Goal: Task Accomplishment & Management: Manage account settings

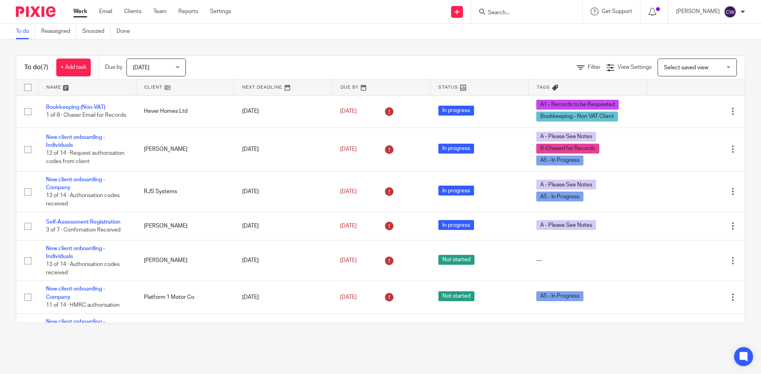
click at [490, 10] on input "Search" at bounding box center [522, 13] width 71 height 7
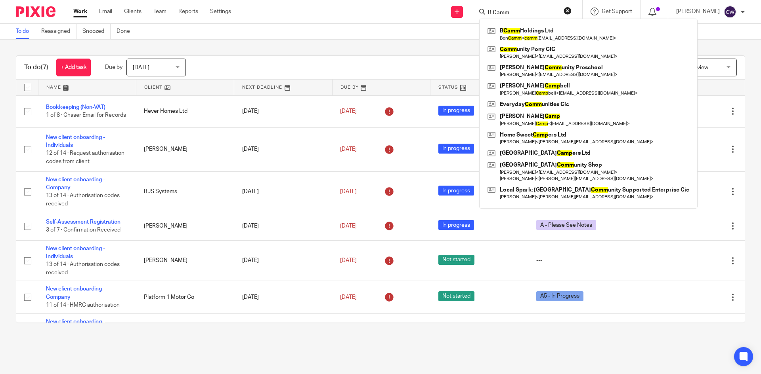
type input "B Camm"
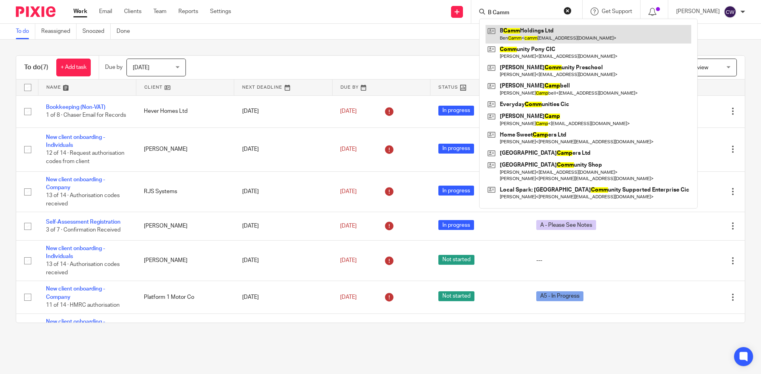
click at [505, 35] on link at bounding box center [588, 34] width 206 height 18
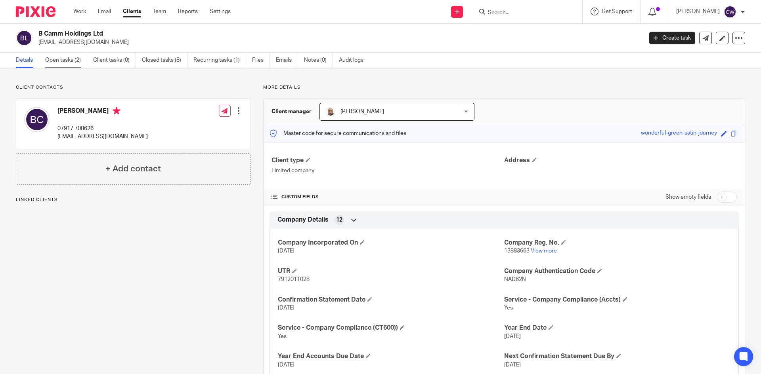
click at [55, 56] on link "Open tasks (2)" at bounding box center [66, 60] width 42 height 15
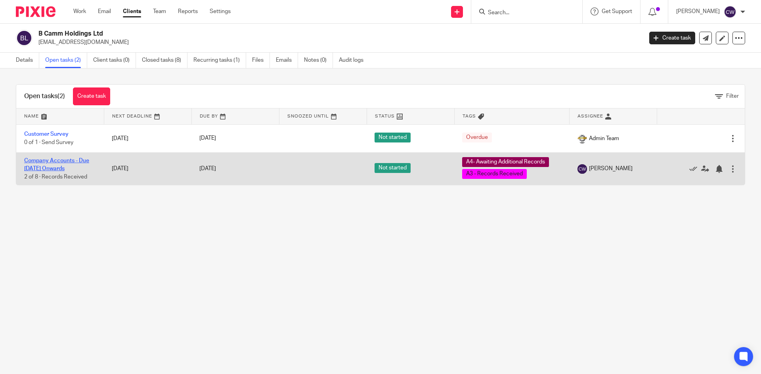
click at [61, 159] on link "Company Accounts - Due [DATE] Onwards" at bounding box center [56, 164] width 65 height 13
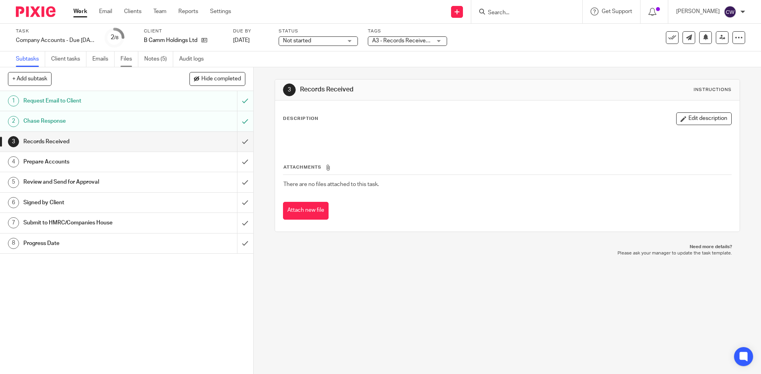
click at [132, 58] on link "Files" at bounding box center [129, 59] width 18 height 15
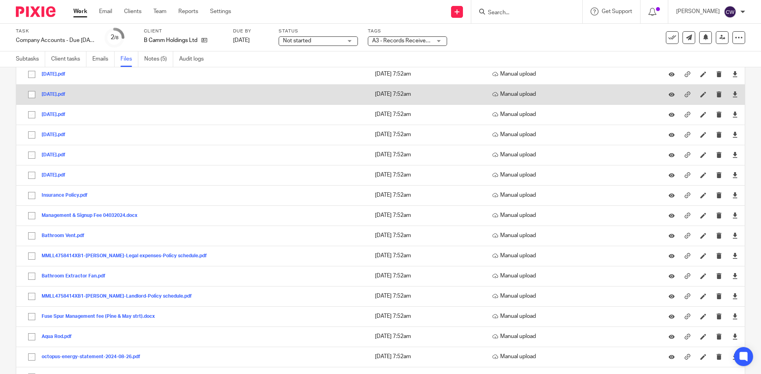
scroll to position [755, 0]
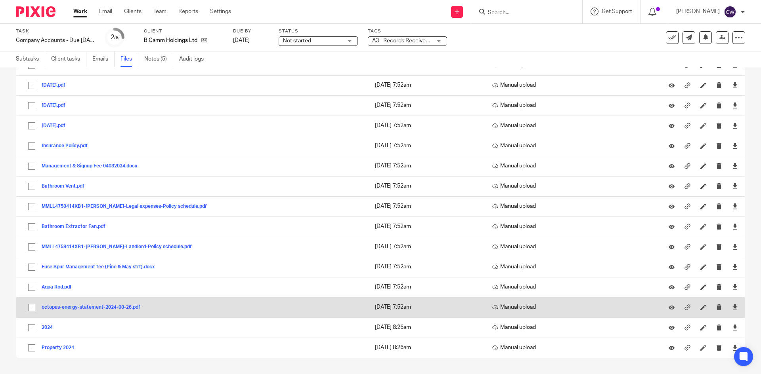
click at [66, 309] on button "octopus-energy-statement-2024-08-26.pdf" at bounding box center [94, 308] width 105 height 6
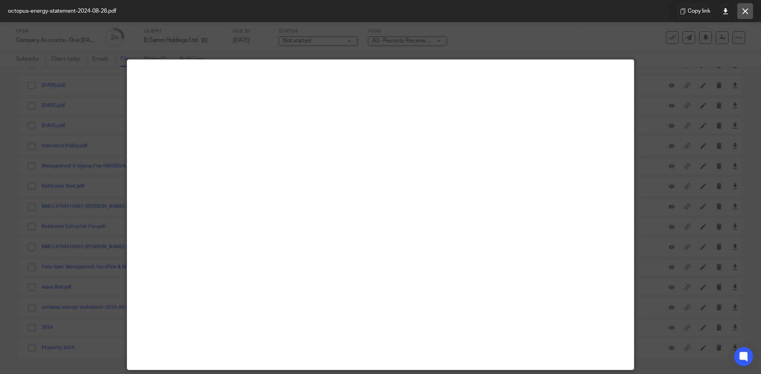
click at [743, 6] on button at bounding box center [745, 11] width 16 height 16
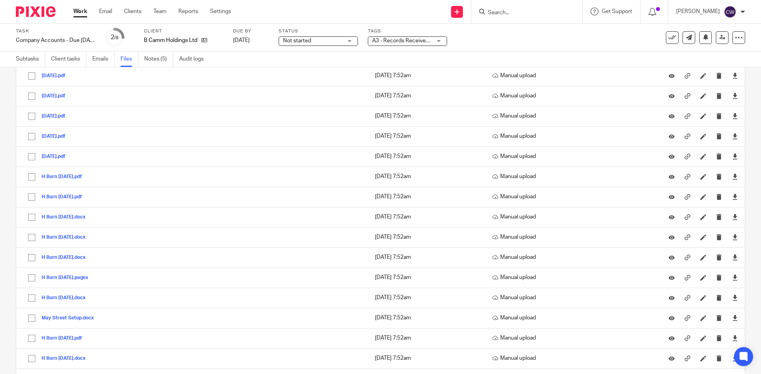
scroll to position [121, 0]
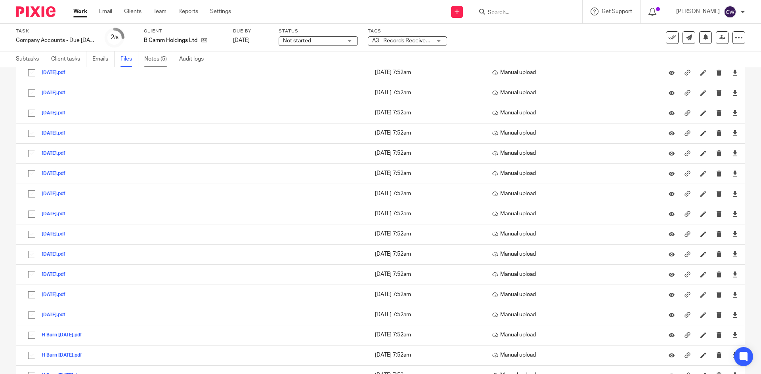
click at [153, 57] on link "Notes (5)" at bounding box center [158, 59] width 29 height 15
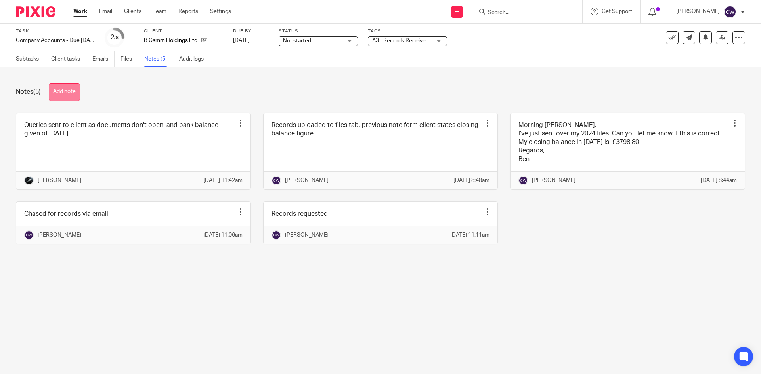
click at [66, 88] on button "Add note" at bounding box center [64, 92] width 31 height 18
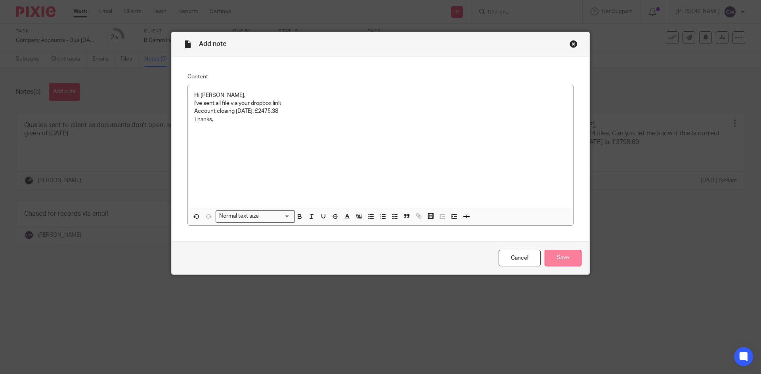
click at [564, 254] on input "Save" at bounding box center [562, 258] width 37 height 17
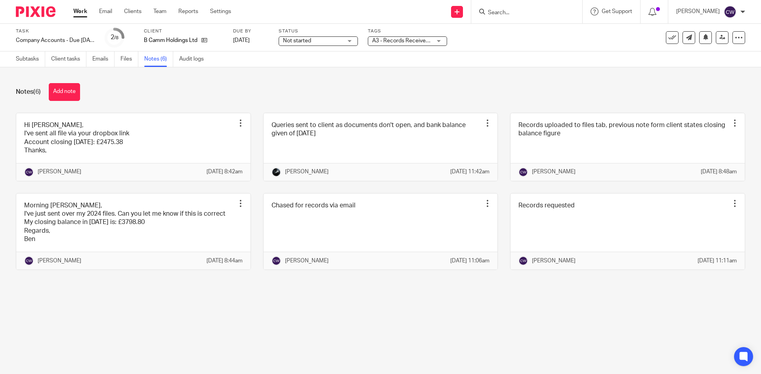
click at [74, 85] on button "Add note" at bounding box center [64, 92] width 31 height 18
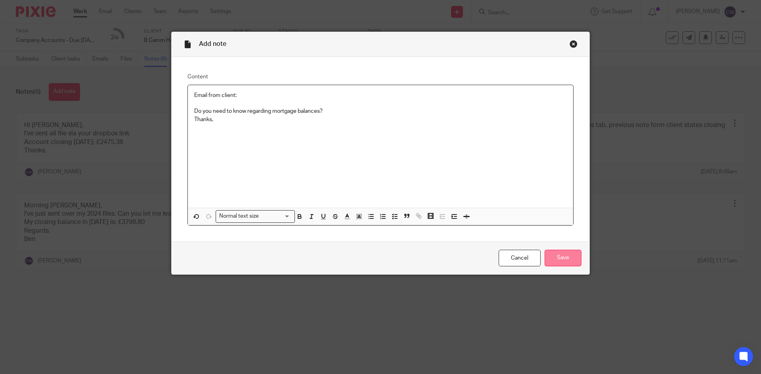
click at [565, 258] on input "Save" at bounding box center [562, 258] width 37 height 17
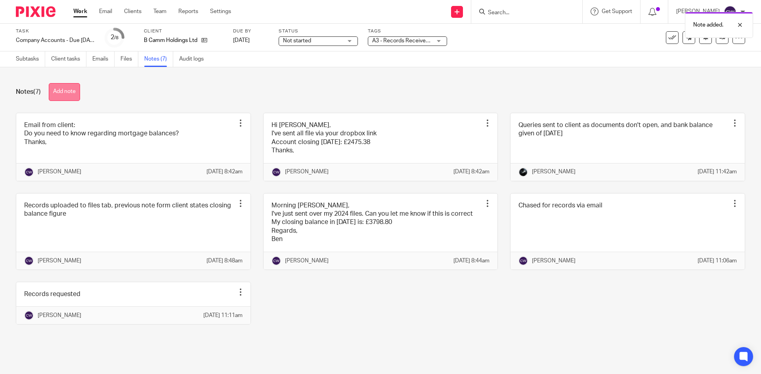
click at [71, 89] on button "Add note" at bounding box center [64, 92] width 31 height 18
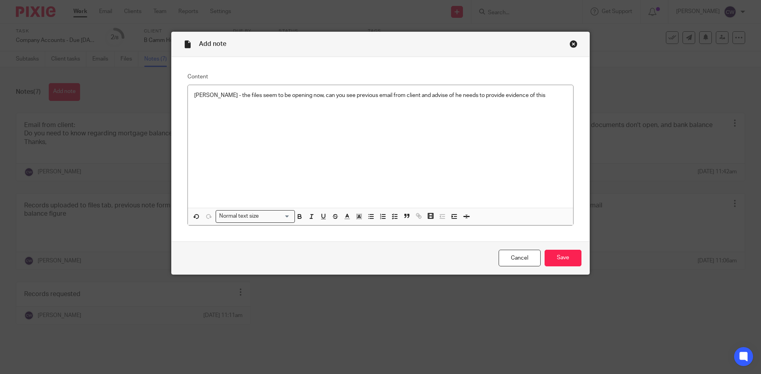
click at [583, 253] on div "Cancel Save" at bounding box center [381, 258] width 418 height 33
click at [574, 261] on input "Save" at bounding box center [562, 258] width 37 height 17
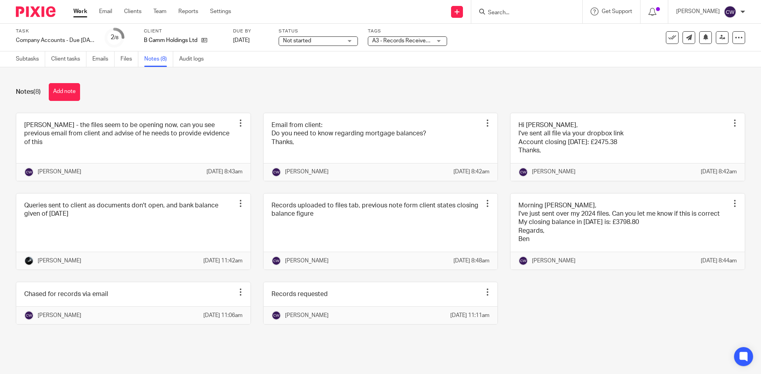
click at [420, 34] on div "Tags A3 - Records Received + 1 On Hold External Bookkeeper Urgent C4- With Debt…" at bounding box center [407, 37] width 79 height 19
click at [716, 34] on link at bounding box center [722, 37] width 13 height 13
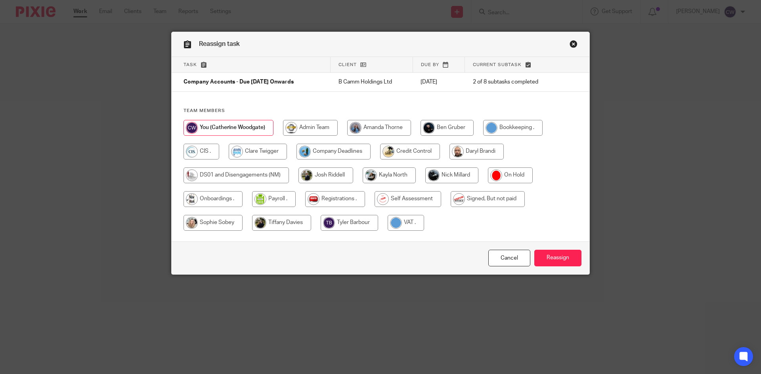
click at [450, 179] on input "radio" at bounding box center [451, 176] width 53 height 16
radio input "true"
click at [563, 258] on input "Reassign" at bounding box center [557, 258] width 47 height 17
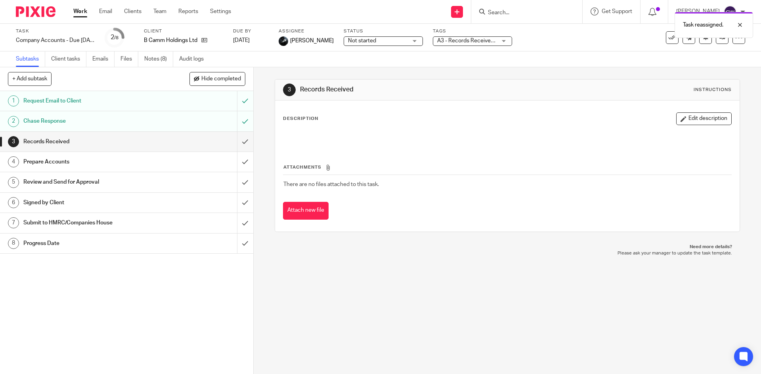
click at [512, 10] on div "Task reassigned." at bounding box center [566, 23] width 372 height 30
drag, startPoint x: 492, startPoint y: 9, endPoint x: 288, endPoint y: 4, distance: 204.1
click at [481, 9] on div "Task reassigned." at bounding box center [566, 23] width 372 height 30
click at [523, 11] on input "Search" at bounding box center [522, 13] width 71 height 7
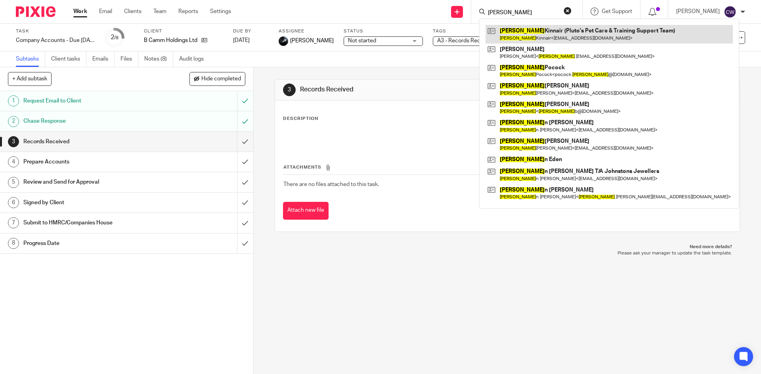
type input "stevie"
click at [578, 38] on link at bounding box center [608, 34] width 247 height 18
click at [565, 33] on link at bounding box center [608, 34] width 247 height 18
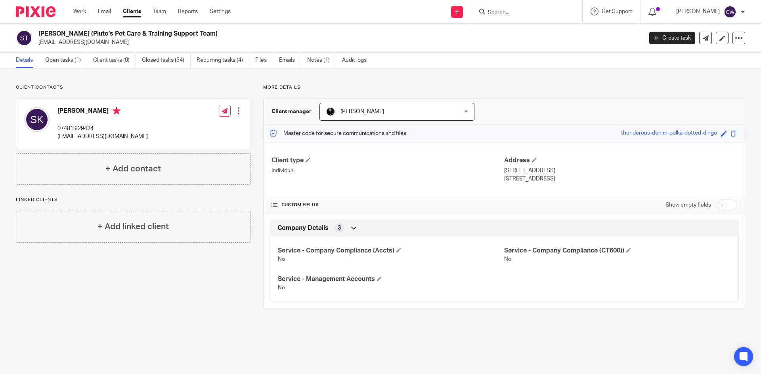
click at [490, 13] on input "Search" at bounding box center [522, 13] width 71 height 7
type input "regne"
click at [514, 34] on link at bounding box center [534, 31] width 98 height 12
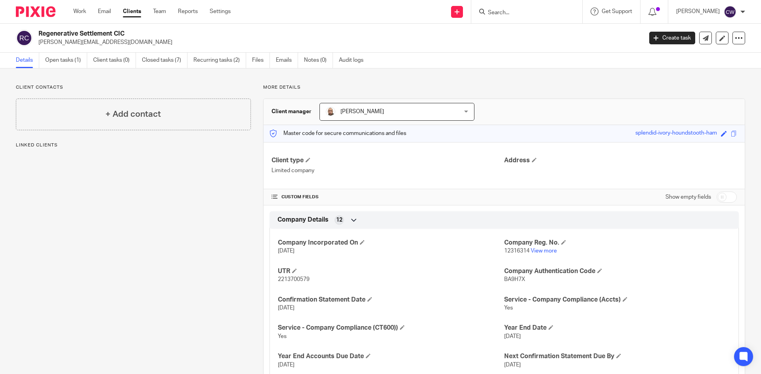
drag, startPoint x: 38, startPoint y: 32, endPoint x: 132, endPoint y: 27, distance: 93.7
click at [132, 27] on div "Regenerative Settlement CIC [PERSON_NAME][EMAIL_ADDRESS][DOMAIN_NAME] Create ta…" at bounding box center [380, 38] width 761 height 29
copy h2 "Regenerative Settlement CIC"
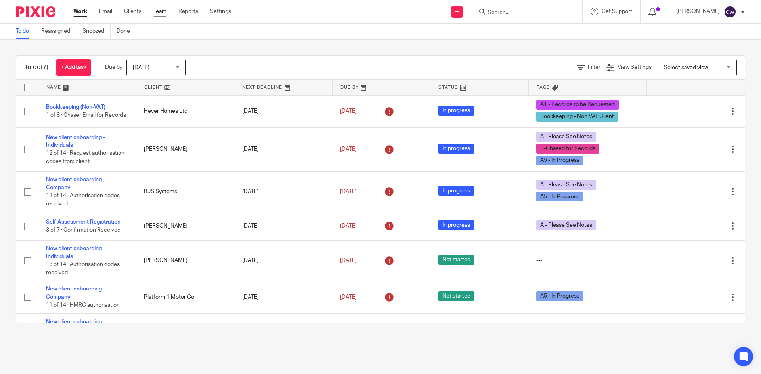
click at [155, 15] on link "Team" at bounding box center [159, 12] width 13 height 8
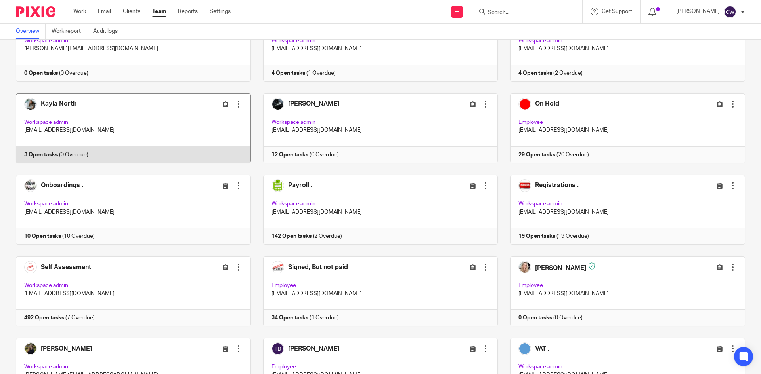
scroll to position [357, 0]
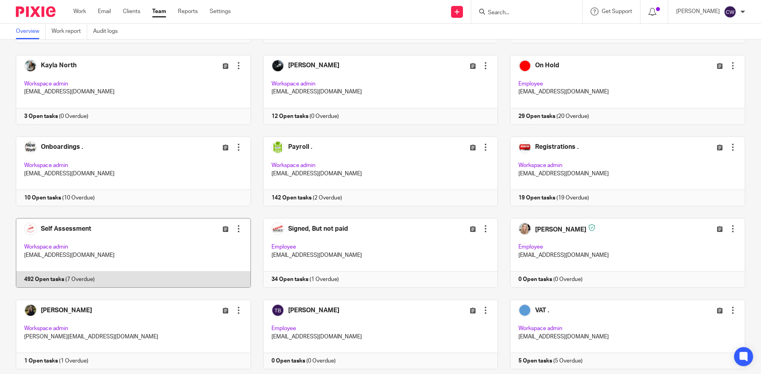
click at [57, 277] on link at bounding box center [127, 253] width 247 height 70
click at [47, 276] on link at bounding box center [127, 253] width 247 height 70
click at [47, 280] on link at bounding box center [127, 253] width 247 height 70
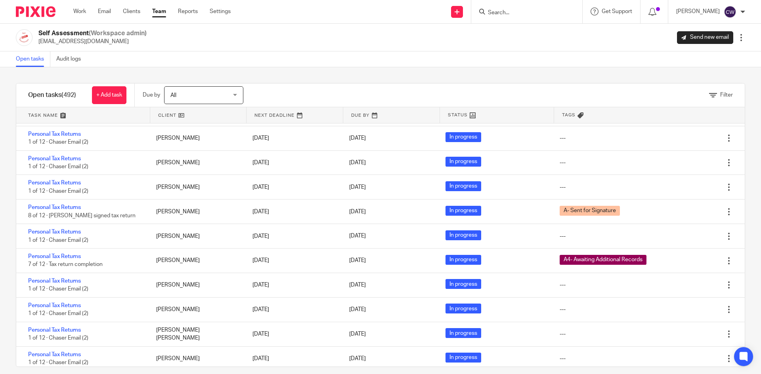
scroll to position [10259, 0]
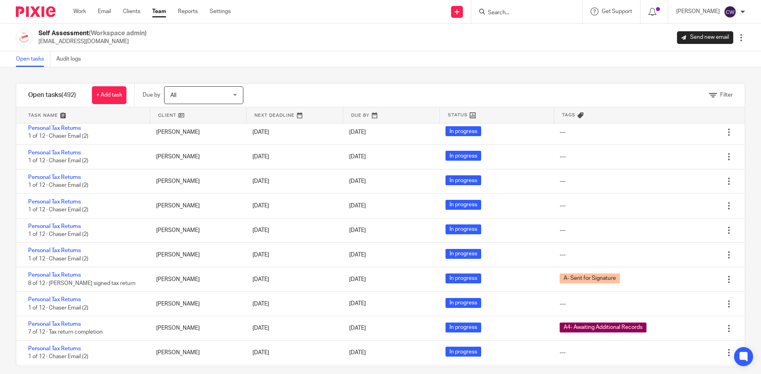
click at [525, 8] on form at bounding box center [529, 12] width 84 height 10
drag, startPoint x: 510, startPoint y: 5, endPoint x: 508, endPoint y: 11, distance: 7.1
click at [510, 8] on div at bounding box center [526, 11] width 111 height 23
click at [508, 11] on input "Search" at bounding box center [522, 13] width 71 height 7
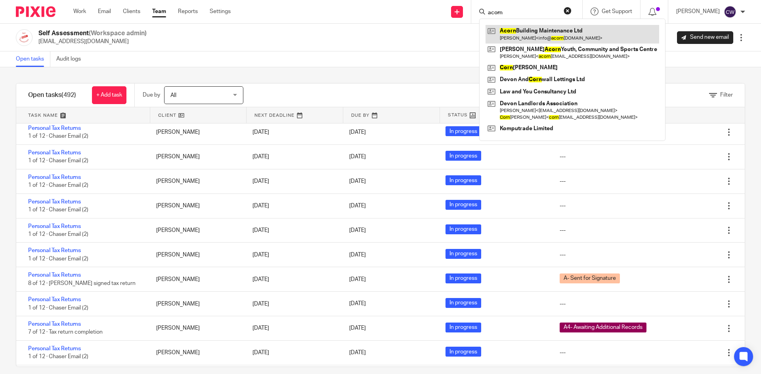
type input "acorn"
click at [529, 28] on link at bounding box center [572, 34] width 174 height 18
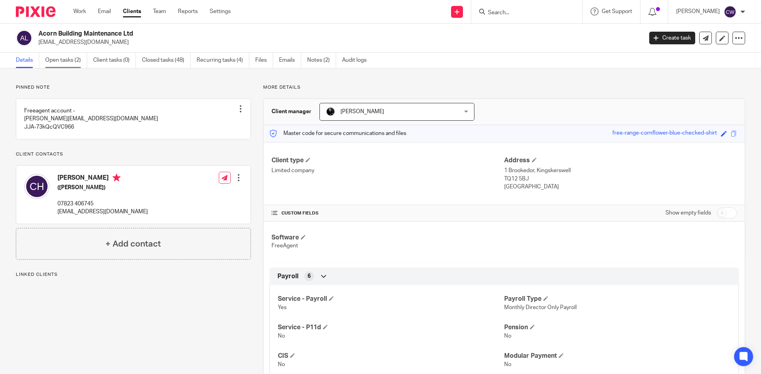
click at [61, 63] on link "Open tasks (2)" at bounding box center [66, 60] width 42 height 15
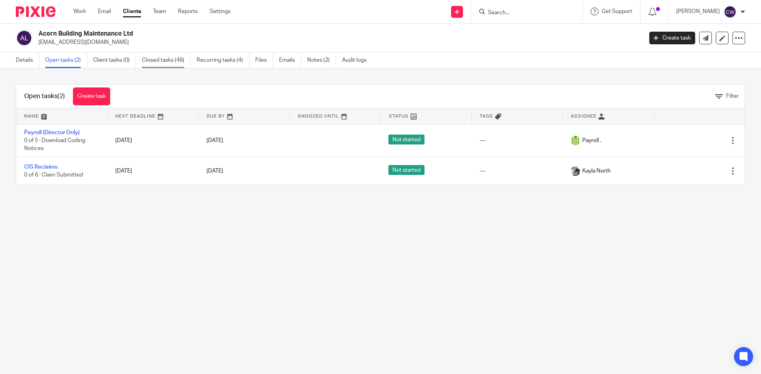
click at [174, 57] on link "Closed tasks (48)" at bounding box center [166, 60] width 49 height 15
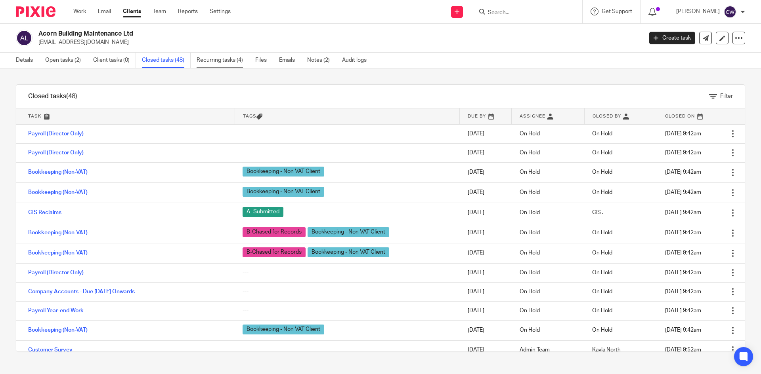
click at [217, 61] on link "Recurring tasks (4)" at bounding box center [223, 60] width 53 height 15
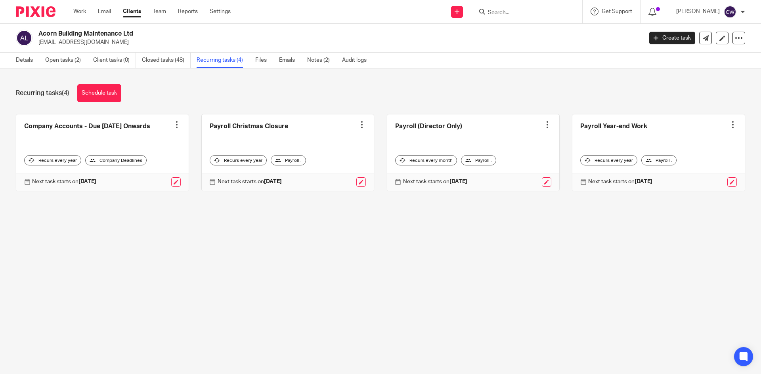
drag, startPoint x: 39, startPoint y: 33, endPoint x: 149, endPoint y: 31, distance: 110.2
click at [150, 31] on h2 "Acorn Building Maintenance Ltd" at bounding box center [277, 34] width 479 height 8
copy h2 "Acorn Building Maintenance Ltd"
click at [159, 65] on link "Closed tasks (48)" at bounding box center [166, 60] width 49 height 15
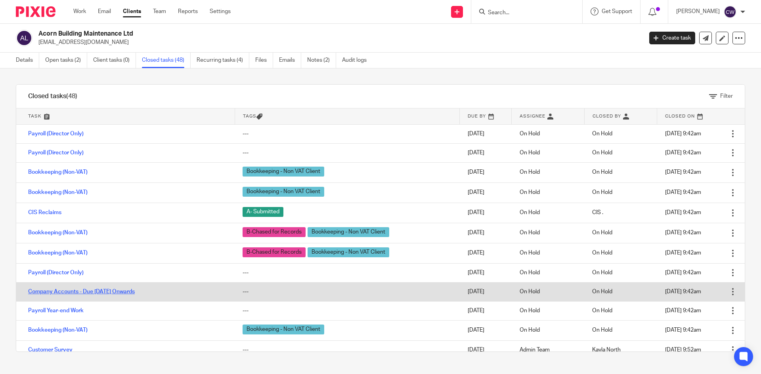
click at [135, 292] on link "Company Accounts - Due [DATE] Onwards" at bounding box center [81, 292] width 107 height 6
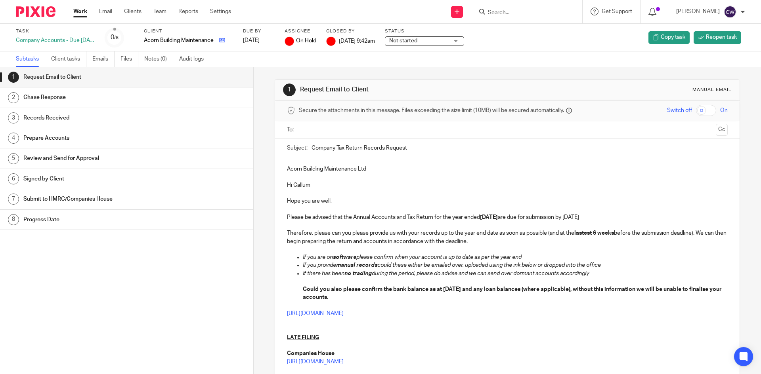
click at [217, 40] on link at bounding box center [220, 40] width 10 height 8
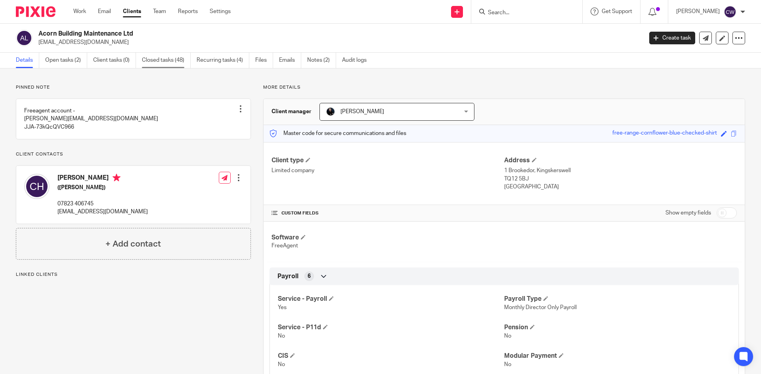
click at [181, 59] on link "Closed tasks (48)" at bounding box center [166, 60] width 49 height 15
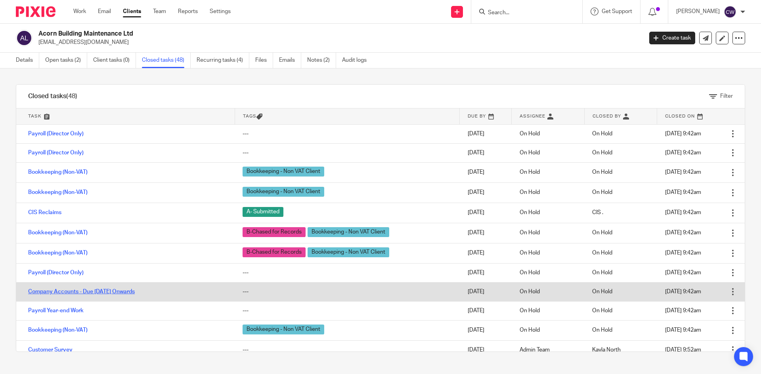
click at [109, 290] on link "Company Accounts - Due 1st May 2023 Onwards" at bounding box center [81, 292] width 107 height 6
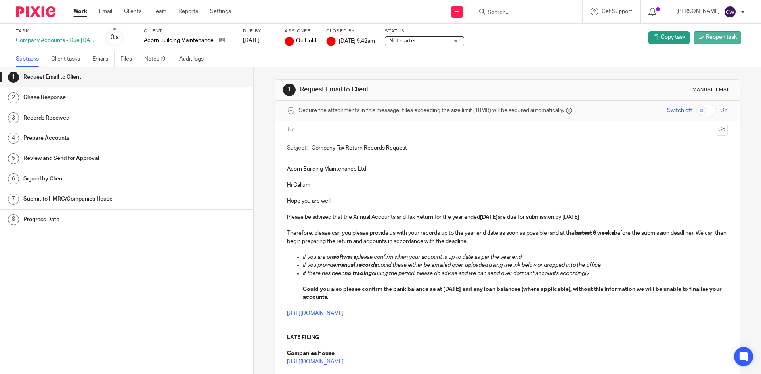
click at [709, 32] on link "Reopen task" at bounding box center [717, 37] width 48 height 13
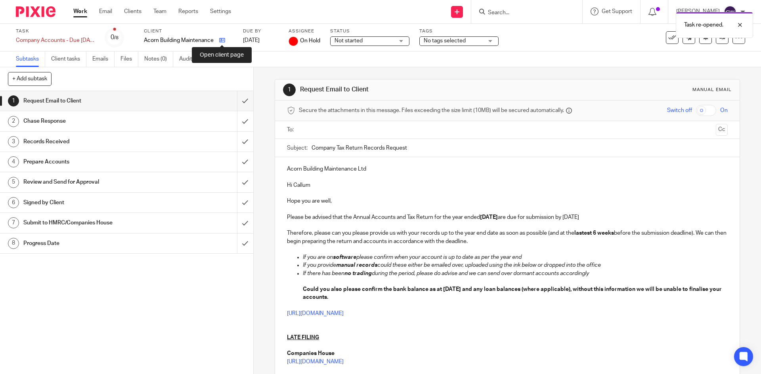
click at [224, 39] on icon at bounding box center [222, 40] width 6 height 6
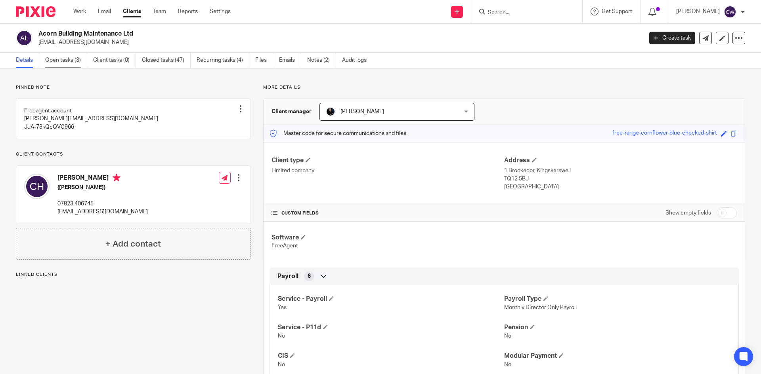
click at [66, 64] on link "Open tasks (3)" at bounding box center [66, 60] width 42 height 15
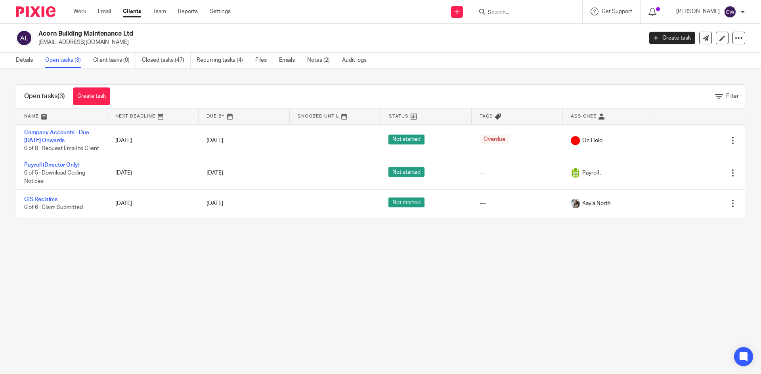
click at [227, 117] on link at bounding box center [243, 117] width 91 height 16
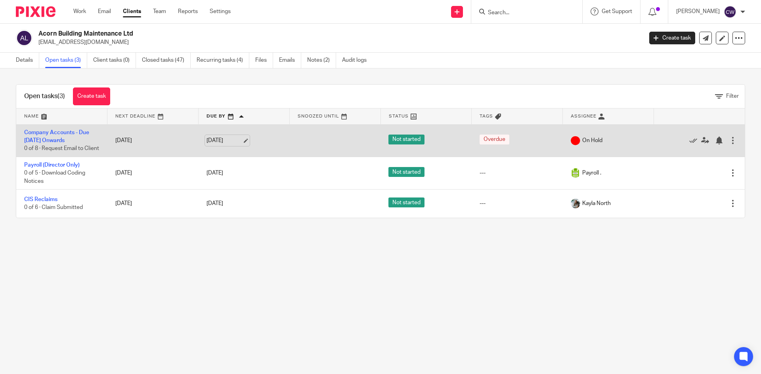
click at [227, 143] on link "29 Jun 2025" at bounding box center [224, 141] width 36 height 8
click at [78, 131] on link "Company Accounts - Due [DATE] Onwards" at bounding box center [56, 136] width 65 height 13
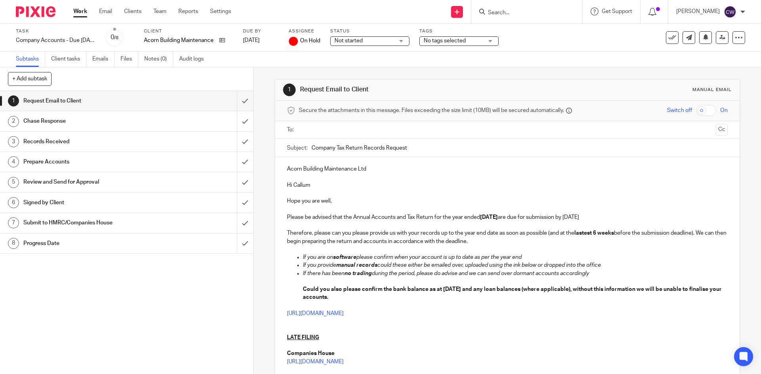
click at [456, 42] on span "No tags selected" at bounding box center [445, 41] width 42 height 6
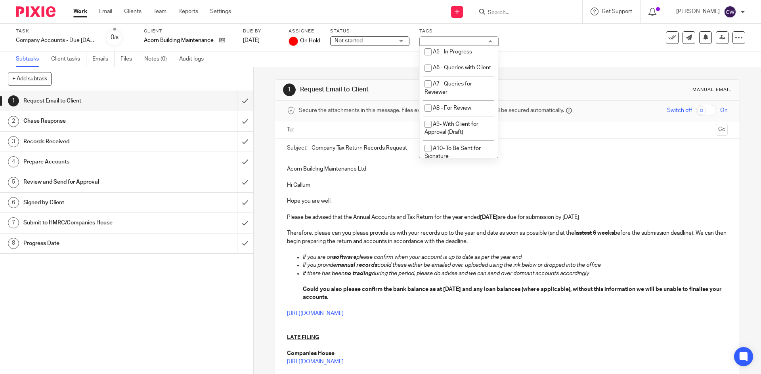
scroll to position [238, 0]
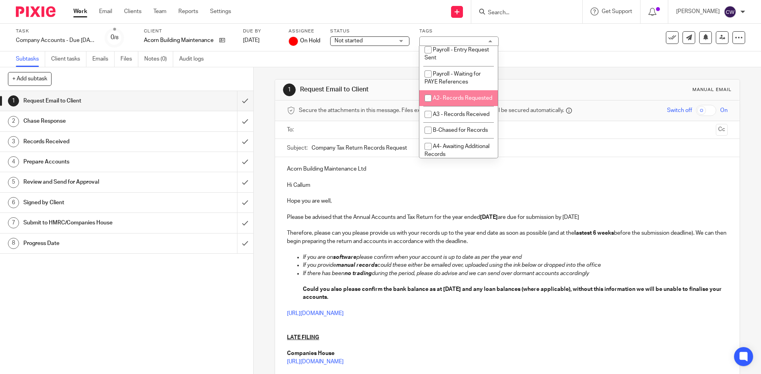
click at [459, 101] on span "A2- Records Requested" at bounding box center [462, 98] width 59 height 6
checkbox input "true"
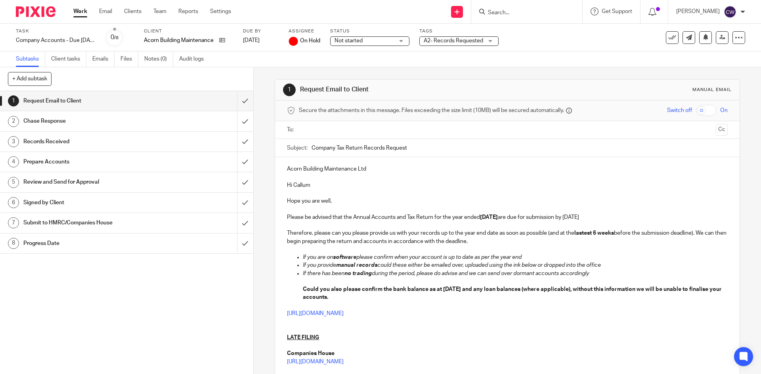
click at [263, 178] on div "1 Request Email to Client Manual email Secure the attachments in this message. …" at bounding box center [507, 220] width 507 height 307
click at [157, 62] on link "Notes (0)" at bounding box center [158, 59] width 29 height 15
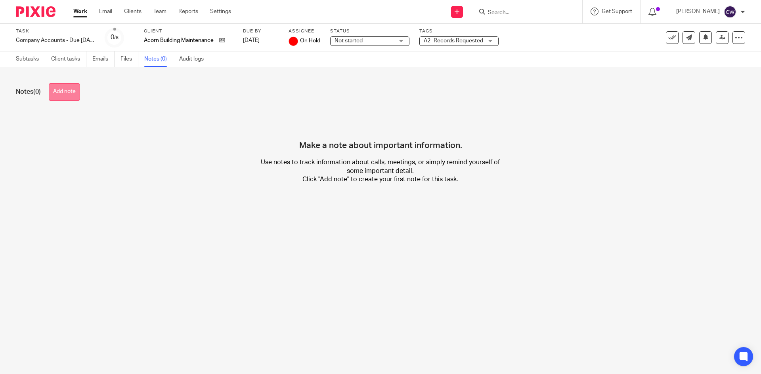
click at [59, 95] on button "Add note" at bounding box center [64, 92] width 31 height 18
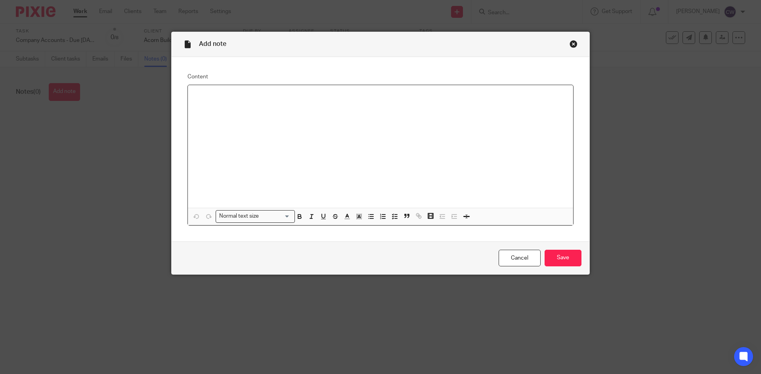
click at [276, 113] on div at bounding box center [380, 146] width 385 height 123
click at [561, 258] on input "Save" at bounding box center [562, 258] width 37 height 17
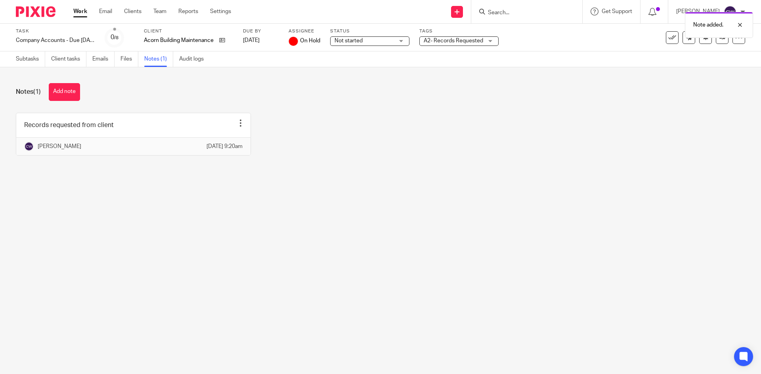
click at [307, 37] on span "On Hold" at bounding box center [310, 41] width 20 height 8
click at [225, 41] on div "Acorn Building Maintenance Ltd" at bounding box center [188, 40] width 89 height 8
click at [223, 41] on icon at bounding box center [222, 40] width 6 height 6
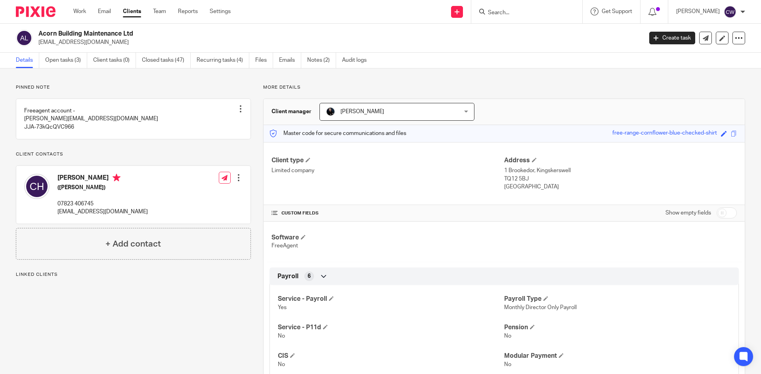
click at [374, 117] on span "[PERSON_NAME]" at bounding box center [385, 111] width 119 height 17
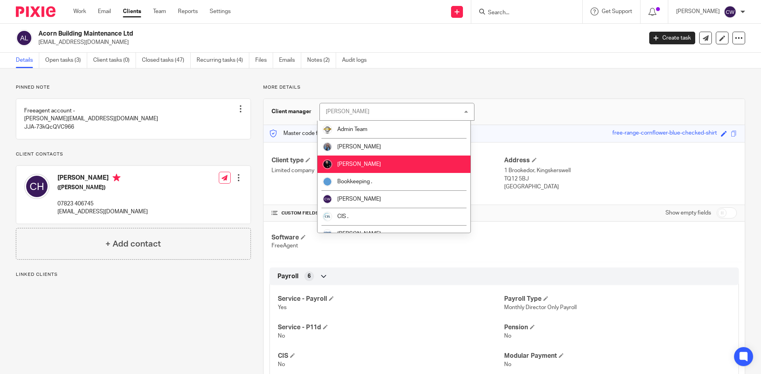
click at [378, 163] on li "[PERSON_NAME]" at bounding box center [393, 164] width 153 height 17
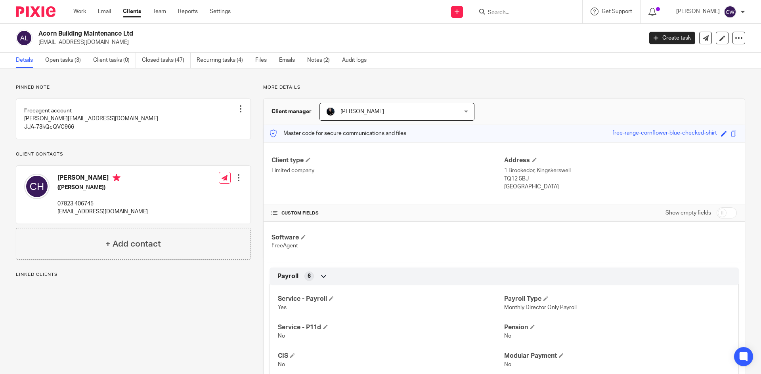
click at [65, 58] on link "Open tasks (3)" at bounding box center [66, 60] width 42 height 15
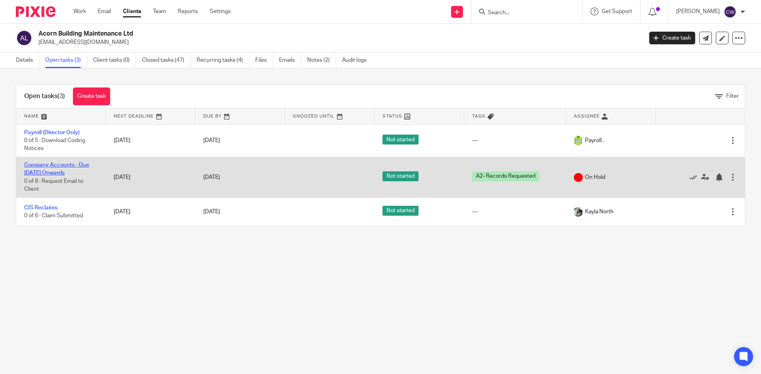
click at [74, 165] on link "Company Accounts - Due [DATE] Onwards" at bounding box center [56, 168] width 65 height 13
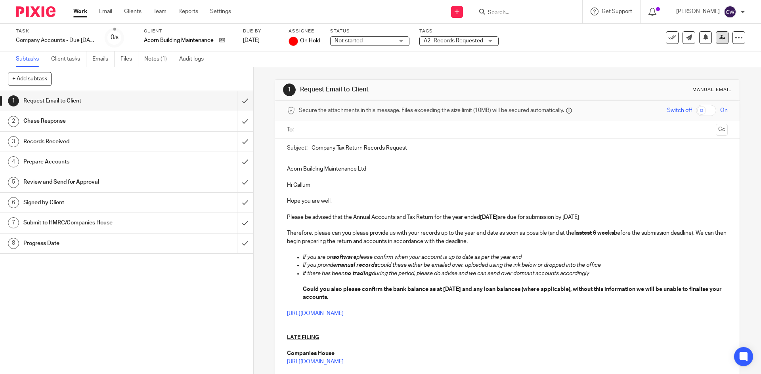
click at [719, 38] on link at bounding box center [722, 37] width 13 height 13
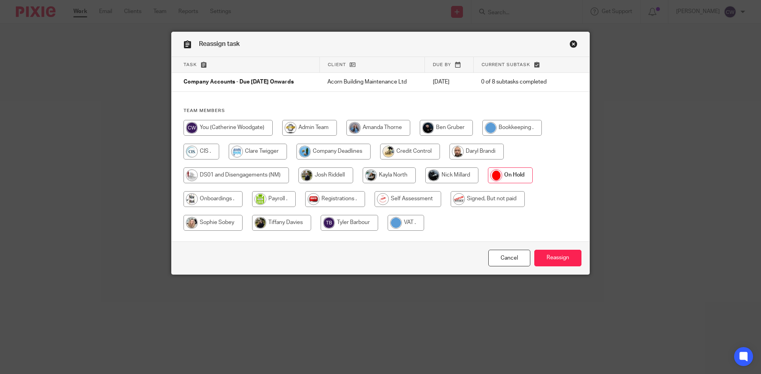
click at [346, 157] on input "radio" at bounding box center [333, 152] width 74 height 16
radio input "true"
click at [569, 259] on input "Reassign" at bounding box center [557, 258] width 47 height 17
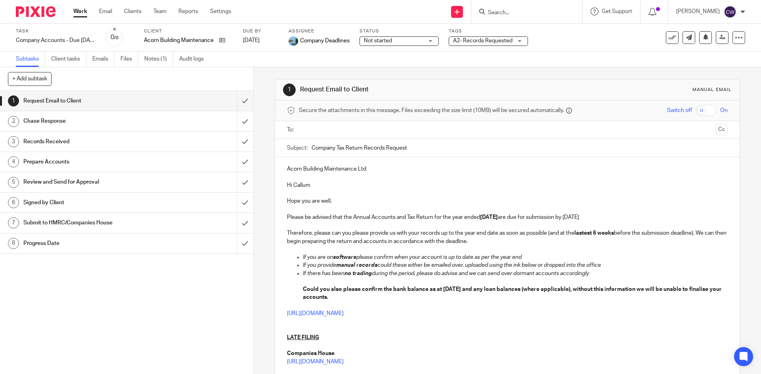
click at [491, 15] on input "Search" at bounding box center [522, 13] width 71 height 7
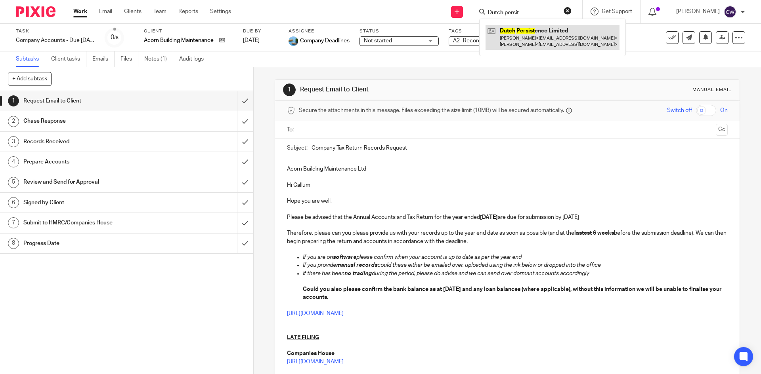
type input "Dutch persit"
click at [549, 32] on link at bounding box center [552, 37] width 134 height 25
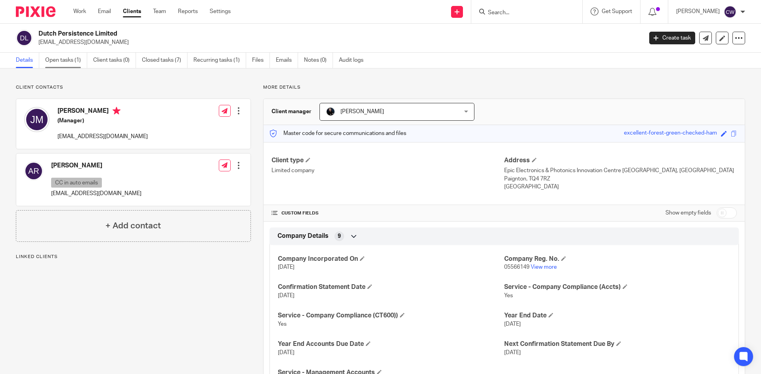
click at [53, 63] on link "Open tasks (1)" at bounding box center [66, 60] width 42 height 15
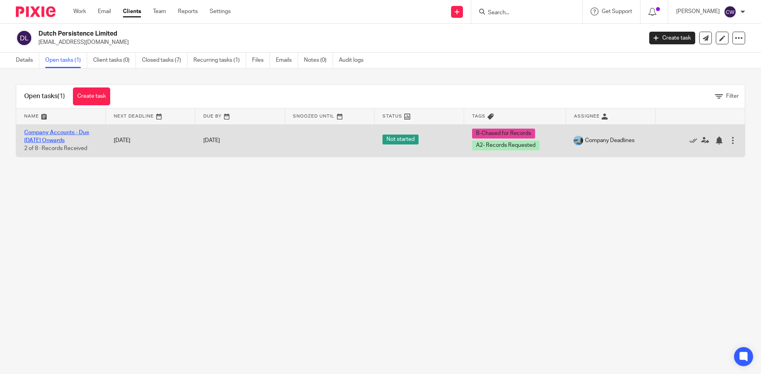
click at [73, 133] on link "Company Accounts - Due 1st May 2023 Onwards" at bounding box center [56, 136] width 65 height 13
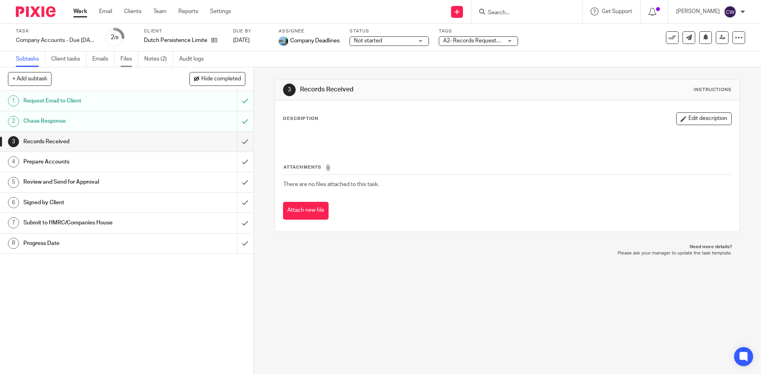
click at [131, 59] on link "Files" at bounding box center [129, 59] width 18 height 15
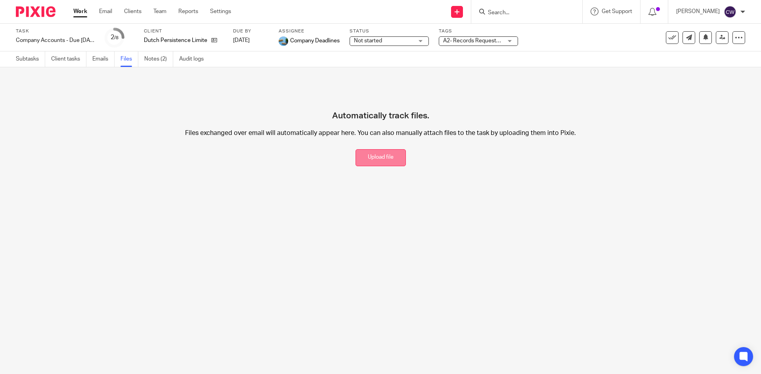
click at [374, 158] on button "Upload file" at bounding box center [380, 157] width 50 height 17
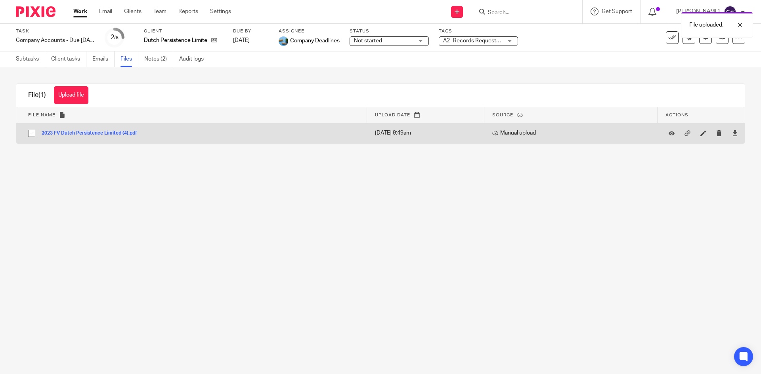
click at [103, 136] on button "2023 FV Dutch Persistence Limited (4).pdf" at bounding box center [92, 134] width 101 height 6
click at [103, 136] on div "File (1) Upload file Download selected Delete selected File name Upload date So…" at bounding box center [380, 113] width 729 height 61
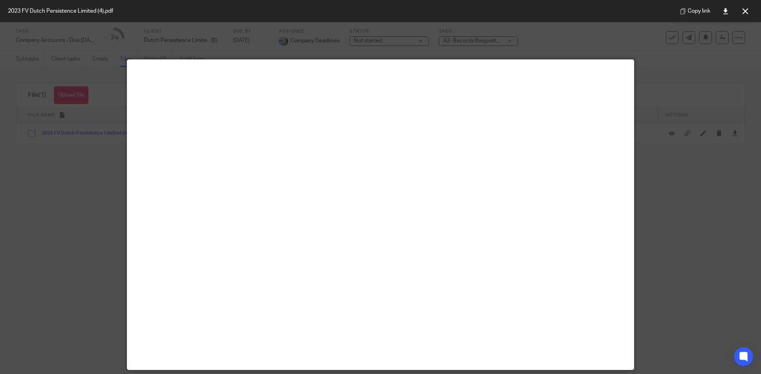
click at [737, 198] on div at bounding box center [380, 187] width 761 height 374
drag, startPoint x: 39, startPoint y: 203, endPoint x: 125, endPoint y: 140, distance: 106.6
click at [44, 199] on div at bounding box center [380, 187] width 761 height 374
drag, startPoint x: 723, startPoint y: 189, endPoint x: 723, endPoint y: 132, distance: 56.3
click at [723, 160] on div at bounding box center [380, 187] width 761 height 374
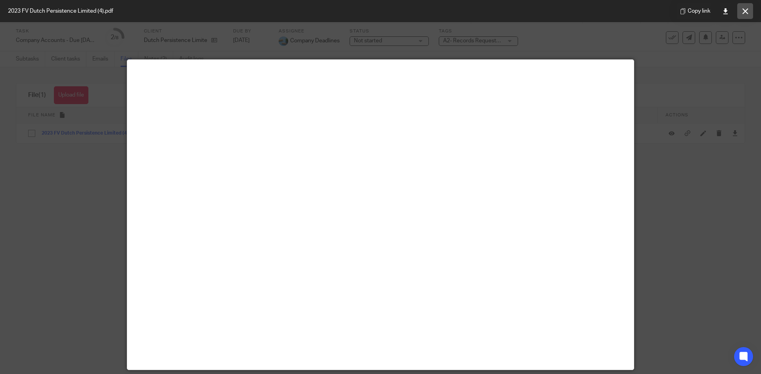
click at [750, 11] on button at bounding box center [745, 11] width 16 height 16
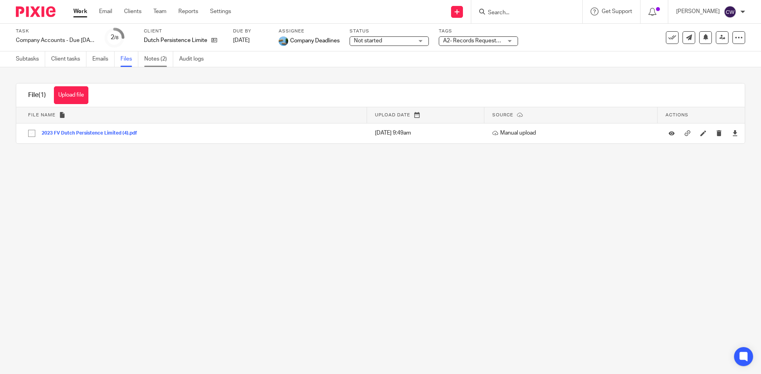
click at [160, 55] on link "Notes (2)" at bounding box center [158, 59] width 29 height 15
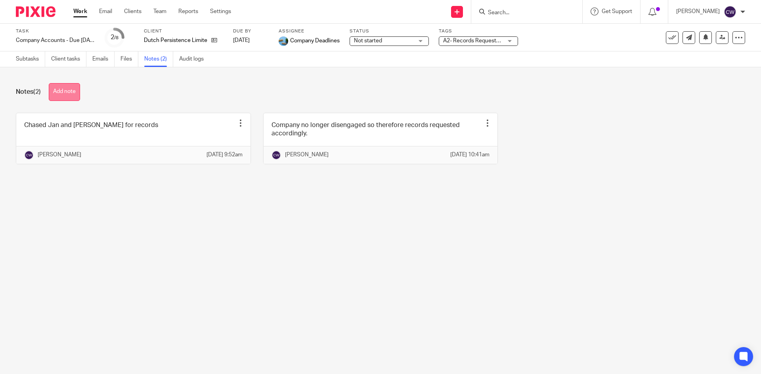
drag, startPoint x: 78, startPoint y: 93, endPoint x: 112, endPoint y: 92, distance: 34.1
click at [78, 92] on button "Add note" at bounding box center [64, 92] width 31 height 18
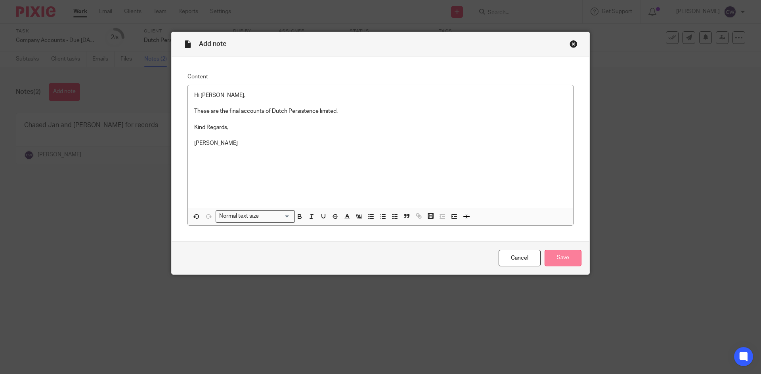
click at [554, 258] on input "Save" at bounding box center [562, 258] width 37 height 17
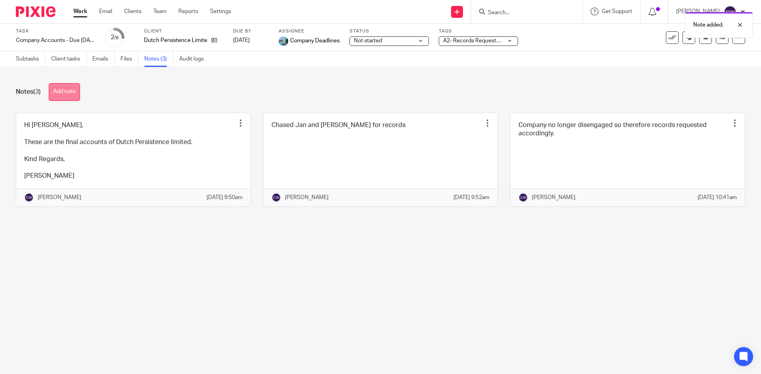
click at [62, 88] on button "Add note" at bounding box center [64, 92] width 31 height 18
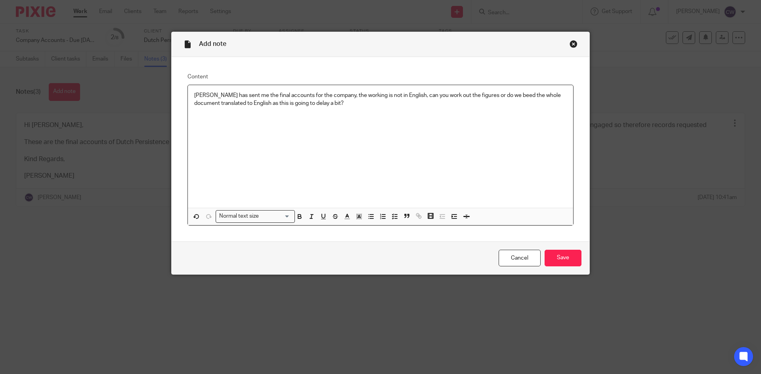
drag, startPoint x: 519, startPoint y: 95, endPoint x: 505, endPoint y: 116, distance: 25.2
click at [504, 117] on div "Nick - Amiel has sent me the final accounts for the company, the working is not…" at bounding box center [380, 146] width 385 height 123
click at [510, 95] on p "Nick - Amiel has sent me the final accounts for the company, the working is not…" at bounding box center [380, 100] width 372 height 16
click at [339, 95] on p "Nick - Amiel has sent me the final accounts for the company, the working is not…" at bounding box center [380, 100] width 372 height 16
click at [558, 256] on input "Save" at bounding box center [562, 258] width 37 height 17
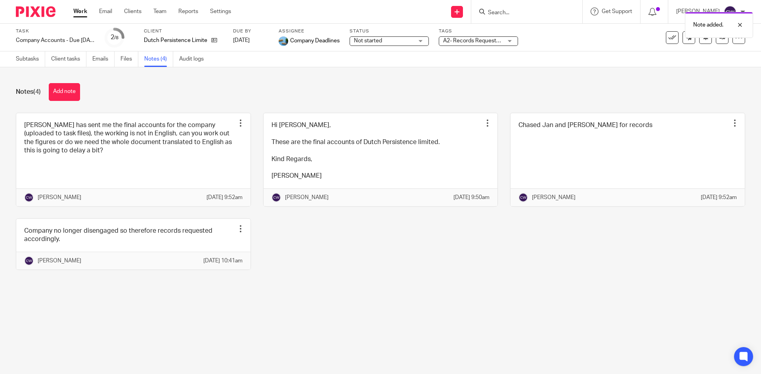
click at [485, 40] on span "A2- Records Requested + 1" at bounding box center [477, 41] width 68 height 6
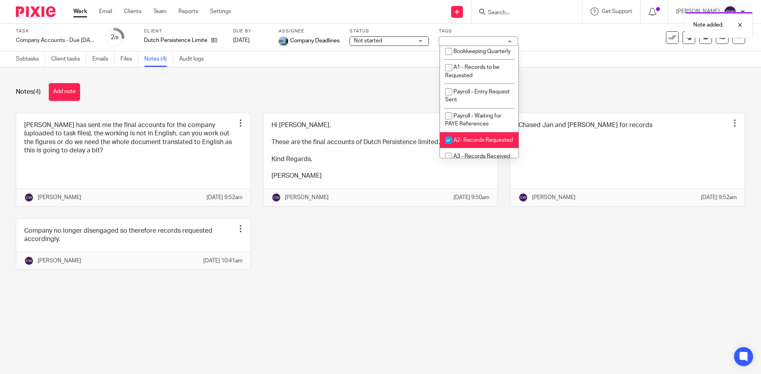
scroll to position [317, 0]
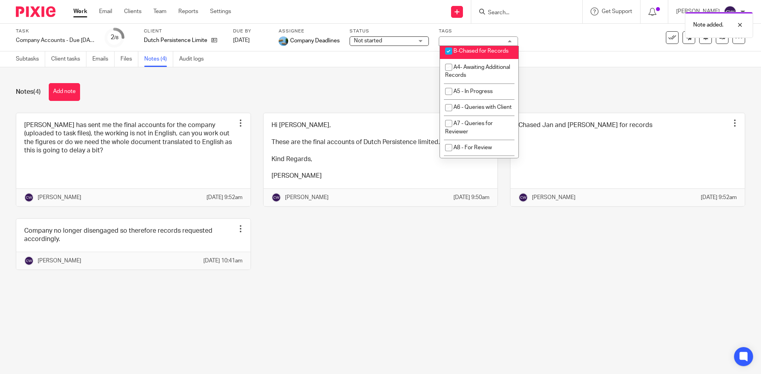
click at [465, 54] on span "B-Chased for Records" at bounding box center [480, 51] width 55 height 6
checkbox input "false"
drag, startPoint x: 489, startPoint y: 78, endPoint x: 485, endPoint y: 86, distance: 8.7
click at [488, 67] on li "A2- Records Requested" at bounding box center [479, 59] width 78 height 16
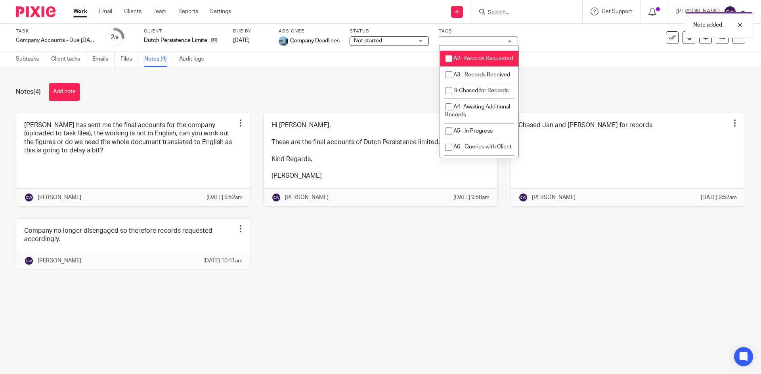
checkbox input "false"
click at [476, 83] on li "A3 - Records Received" at bounding box center [479, 75] width 78 height 16
checkbox input "true"
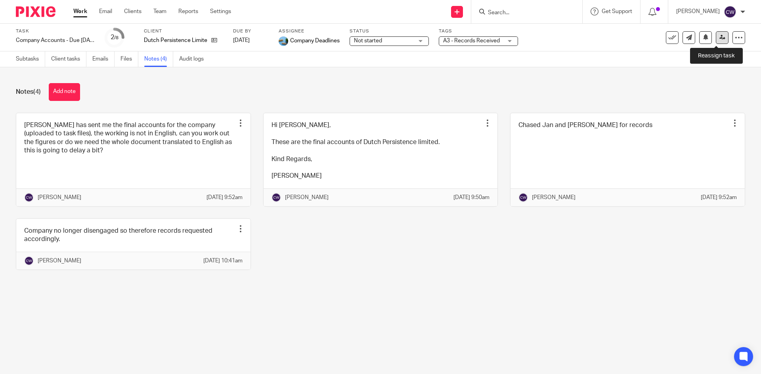
click at [719, 38] on icon at bounding box center [722, 37] width 6 height 6
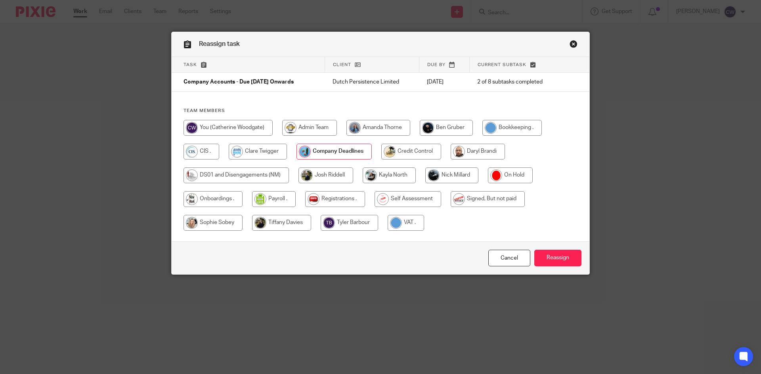
click at [452, 182] on input "radio" at bounding box center [451, 176] width 53 height 16
radio input "true"
click at [556, 257] on input "Reassign" at bounding box center [557, 258] width 47 height 17
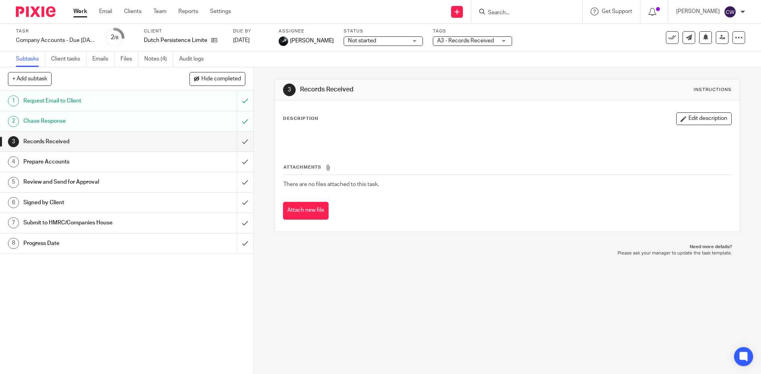
click at [506, 8] on form at bounding box center [529, 12] width 84 height 10
click at [506, 11] on input "Search" at bounding box center [522, 13] width 71 height 7
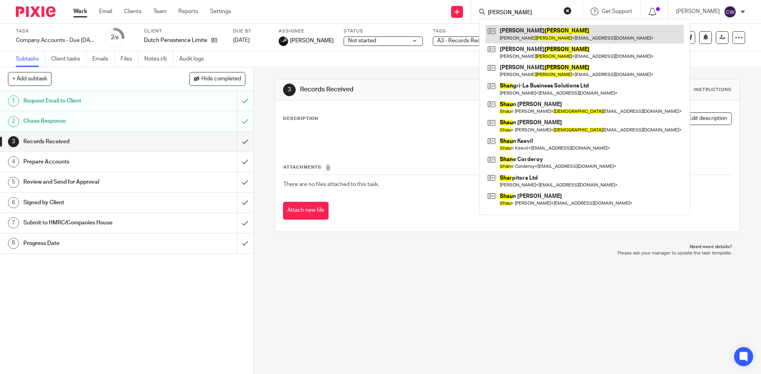
type input "shaw"
click at [505, 33] on link at bounding box center [584, 34] width 198 height 18
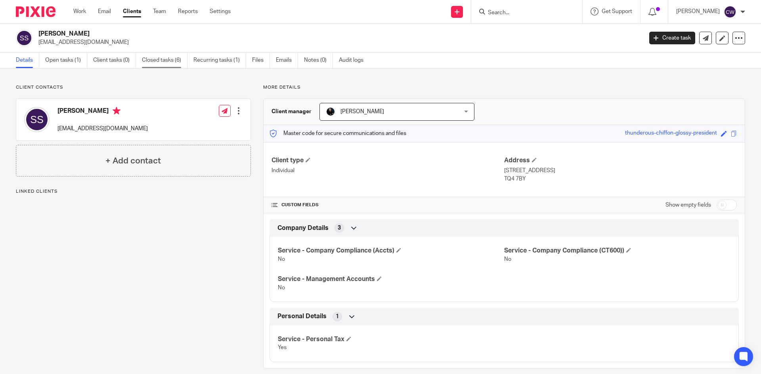
click at [149, 57] on link "Closed tasks (6)" at bounding box center [165, 60] width 46 height 15
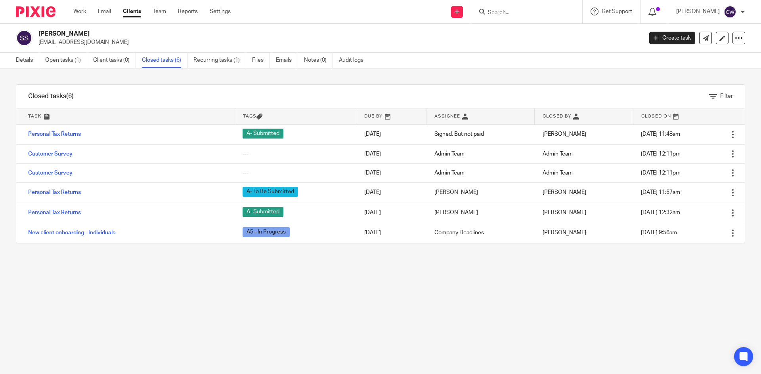
click at [504, 15] on input "Search" at bounding box center [522, 13] width 71 height 7
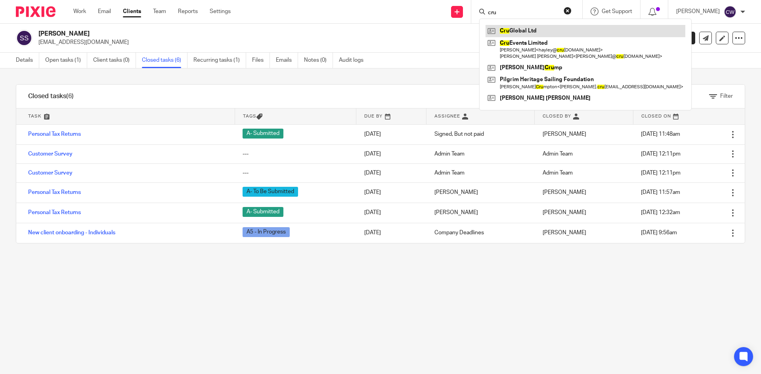
type input "cru"
click at [511, 35] on link at bounding box center [585, 31] width 200 height 12
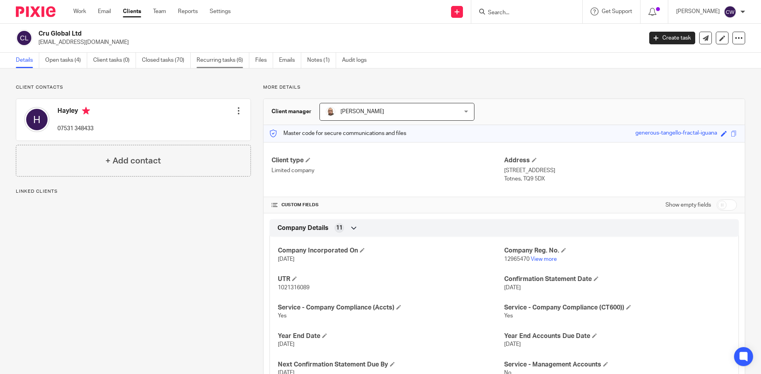
click at [209, 59] on link "Recurring tasks (6)" at bounding box center [223, 60] width 53 height 15
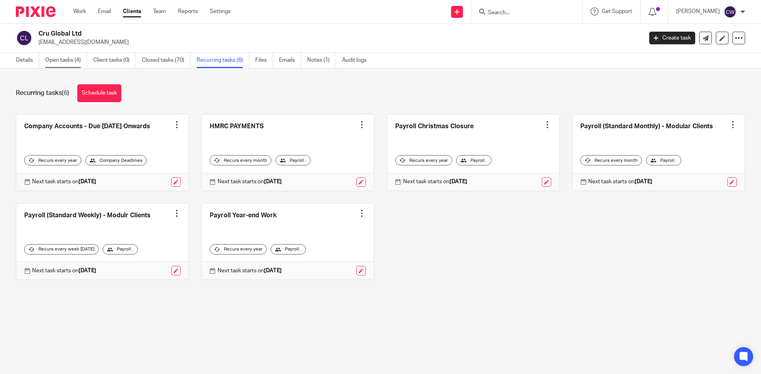
click at [73, 59] on link "Open tasks (4)" at bounding box center [66, 60] width 42 height 15
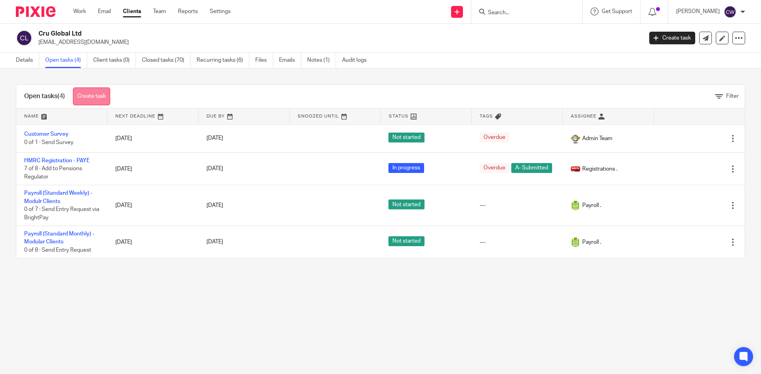
click at [105, 90] on link "Create task" at bounding box center [91, 97] width 37 height 18
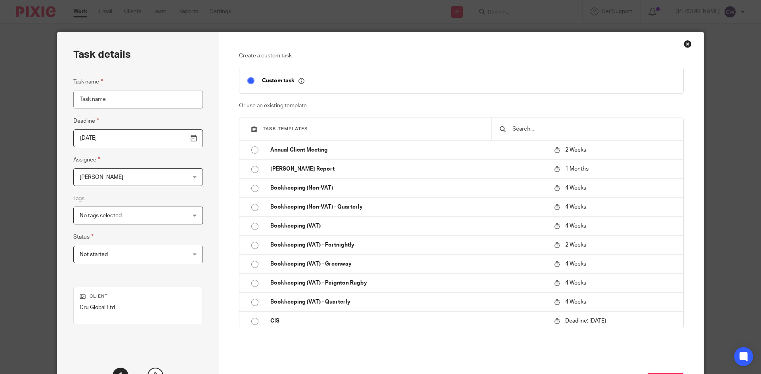
click at [524, 128] on input "text" at bounding box center [593, 129] width 164 height 9
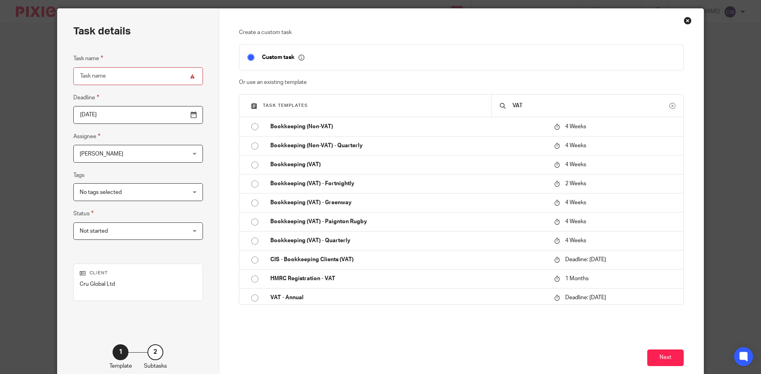
scroll to position [67, 0]
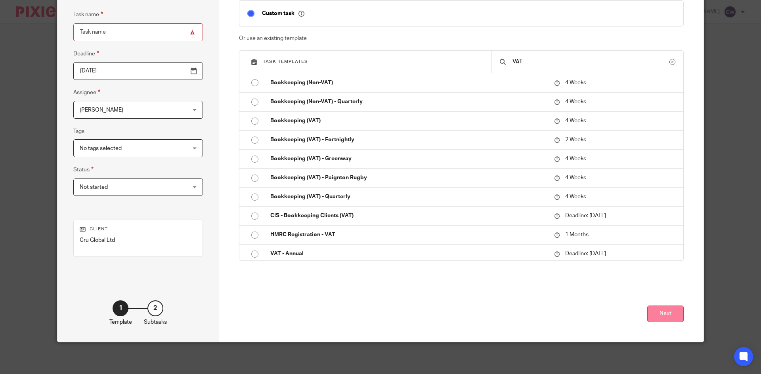
type input "VAT"
click at [649, 319] on button "Next" at bounding box center [665, 314] width 36 height 17
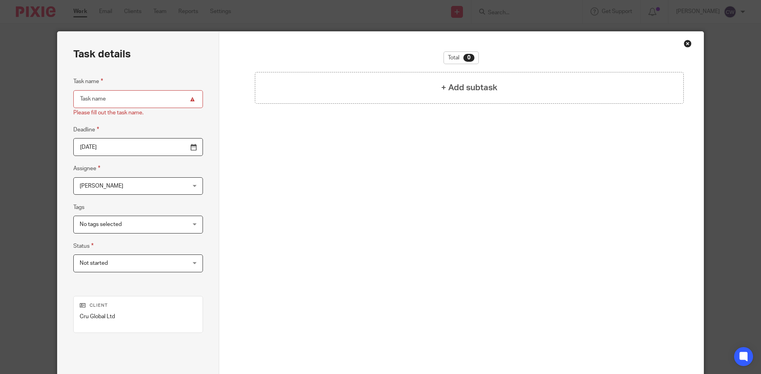
scroll to position [0, 0]
click at [684, 46] on div "Close this dialog window" at bounding box center [687, 44] width 8 height 8
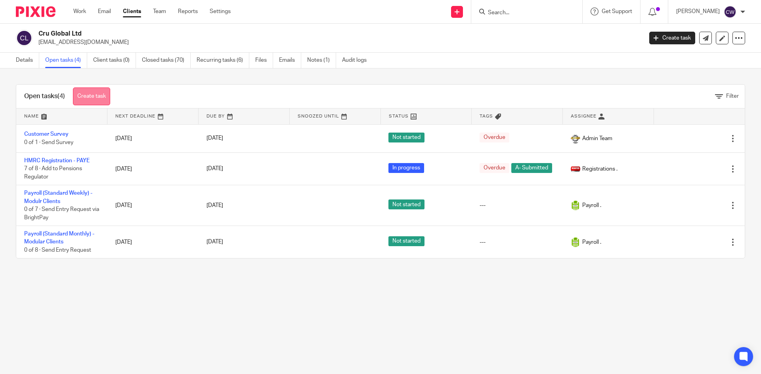
click at [80, 95] on link "Create task" at bounding box center [91, 97] width 37 height 18
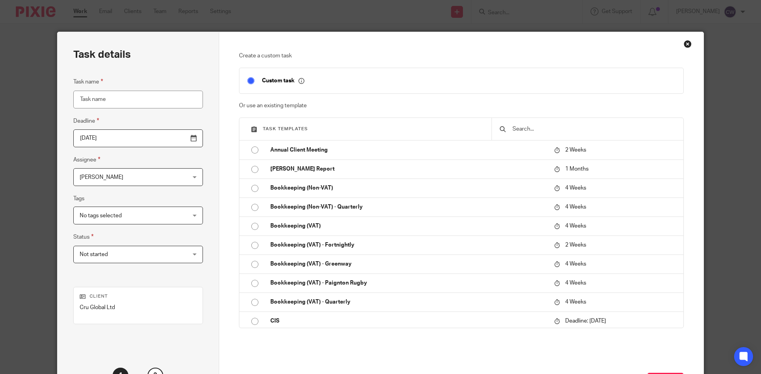
click at [519, 130] on input "text" at bounding box center [593, 129] width 164 height 9
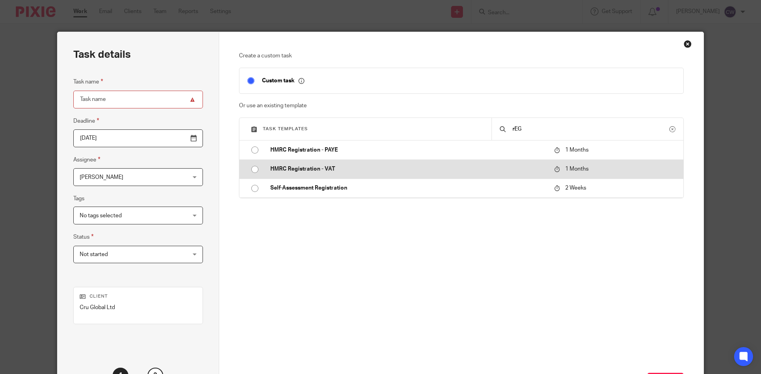
type input "rEG"
click at [276, 168] on p "HMRC Registration - VAT" at bounding box center [408, 169] width 276 height 8
type input "2025-10-16"
type input "HMRC Registration - VAT"
checkbox input "false"
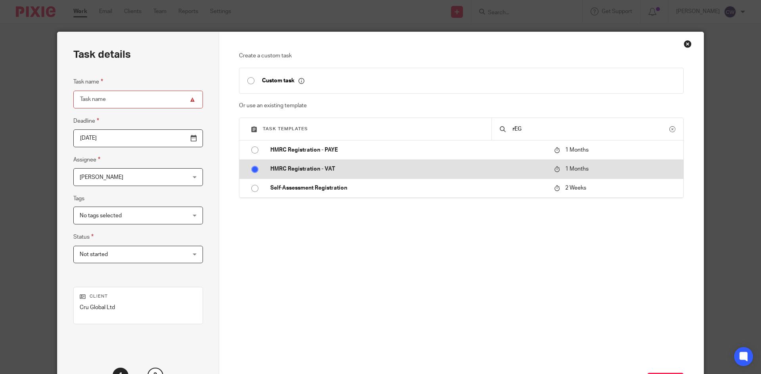
radio input "true"
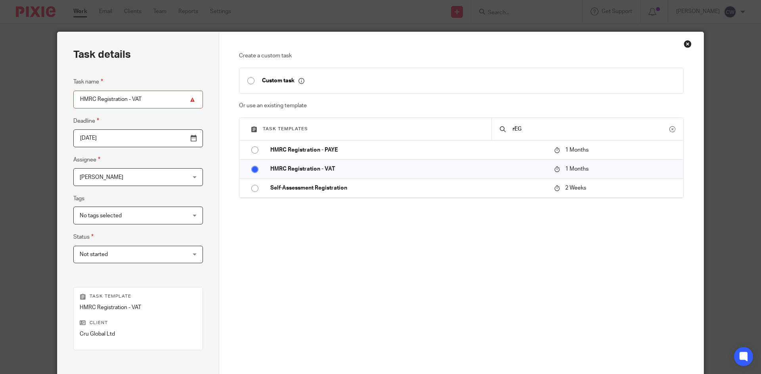
scroll to position [94, 0]
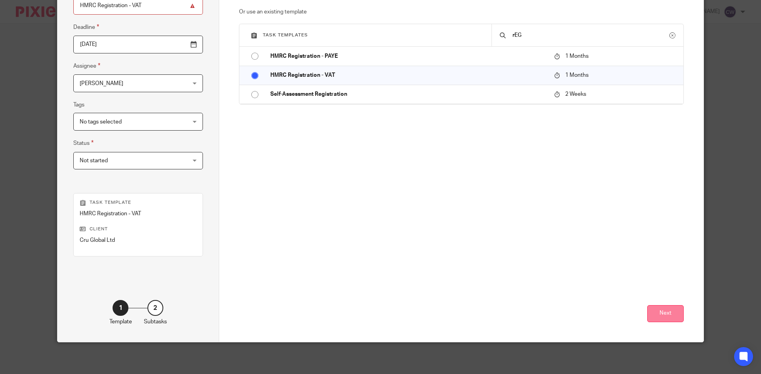
click at [668, 309] on button "Next" at bounding box center [665, 313] width 36 height 17
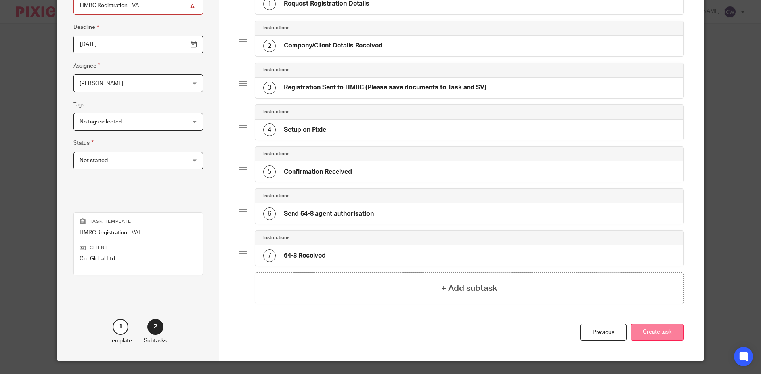
click at [666, 330] on button "Create task" at bounding box center [656, 332] width 53 height 17
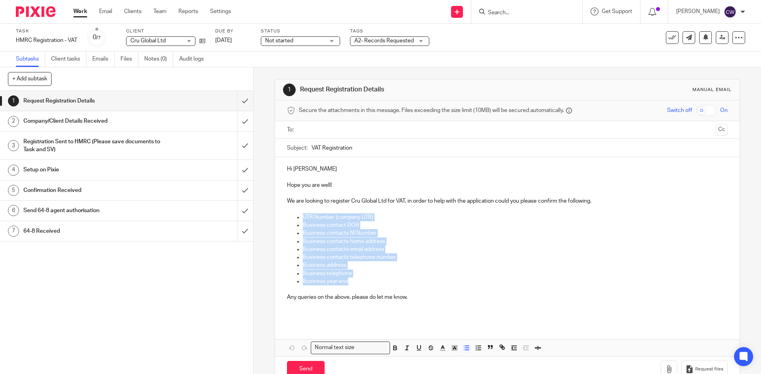
drag, startPoint x: 290, startPoint y: 217, endPoint x: 401, endPoint y: 284, distance: 130.0
click at [401, 284] on ul "UTR Number (company UTR) Business contact DOB Business contacts NI Number Busin…" at bounding box center [507, 250] width 440 height 72
copy ul "UTR Number (company UTR) Business contact DOB Business contacts NI Number Busin…"
click at [148, 61] on link "Notes (0)" at bounding box center [158, 59] width 29 height 15
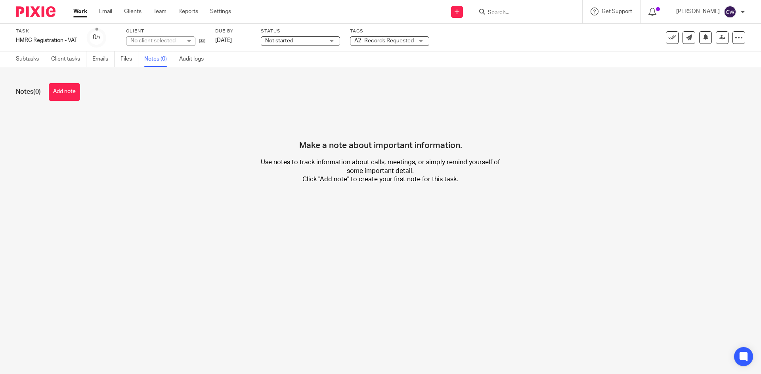
click at [63, 96] on button "Add note" at bounding box center [64, 92] width 31 height 18
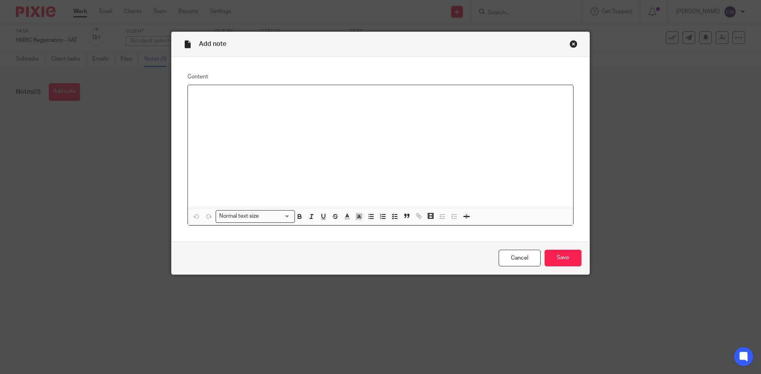
paste div
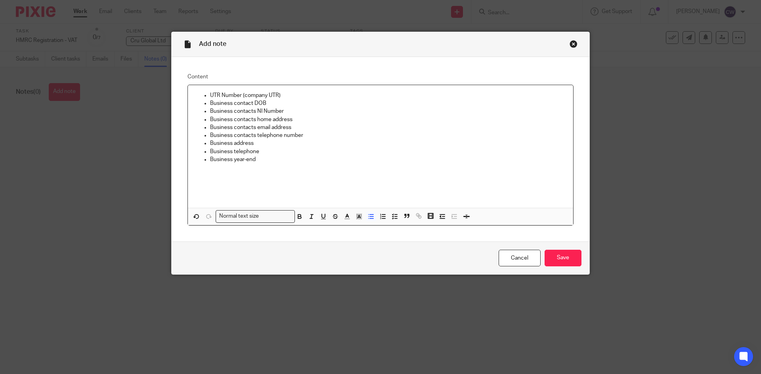
click at [283, 95] on p "UTR Number (company UTR)" at bounding box center [388, 96] width 357 height 8
drag, startPoint x: 302, startPoint y: 96, endPoint x: 290, endPoint y: 96, distance: 11.5
click at [290, 96] on p "UTR Number (company UTR) -" at bounding box center [388, 96] width 357 height 8
click at [275, 103] on p "Business contact DOB" at bounding box center [388, 103] width 357 height 8
click at [295, 109] on p "Business contacts NI Number" at bounding box center [388, 111] width 357 height 8
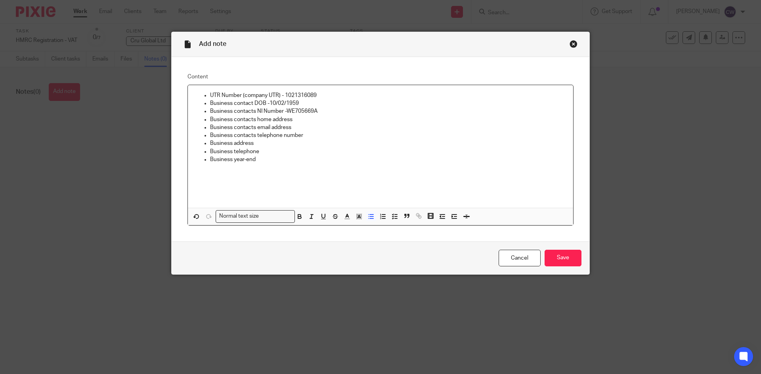
click at [303, 120] on p "Business contacts home address" at bounding box center [388, 120] width 357 height 8
click at [303, 127] on p "Business contacts email address" at bounding box center [388, 128] width 357 height 8
click at [315, 135] on p "Business contacts telephone number" at bounding box center [388, 136] width 357 height 8
click at [263, 141] on p "Business address" at bounding box center [388, 143] width 357 height 8
click at [312, 115] on p "Business contacts NI Number -WE705669A" at bounding box center [388, 111] width 357 height 8
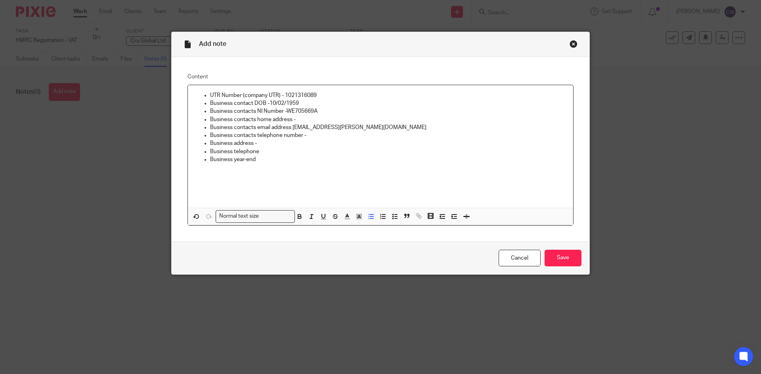
click at [299, 117] on p "Business contacts home address -" at bounding box center [388, 120] width 357 height 8
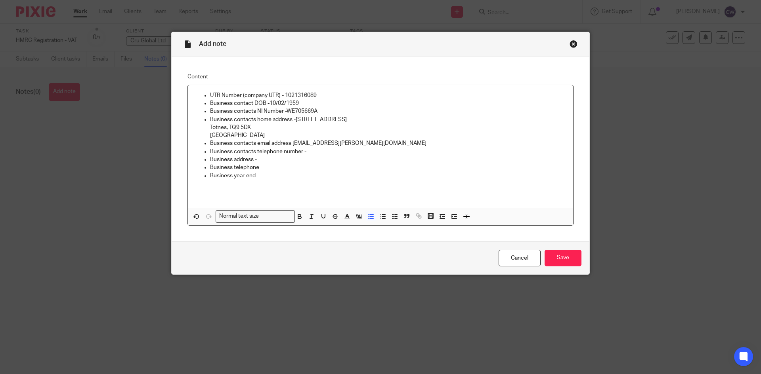
click at [261, 160] on p "Business address -" at bounding box center [388, 160] width 357 height 8
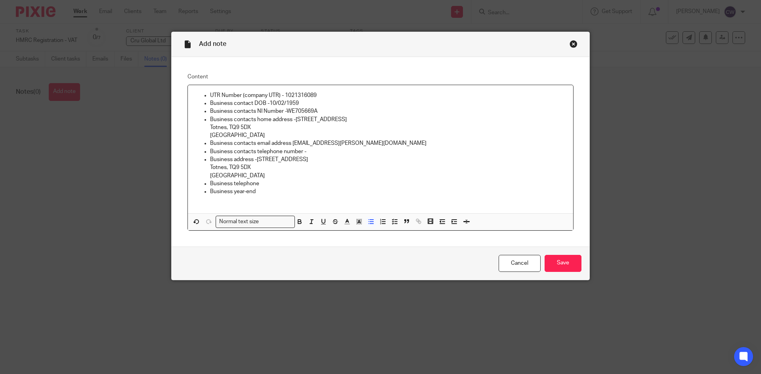
click at [309, 151] on p "Business contacts telephone number -" at bounding box center [388, 152] width 357 height 8
click at [259, 183] on p "Business telephone" at bounding box center [388, 184] width 357 height 8
click at [259, 191] on p "Business year-end" at bounding box center [388, 192] width 357 height 8
drag, startPoint x: 254, startPoint y: 158, endPoint x: 279, endPoint y: 168, distance: 25.8
click at [279, 168] on li "Business address -8a Fore Street Totnes, TQ9 5DX England" at bounding box center [388, 168] width 357 height 24
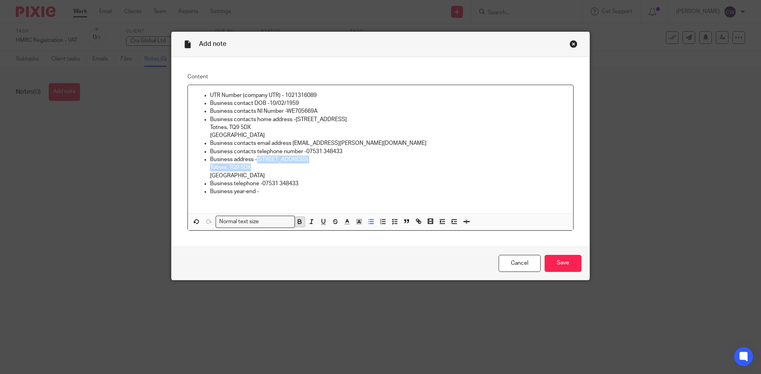
click at [299, 221] on icon "button" at bounding box center [299, 221] width 7 height 7
click at [305, 172] on p "England" at bounding box center [388, 176] width 357 height 8
drag, startPoint x: 303, startPoint y: 154, endPoint x: 336, endPoint y: 156, distance: 32.9
click at [336, 156] on ul "UTR Number (company UTR) - 1021316089 Business contact DOB -10/02/1959 Business…" at bounding box center [380, 144] width 372 height 104
click at [351, 153] on p "Business contacts telephone number -07531 348433" at bounding box center [388, 152] width 357 height 8
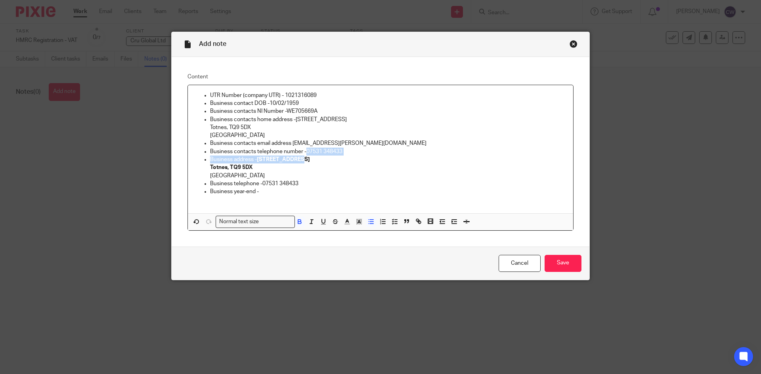
click at [341, 150] on p "Business contacts telephone number -07531 348433" at bounding box center [388, 152] width 357 height 8
drag, startPoint x: 343, startPoint y: 151, endPoint x: 305, endPoint y: 153, distance: 38.4
click at [305, 153] on p "Business contacts telephone number -07531 348433" at bounding box center [388, 152] width 357 height 8
click at [297, 223] on icon "button" at bounding box center [299, 221] width 7 height 7
drag, startPoint x: 348, startPoint y: 143, endPoint x: 293, endPoint y: 141, distance: 54.7
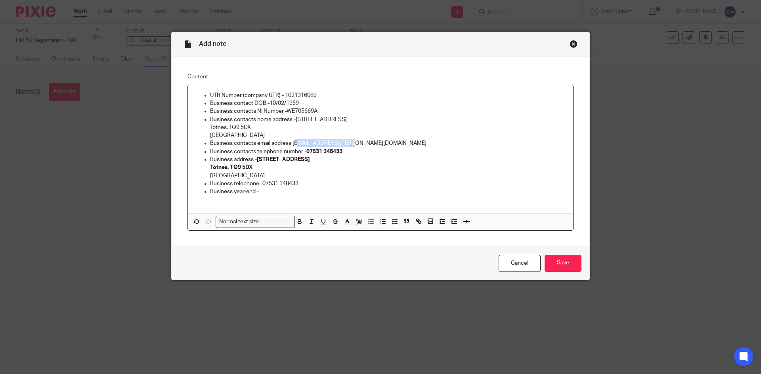
click at [293, 141] on p "Business contacts email address -ian@cruevents.co.uk" at bounding box center [388, 143] width 357 height 8
drag, startPoint x: 291, startPoint y: 143, endPoint x: 295, endPoint y: 144, distance: 4.4
click at [295, 144] on p "Business contacts email address -ian@cruevents.co.uk" at bounding box center [388, 143] width 357 height 8
drag, startPoint x: 346, startPoint y: 141, endPoint x: 293, endPoint y: 140, distance: 53.1
click at [293, 140] on p "Business contacts email address -ian@cruevents.co.uk" at bounding box center [388, 143] width 357 height 8
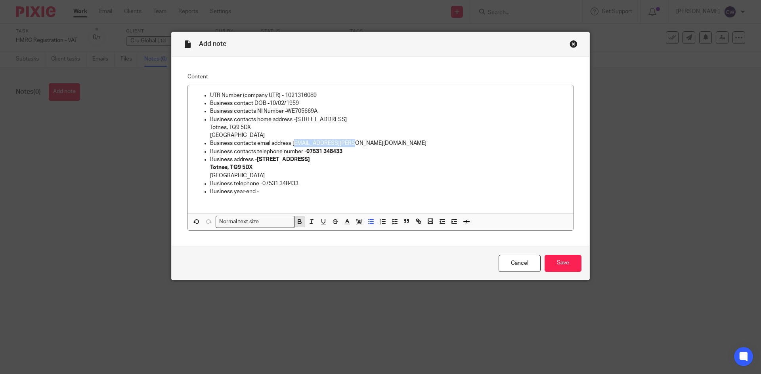
click at [299, 224] on icon "button" at bounding box center [299, 221] width 7 height 7
drag, startPoint x: 246, startPoint y: 128, endPoint x: 240, endPoint y: 128, distance: 6.3
click at [240, 128] on p "Totnes, TQ9 5DX" at bounding box center [388, 128] width 357 height 8
drag, startPoint x: 294, startPoint y: 119, endPoint x: 326, endPoint y: 126, distance: 32.0
click at [326, 126] on li "Business contacts home address -8a Fore Street Totnes, TQ9 5DX England" at bounding box center [388, 128] width 357 height 24
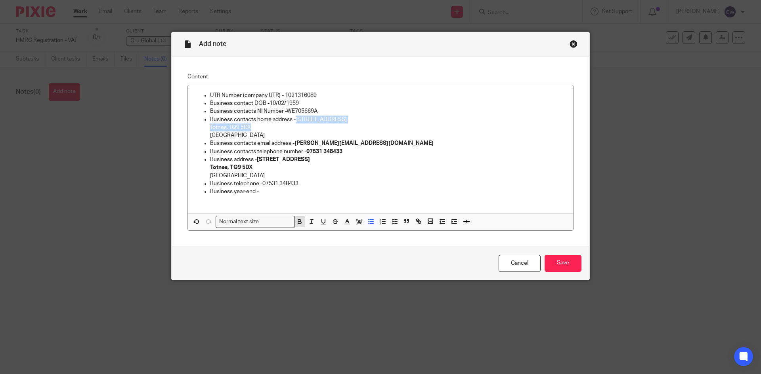
click at [297, 221] on icon "button" at bounding box center [299, 221] width 7 height 7
click at [319, 110] on p "Business contacts NI Number -WE705669A" at bounding box center [388, 111] width 357 height 8
drag, startPoint x: 319, startPoint y: 110, endPoint x: 296, endPoint y: 110, distance: 23.0
click at [296, 110] on p "Business contacts NI Number -WE705669A" at bounding box center [388, 111] width 357 height 8
click at [296, 221] on icon "button" at bounding box center [299, 221] width 7 height 7
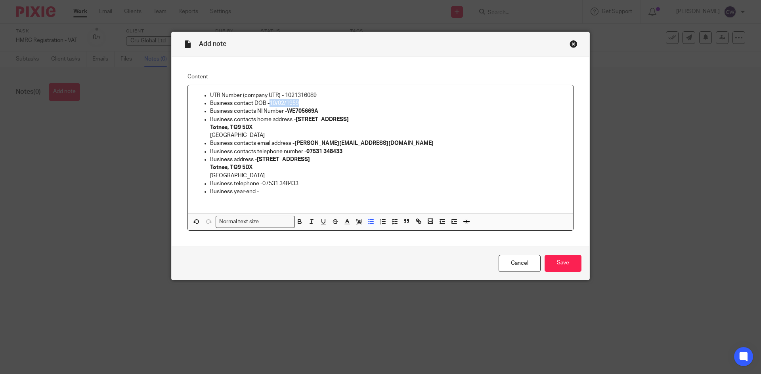
drag, startPoint x: 299, startPoint y: 102, endPoint x: 269, endPoint y: 104, distance: 29.8
click at [268, 103] on p "Business contact DOB -10/02/1959" at bounding box center [388, 103] width 357 height 8
click at [297, 225] on icon "button" at bounding box center [299, 221] width 7 height 7
drag, startPoint x: 318, startPoint y: 97, endPoint x: 283, endPoint y: 93, distance: 35.1
click at [283, 93] on p "UTR Number (company UTR) - 1021316089" at bounding box center [388, 96] width 357 height 8
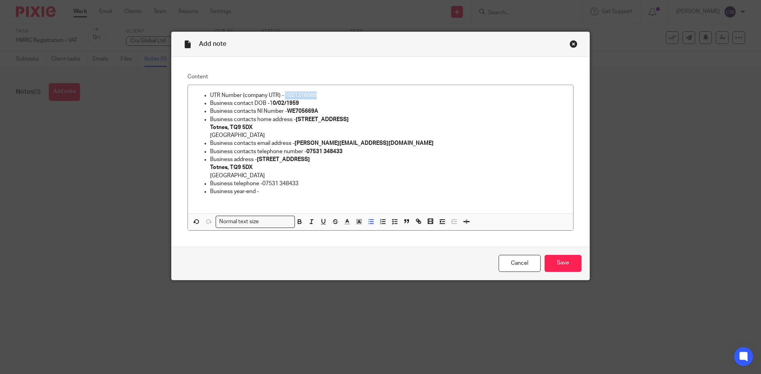
click at [298, 227] on button "button" at bounding box center [300, 222] width 10 height 10
drag, startPoint x: 298, startPoint y: 183, endPoint x: 262, endPoint y: 194, distance: 37.7
click at [261, 185] on p "Business telephone -07531 348433" at bounding box center [388, 184] width 357 height 8
click at [297, 221] on icon "button" at bounding box center [299, 221] width 7 height 7
click at [273, 192] on p "Business year-end -" at bounding box center [388, 192] width 357 height 8
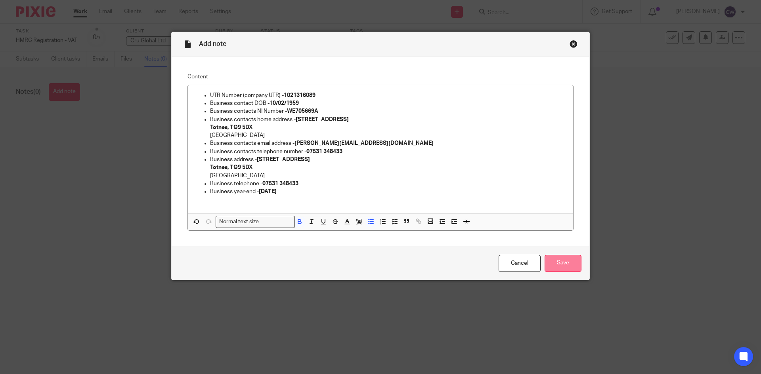
click at [557, 260] on input "Save" at bounding box center [562, 263] width 37 height 17
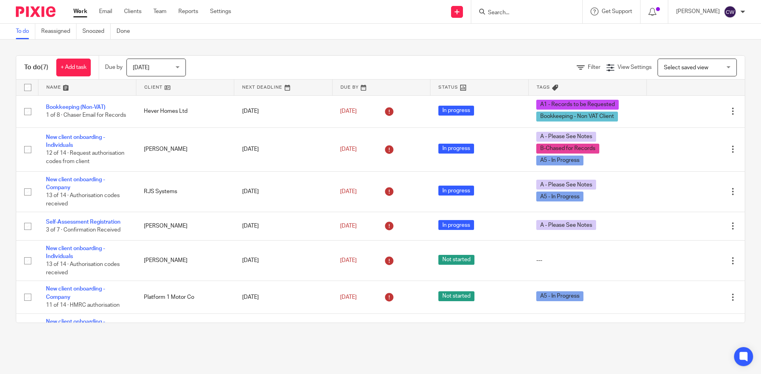
click at [512, 12] on input "Search" at bounding box center [522, 13] width 71 height 7
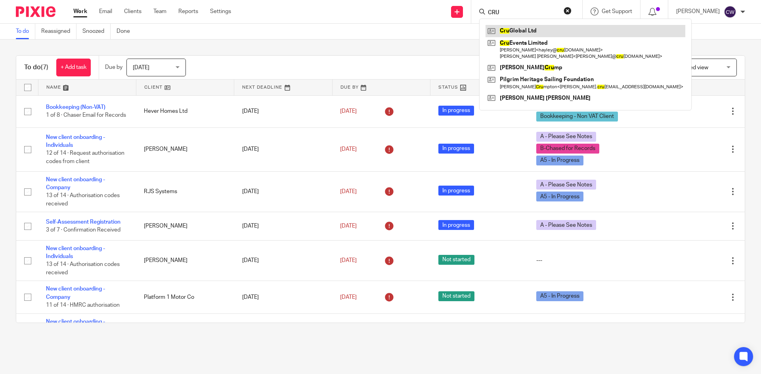
type input "CRU"
click at [517, 30] on link at bounding box center [585, 31] width 200 height 12
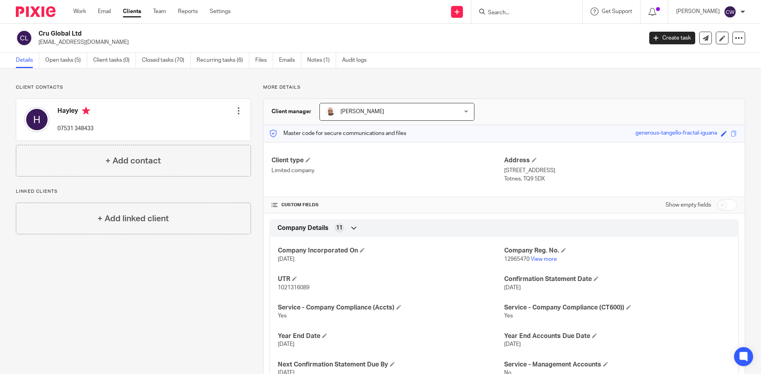
click at [543, 8] on form at bounding box center [529, 12] width 84 height 10
click at [525, 12] on input "Search" at bounding box center [522, 13] width 71 height 7
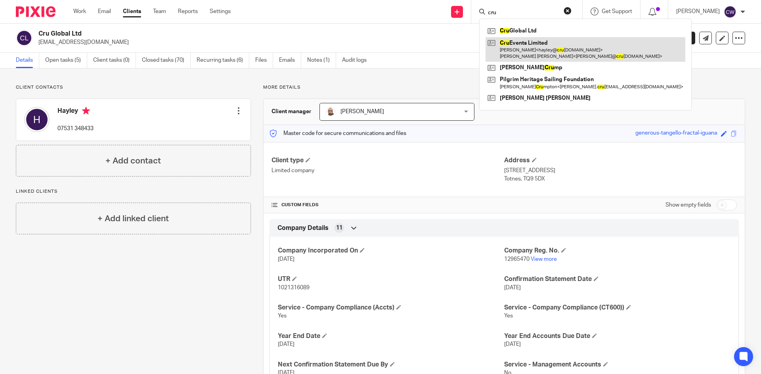
type input "cru"
click at [542, 51] on link at bounding box center [585, 49] width 200 height 25
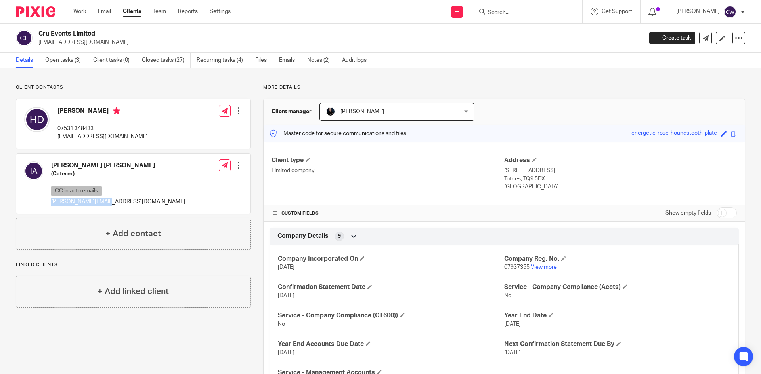
drag, startPoint x: 50, startPoint y: 200, endPoint x: 103, endPoint y: 202, distance: 52.3
click at [113, 202] on div "[PERSON_NAME] [PERSON_NAME] (Caterer) CC in auto emails [PERSON_NAME][EMAIL_ADD…" at bounding box center [104, 184] width 161 height 52
copy p "[PERSON_NAME][EMAIL_ADDRESS][DOMAIN_NAME]"
drag, startPoint x: 500, startPoint y: 172, endPoint x: 529, endPoint y: 188, distance: 32.7
click at [529, 188] on div "Address 8a Fore Street Totnes, TQ9 5DX England" at bounding box center [620, 173] width 233 height 35
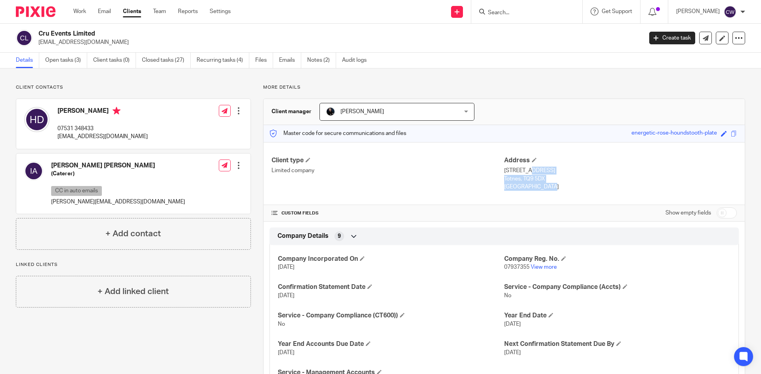
copy div "8a Fore Street Totnes, TQ9 5DX England"
drag, startPoint x: 99, startPoint y: 126, endPoint x: 54, endPoint y: 125, distance: 44.8
click at [54, 125] on div "Hayley Doidge 07531 348433 hayley@cruevents.co.uk" at bounding box center [86, 124] width 124 height 42
copy p "07531 348433"
click at [224, 61] on link "Recurring tasks (4)" at bounding box center [223, 60] width 53 height 15
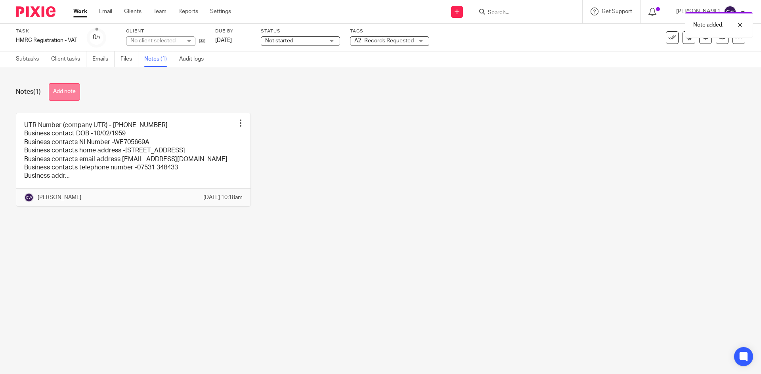
click at [71, 90] on button "Add note" at bounding box center [64, 92] width 31 height 18
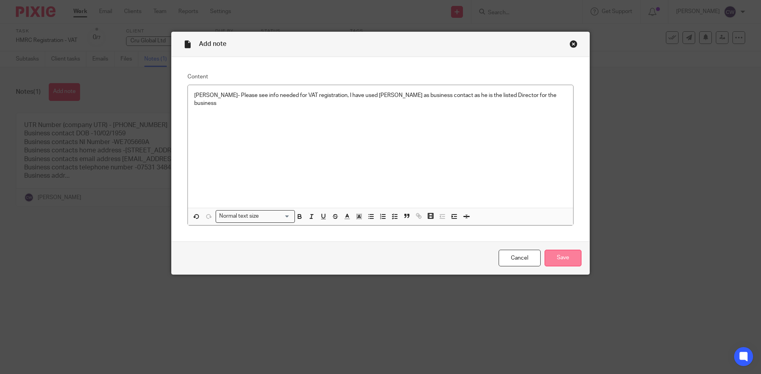
click at [555, 258] on input "Save" at bounding box center [562, 258] width 37 height 17
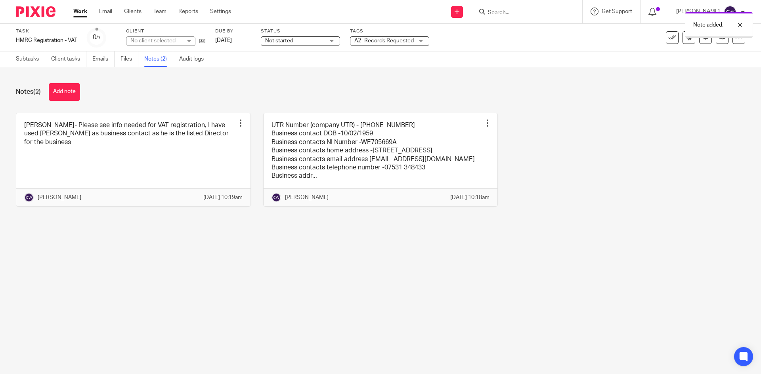
click at [411, 39] on span "A2- Records Requested" at bounding box center [383, 41] width 59 height 6
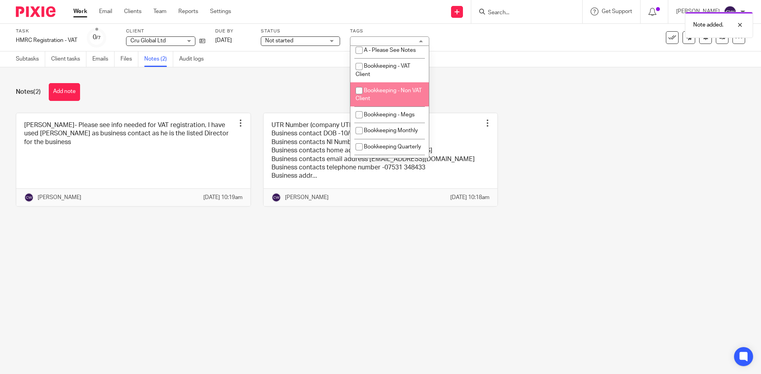
scroll to position [198, 0]
click at [547, 75] on div "Notes (2) Add note Amanda- Please see info needed for VAT registration, I have …" at bounding box center [380, 150] width 761 height 167
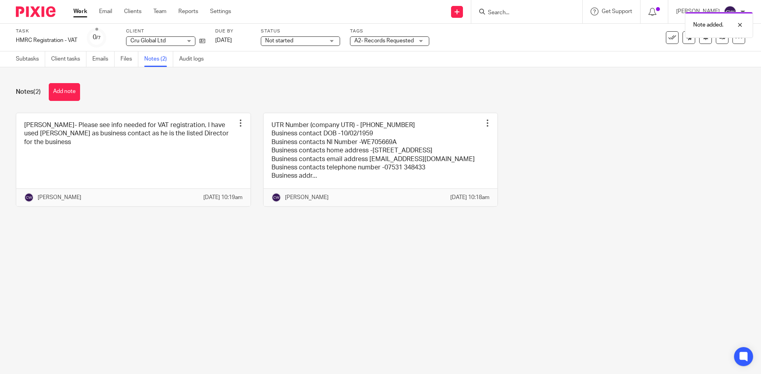
click at [395, 39] on span "A2- Records Requested" at bounding box center [383, 41] width 59 height 6
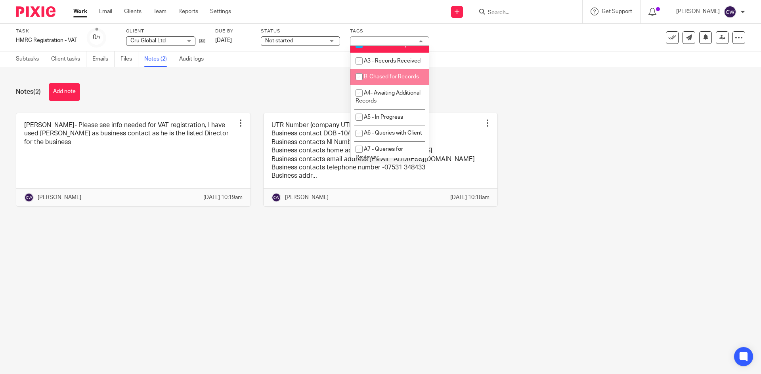
scroll to position [277, 0]
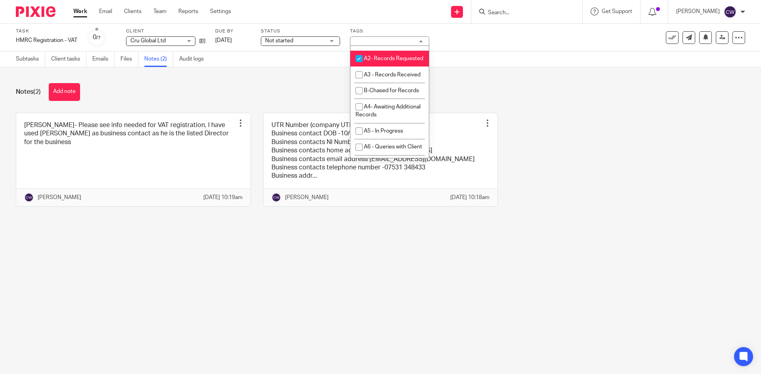
drag, startPoint x: 374, startPoint y: 76, endPoint x: 388, endPoint y: 100, distance: 27.4
click at [373, 61] on span "A2- Records Requested" at bounding box center [393, 59] width 59 height 6
checkbox input "false"
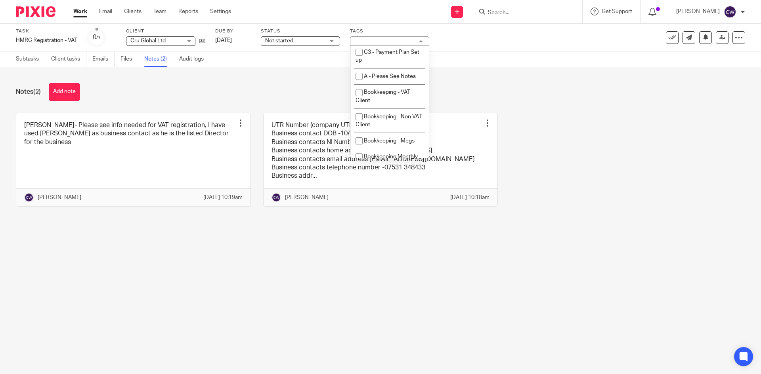
scroll to position [79, 0]
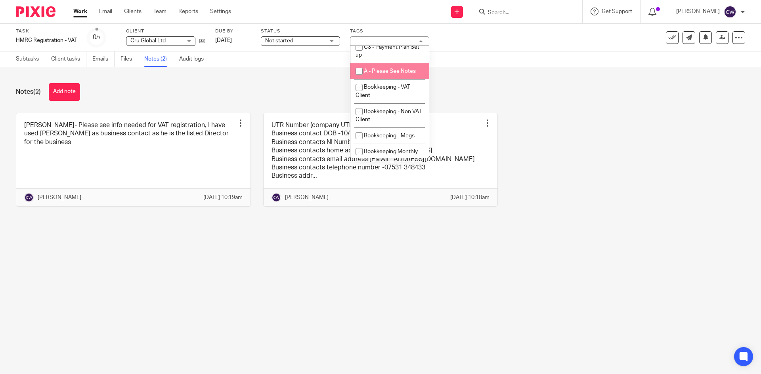
click at [390, 70] on span "A - Please See Notes" at bounding box center [390, 72] width 52 height 6
checkbox input "true"
click at [717, 33] on link at bounding box center [722, 37] width 13 height 13
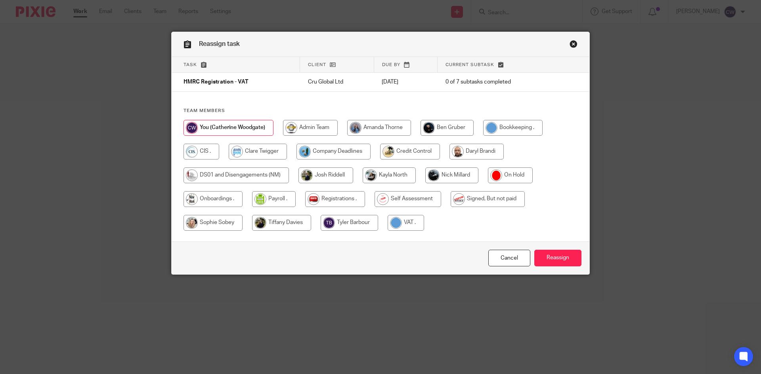
click at [390, 128] on input "radio" at bounding box center [379, 128] width 64 height 16
radio input "true"
click at [555, 254] on input "Reassign" at bounding box center [557, 258] width 47 height 17
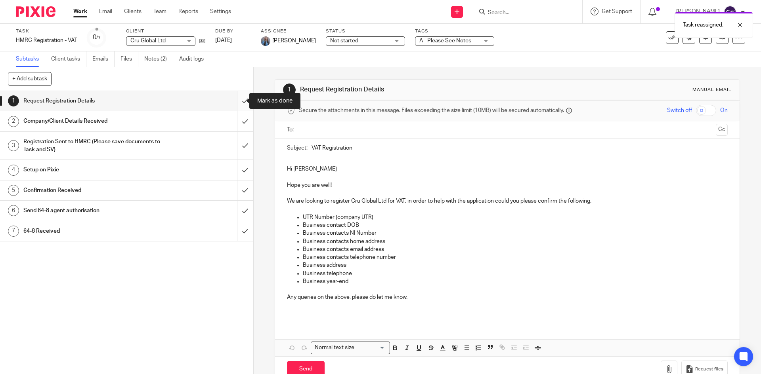
click at [233, 102] on input "submit" at bounding box center [126, 101] width 253 height 20
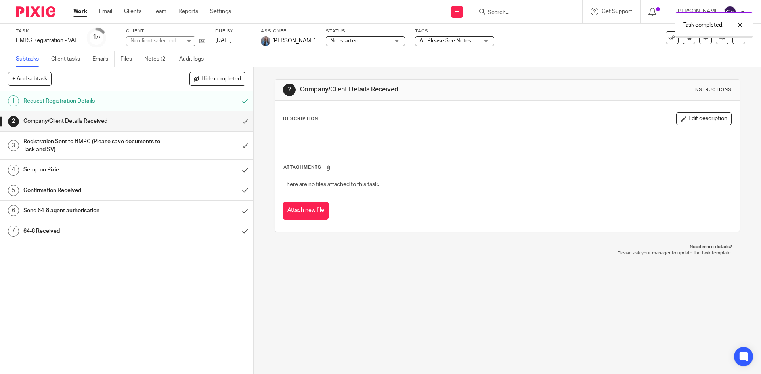
click at [236, 116] on input "submit" at bounding box center [126, 121] width 253 height 20
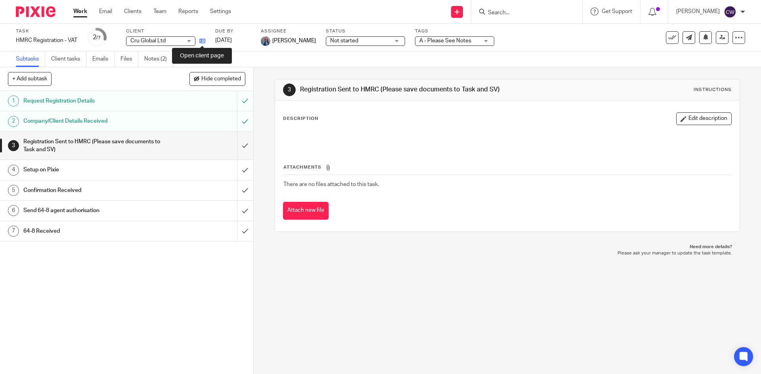
click at [201, 39] on icon at bounding box center [202, 41] width 6 height 6
click at [151, 61] on link "Notes (2)" at bounding box center [158, 59] width 29 height 15
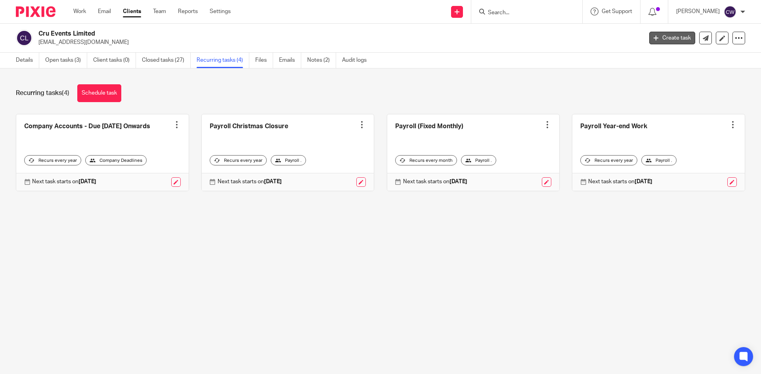
click at [674, 34] on link "Create task" at bounding box center [672, 38] width 46 height 13
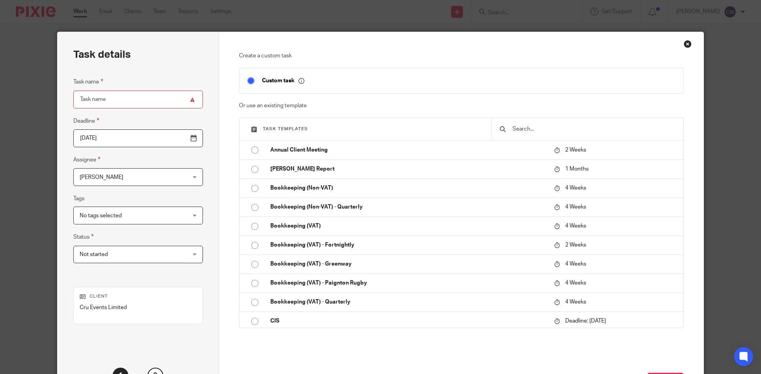
click at [535, 130] on input "text" at bounding box center [593, 129] width 164 height 9
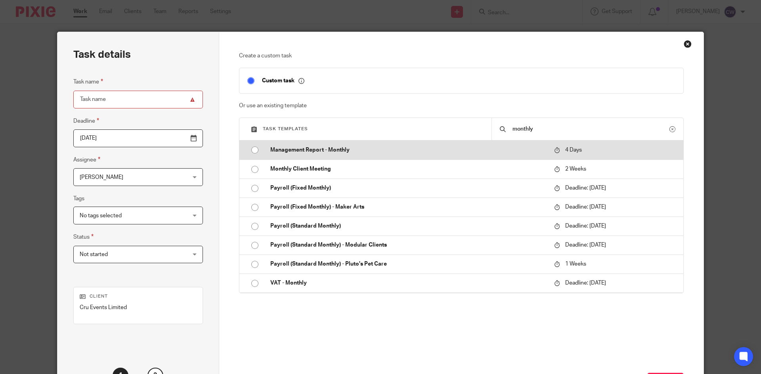
type input "monthly"
click at [312, 154] on p "Management Report - Monthly" at bounding box center [408, 150] width 276 height 8
type input "2025-09-20"
type input "Management Report - Monthly"
checkbox input "false"
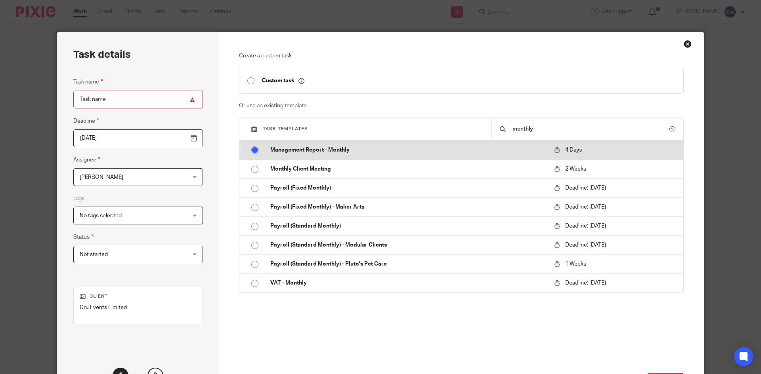
radio input "true"
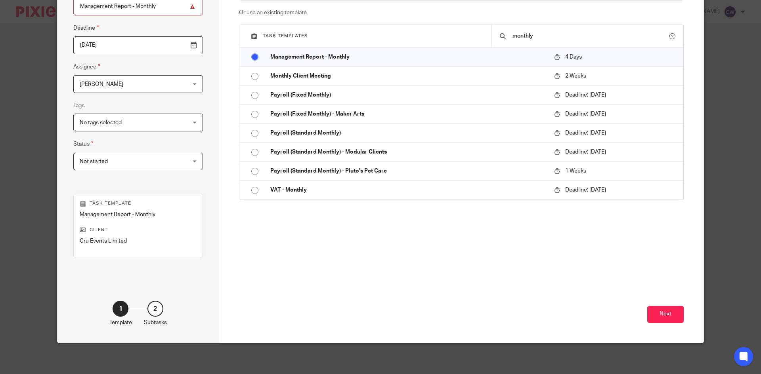
scroll to position [94, 0]
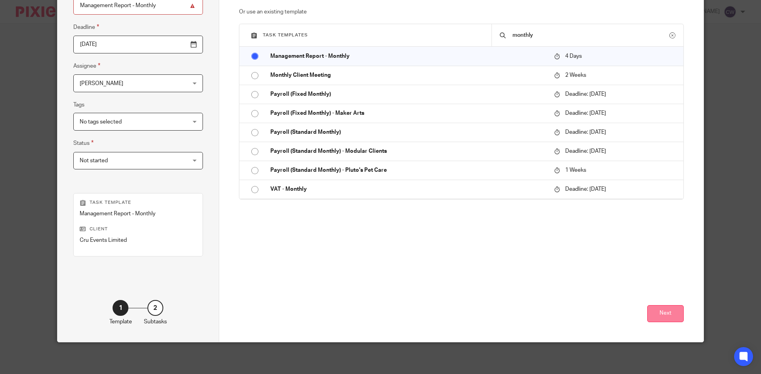
click at [655, 307] on button "Next" at bounding box center [665, 313] width 36 height 17
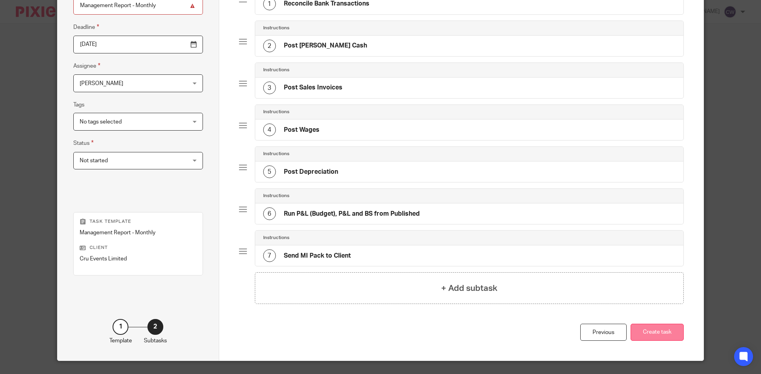
click at [658, 326] on button "Create task" at bounding box center [656, 332] width 53 height 17
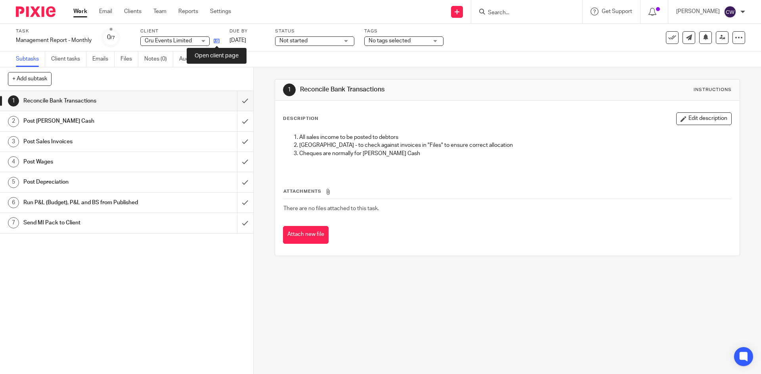
click at [216, 43] on icon at bounding box center [217, 41] width 6 height 6
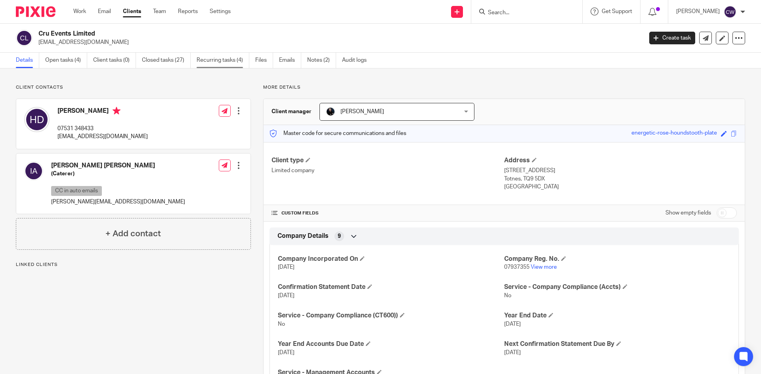
click at [211, 64] on link "Recurring tasks (4)" at bounding box center [223, 60] width 53 height 15
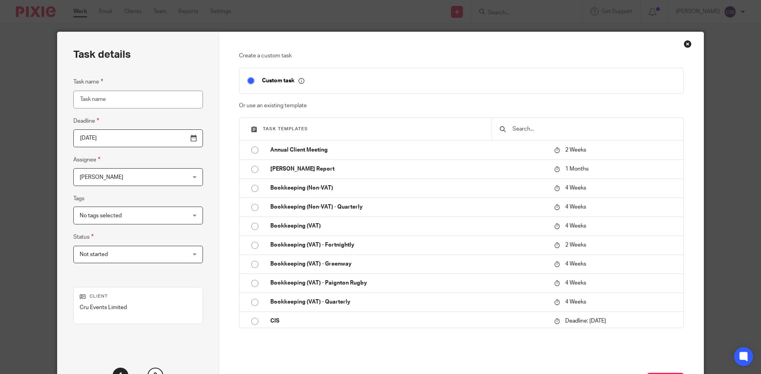
click at [683, 42] on div "Close this dialog window" at bounding box center [687, 44] width 8 height 8
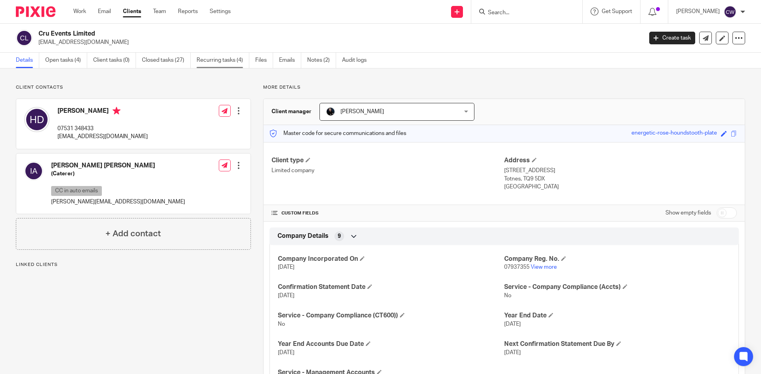
click at [215, 55] on link "Recurring tasks (4)" at bounding box center [223, 60] width 53 height 15
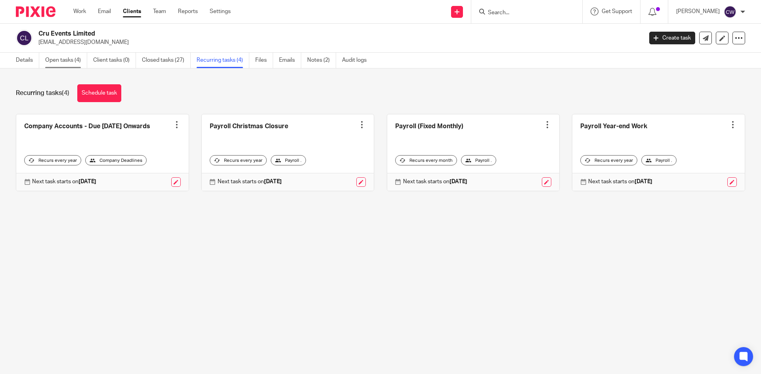
click at [54, 54] on link "Open tasks (4)" at bounding box center [66, 60] width 42 height 15
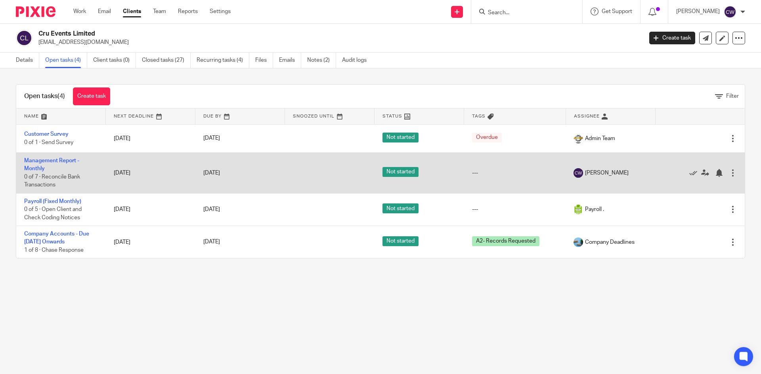
click at [729, 172] on div at bounding box center [733, 173] width 8 height 8
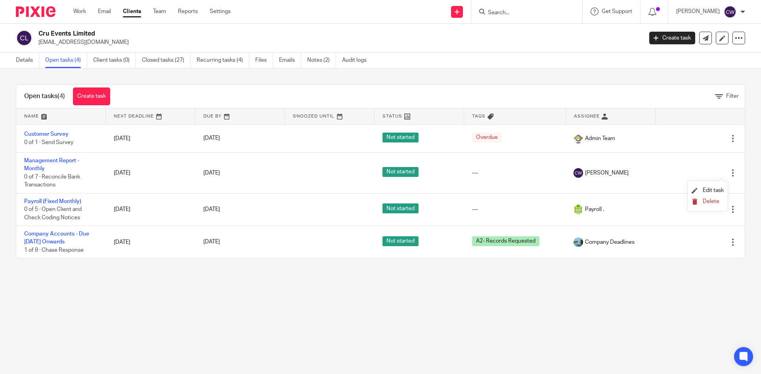
click at [712, 198] on li "Delete" at bounding box center [707, 202] width 32 height 10
click at [705, 201] on span "Delete" at bounding box center [710, 202] width 17 height 6
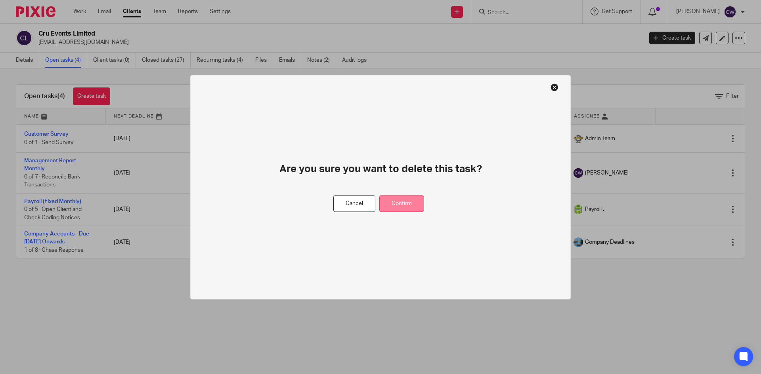
click at [417, 199] on button "Confirm" at bounding box center [401, 203] width 45 height 17
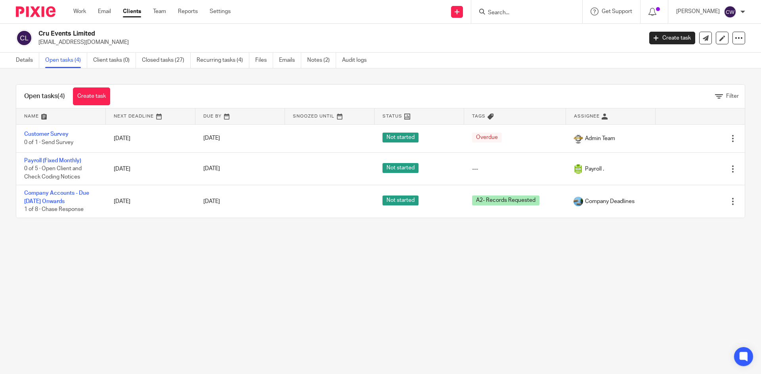
click at [525, 10] on input "Search" at bounding box center [522, 13] width 71 height 7
click at [513, 16] on input "ckm" at bounding box center [522, 13] width 71 height 7
type input "c"
type input "Cattlemans"
click at [50, 10] on img at bounding box center [36, 11] width 40 height 11
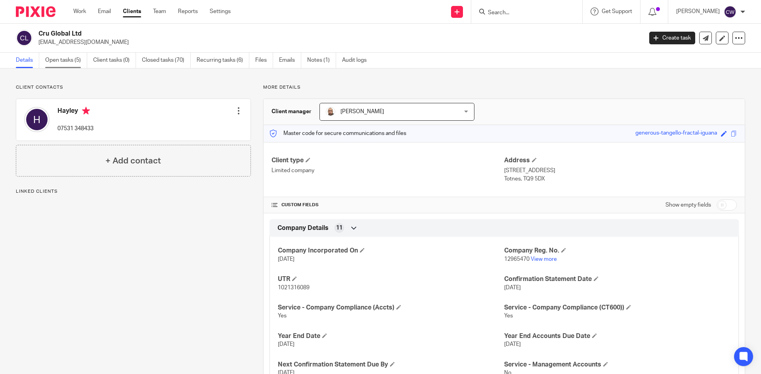
click at [71, 59] on link "Open tasks (5)" at bounding box center [66, 60] width 42 height 15
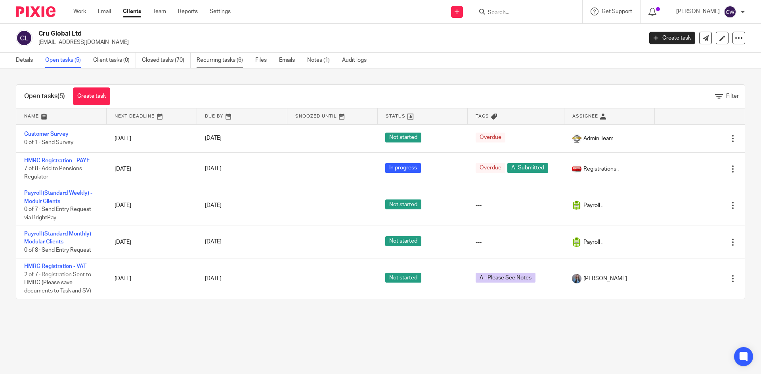
click at [220, 58] on link "Recurring tasks (6)" at bounding box center [223, 60] width 53 height 15
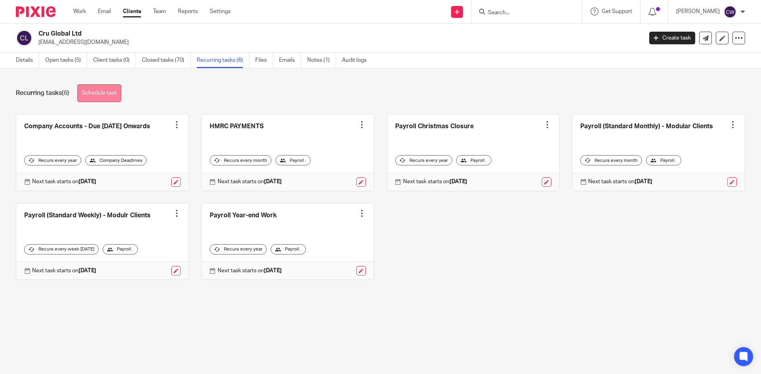
click at [111, 90] on link "Schedule task" at bounding box center [99, 93] width 44 height 18
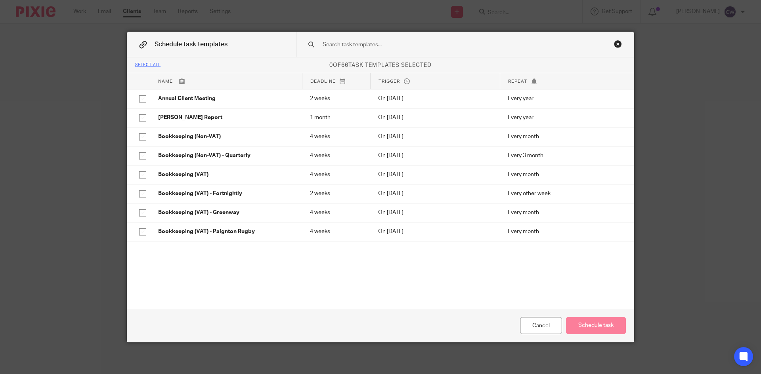
click at [429, 47] on input "text" at bounding box center [452, 44] width 261 height 9
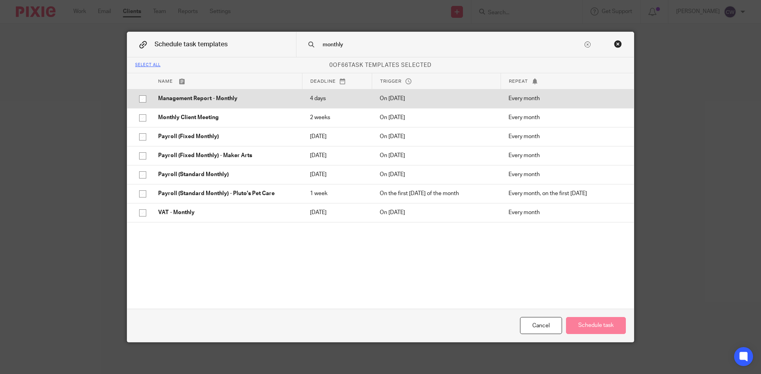
type input "monthly"
click at [193, 101] on p "Management Report - Monthly" at bounding box center [226, 99] width 136 height 8
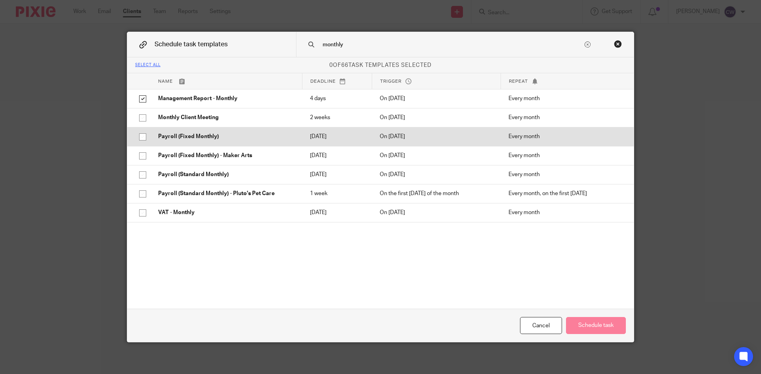
checkbox input "true"
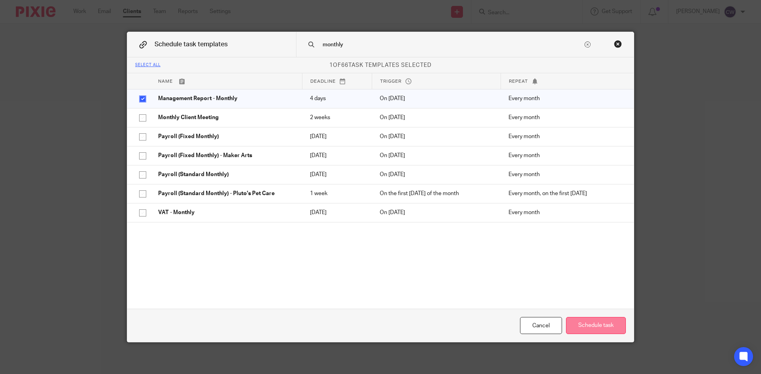
click at [589, 325] on button "Schedule task" at bounding box center [596, 325] width 60 height 17
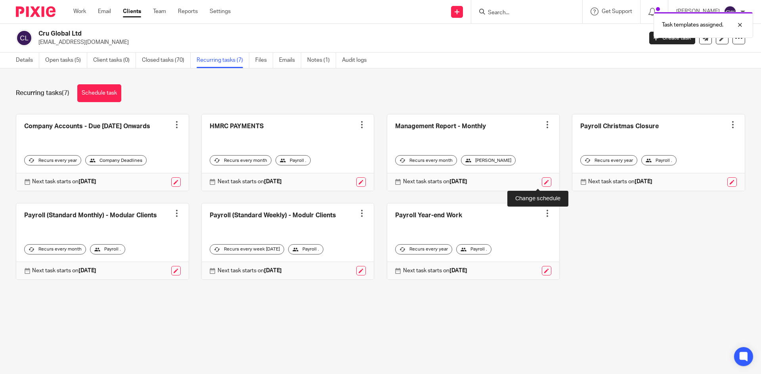
click at [542, 182] on link at bounding box center [547, 182] width 10 height 10
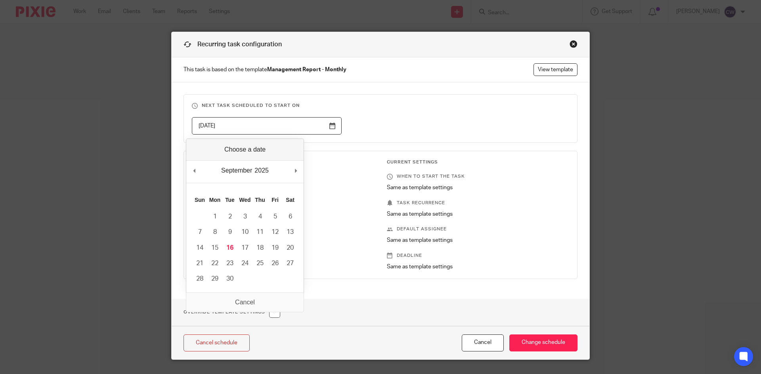
click at [330, 128] on input "[DATE]" at bounding box center [267, 126] width 150 height 18
type input "[DATE]"
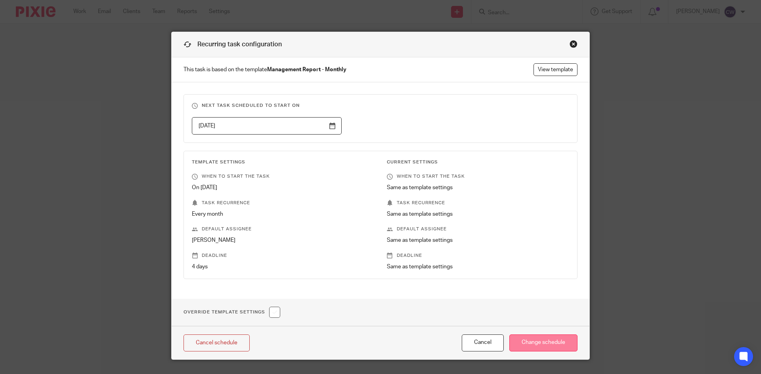
click at [535, 345] on input "Change schedule" at bounding box center [543, 343] width 68 height 17
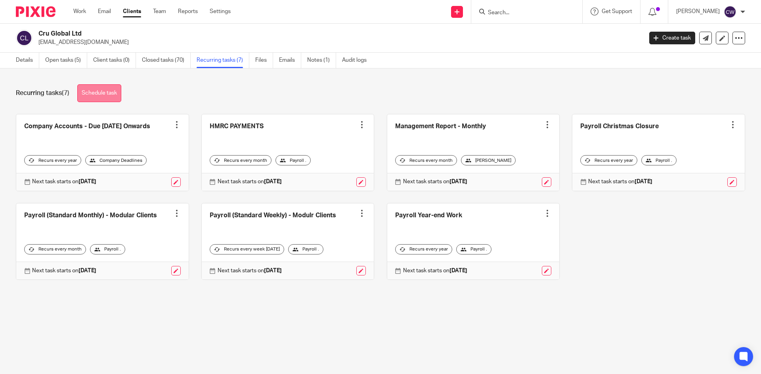
click at [95, 99] on link "Schedule task" at bounding box center [99, 93] width 44 height 18
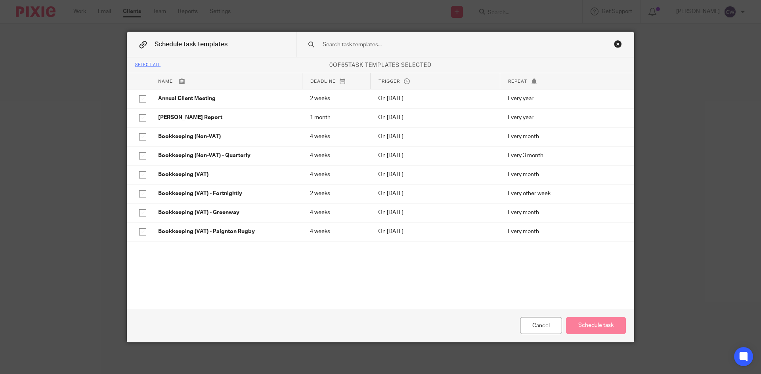
click at [395, 44] on input "text" at bounding box center [452, 44] width 261 height 9
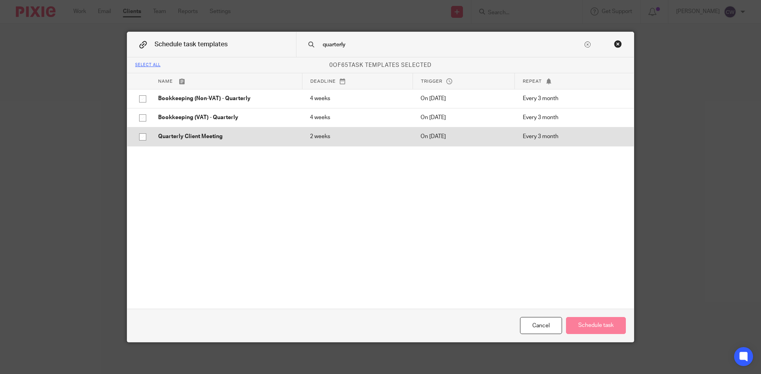
type input "quarterly"
click at [223, 129] on td "Quarterly Client Meeting" at bounding box center [226, 136] width 152 height 19
checkbox input "true"
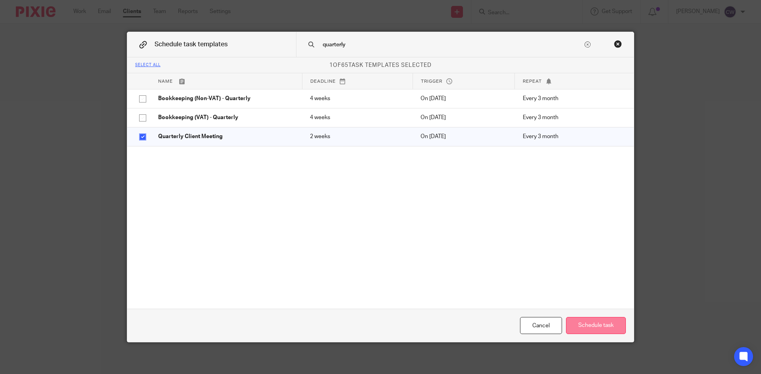
click at [588, 326] on button "Schedule task" at bounding box center [596, 325] width 60 height 17
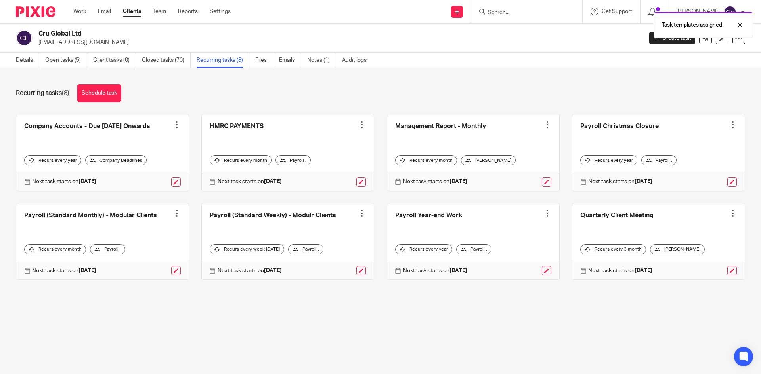
click at [729, 218] on div at bounding box center [733, 214] width 8 height 8
click at [612, 220] on link at bounding box center [658, 242] width 172 height 76
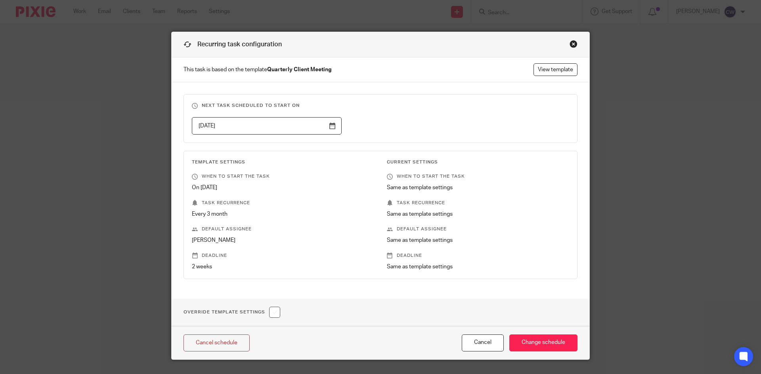
click at [207, 215] on p "Every 3 month" at bounding box center [283, 214] width 182 height 8
click at [554, 66] on link "View template" at bounding box center [555, 69] width 44 height 13
click at [571, 47] on div "Close this dialog window" at bounding box center [573, 44] width 8 height 8
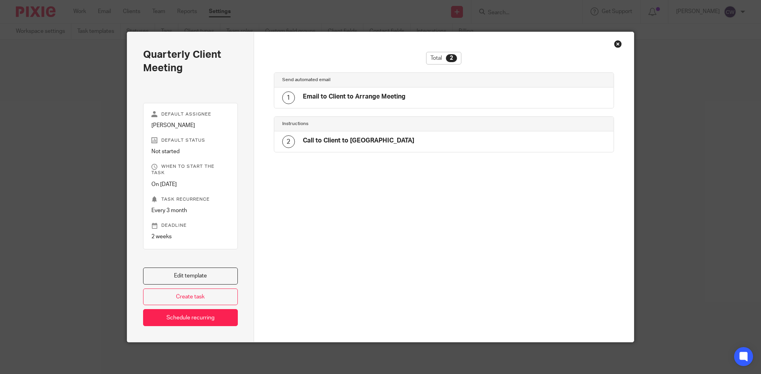
click at [183, 125] on p "[PERSON_NAME]" at bounding box center [190, 126] width 78 height 8
click at [614, 44] on div "Close this dialog window" at bounding box center [618, 44] width 8 height 8
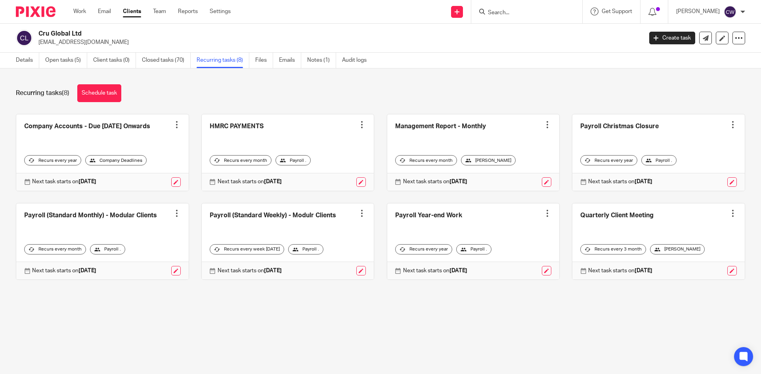
click at [729, 218] on div at bounding box center [733, 214] width 8 height 8
click at [665, 331] on main "Cru Global Ltd [EMAIL_ADDRESS][DOMAIN_NAME] Create task Update from Companies H…" at bounding box center [380, 187] width 761 height 374
click at [655, 255] on div "[PERSON_NAME]" at bounding box center [677, 249] width 55 height 10
click at [654, 253] on icon at bounding box center [657, 250] width 6 height 6
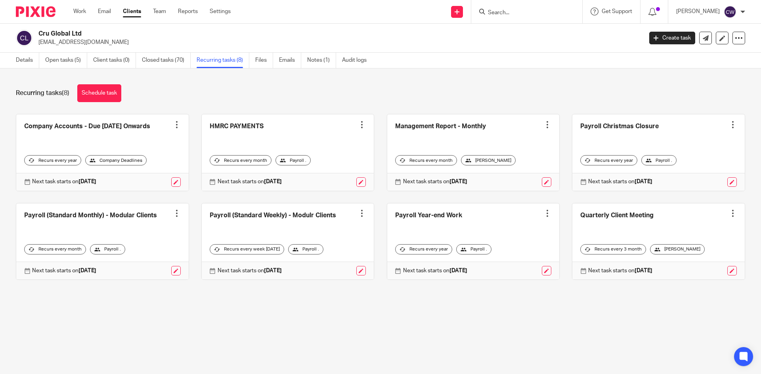
click at [654, 253] on icon at bounding box center [657, 250] width 6 height 6
click at [65, 59] on link "Open tasks (5)" at bounding box center [66, 60] width 42 height 15
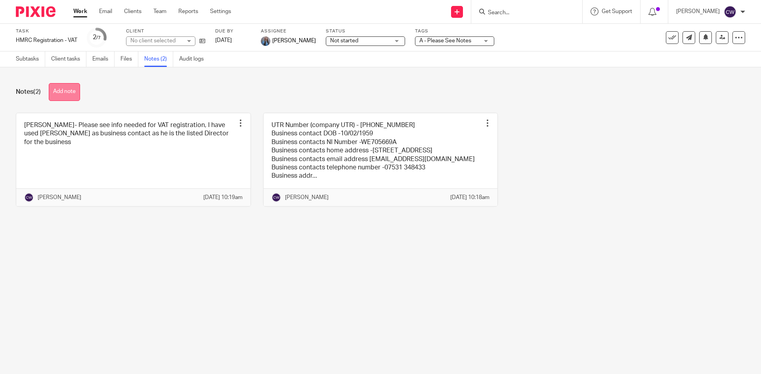
click at [80, 90] on button "Add note" at bounding box center [64, 92] width 31 height 18
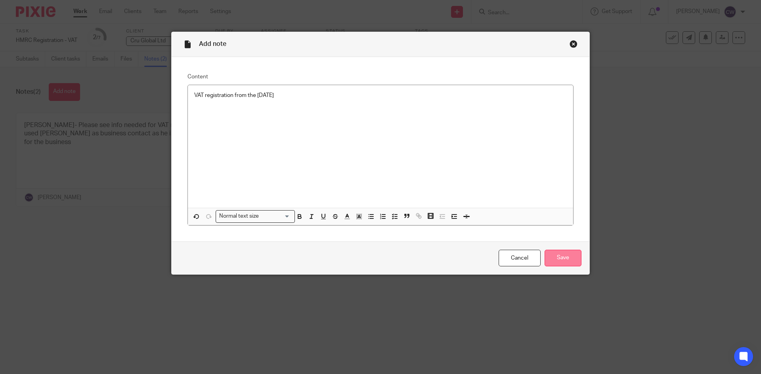
click input "Save"
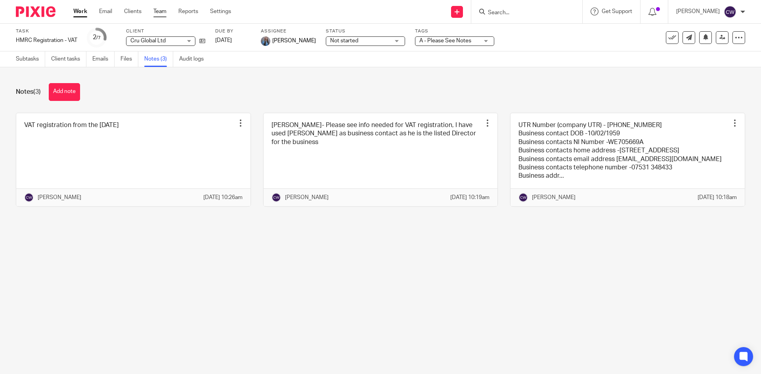
click at [165, 14] on link "Team" at bounding box center [159, 12] width 13 height 8
click at [160, 6] on div "Work Email Clients Team Reports Settings Work Email Clients Team Reports Settin…" at bounding box center [153, 11] width 177 height 23
click at [161, 12] on link "Team" at bounding box center [159, 12] width 13 height 8
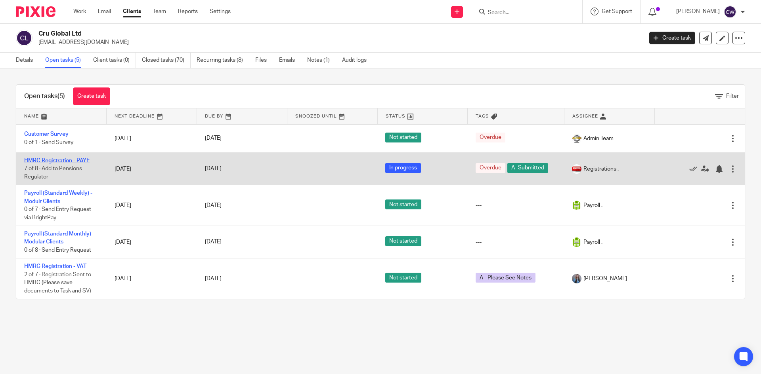
click at [67, 160] on link "HMRC Registration - PAYE" at bounding box center [56, 161] width 65 height 6
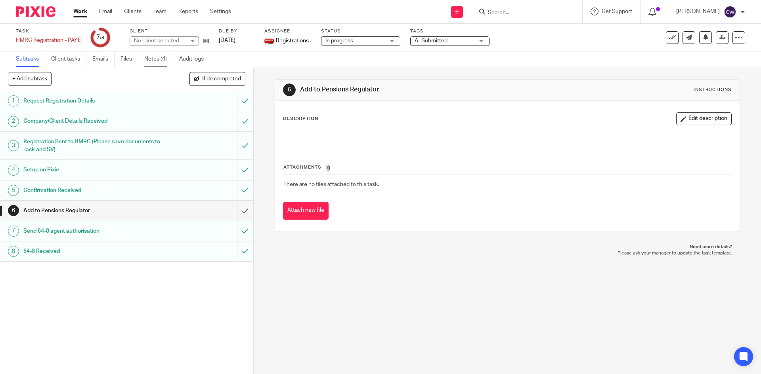
click at [155, 59] on link "Notes (4)" at bounding box center [158, 59] width 29 height 15
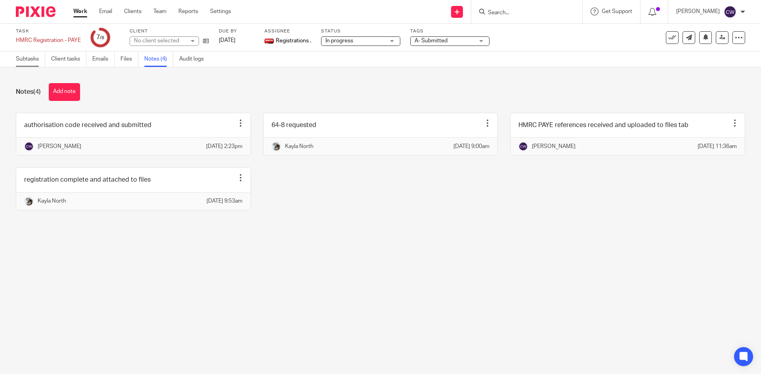
click at [31, 60] on link "Subtasks" at bounding box center [30, 59] width 29 height 15
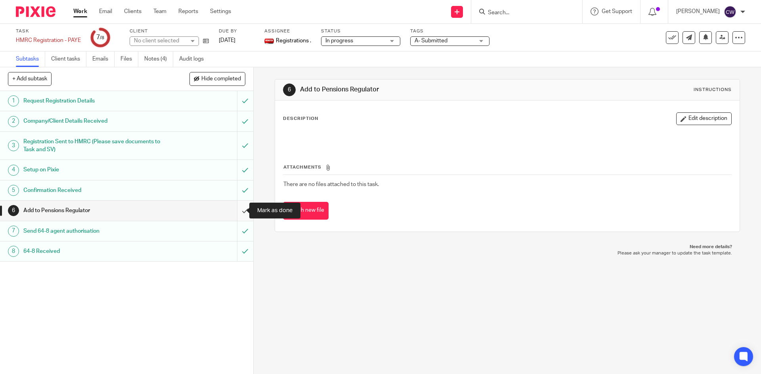
click at [238, 213] on input "submit" at bounding box center [126, 211] width 253 height 20
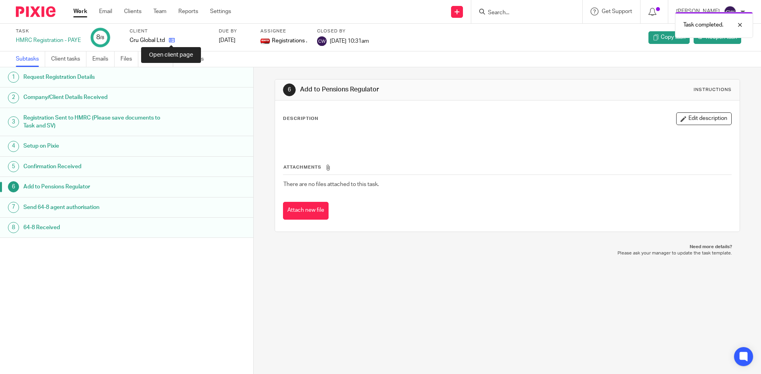
click at [172, 39] on icon at bounding box center [172, 40] width 6 height 6
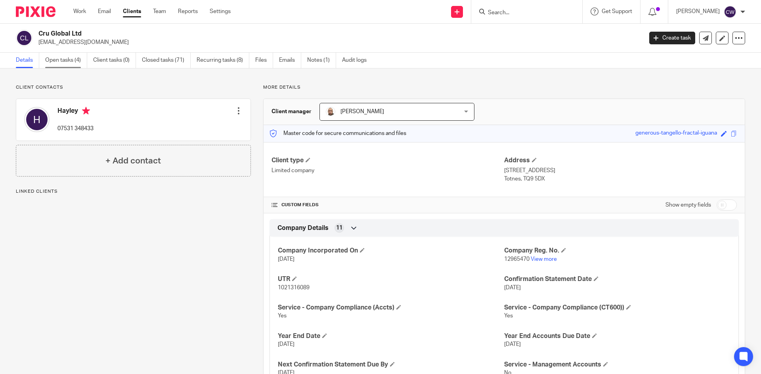
click at [52, 65] on link "Open tasks (4)" at bounding box center [66, 60] width 42 height 15
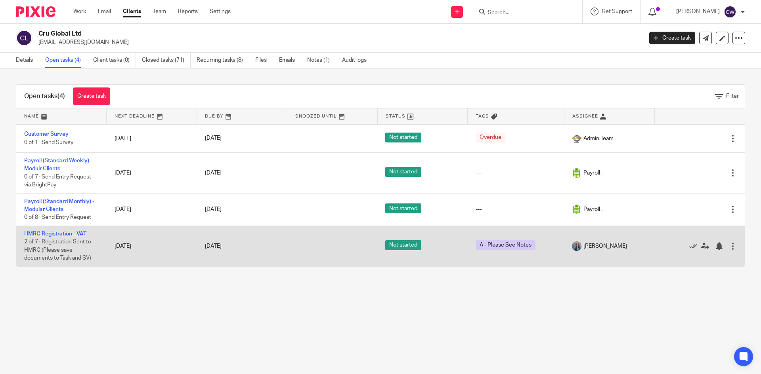
click at [74, 235] on link "HMRC Registration - VAT" at bounding box center [55, 234] width 62 height 6
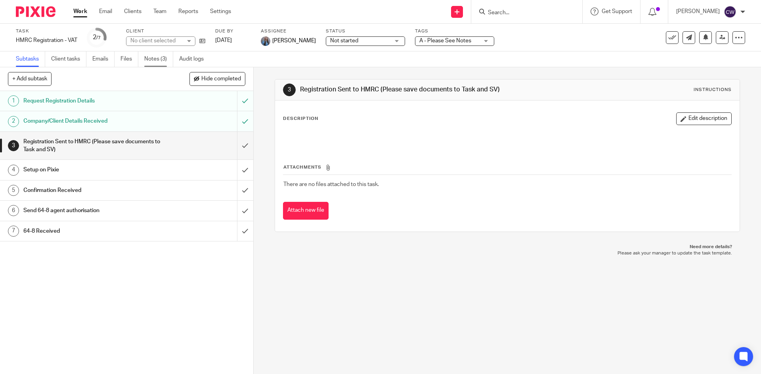
click at [151, 56] on link "Notes (3)" at bounding box center [158, 59] width 29 height 15
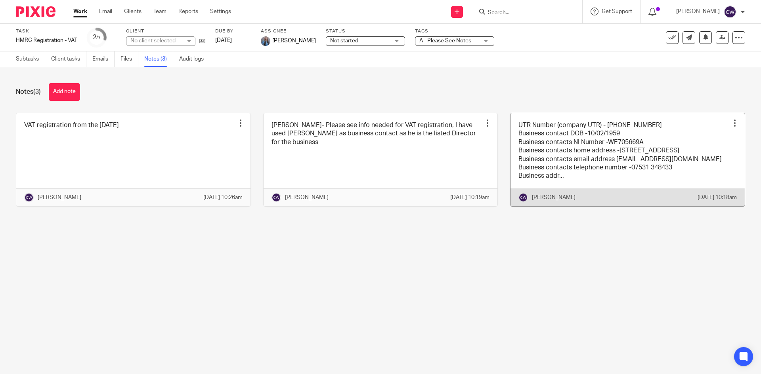
click at [706, 164] on link at bounding box center [627, 159] width 234 height 93
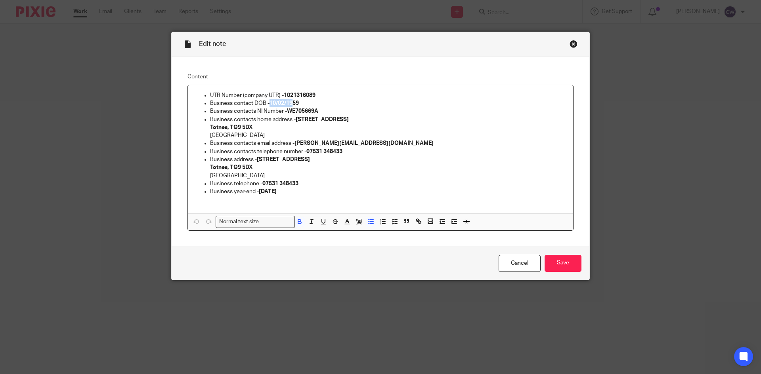
drag, startPoint x: 268, startPoint y: 103, endPoint x: 298, endPoint y: 105, distance: 30.5
click at [295, 103] on p "Business contact DOB -1 0/02/1959" at bounding box center [388, 103] width 357 height 8
click at [296, 220] on icon "button" at bounding box center [299, 221] width 7 height 7
click at [395, 152] on p "Business contacts telephone number - [PHONE_NUMBER]" at bounding box center [388, 152] width 357 height 8
drag, startPoint x: 301, startPoint y: 99, endPoint x: 277, endPoint y: 102, distance: 24.0
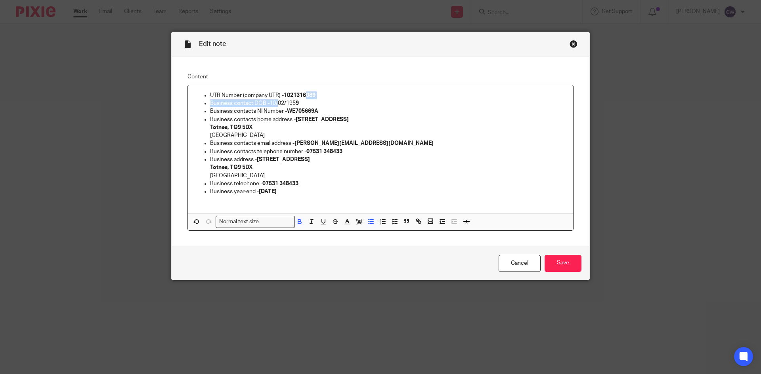
click at [277, 102] on ul "UTR Number (company UTR) - [PHONE_NUMBER] Business contact DOB -10/02/195 9 Bus…" at bounding box center [380, 144] width 372 height 104
click at [299, 103] on p "Business contact DOB -10/02/195 9" at bounding box center [388, 103] width 357 height 8
drag, startPoint x: 296, startPoint y: 103, endPoint x: 268, endPoint y: 102, distance: 28.5
click at [268, 102] on p "Business contact DOB -10/02/195 9" at bounding box center [388, 103] width 357 height 8
click at [298, 221] on icon "button" at bounding box center [299, 221] width 3 height 2
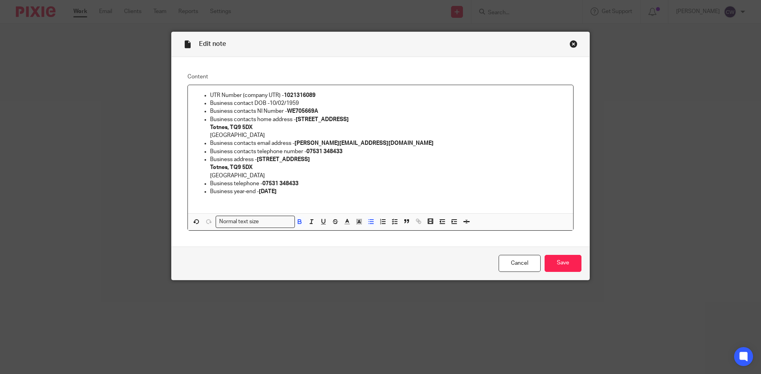
click at [373, 143] on p "Business contacts email address - ian@cruevents.co.uk" at bounding box center [388, 143] width 357 height 8
drag, startPoint x: 267, startPoint y: 103, endPoint x: 296, endPoint y: 109, distance: 29.1
click at [296, 103] on p "Business contact DOB -10/02/1959" at bounding box center [388, 103] width 357 height 8
click at [298, 222] on icon "button" at bounding box center [299, 223] width 3 height 2
click at [403, 150] on p "Business contacts telephone number - 07531 348433" at bounding box center [388, 152] width 357 height 8
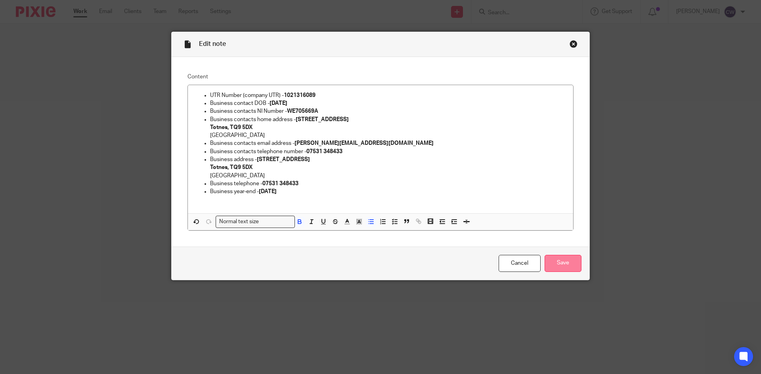
click at [561, 269] on input "Save" at bounding box center [562, 263] width 37 height 17
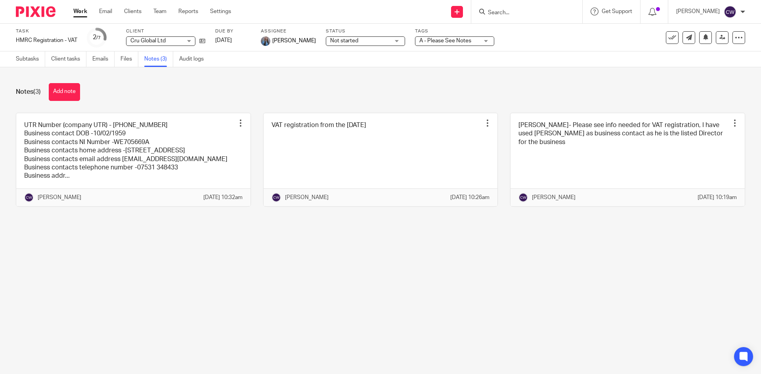
click at [489, 12] on input "Search" at bounding box center [522, 13] width 71 height 7
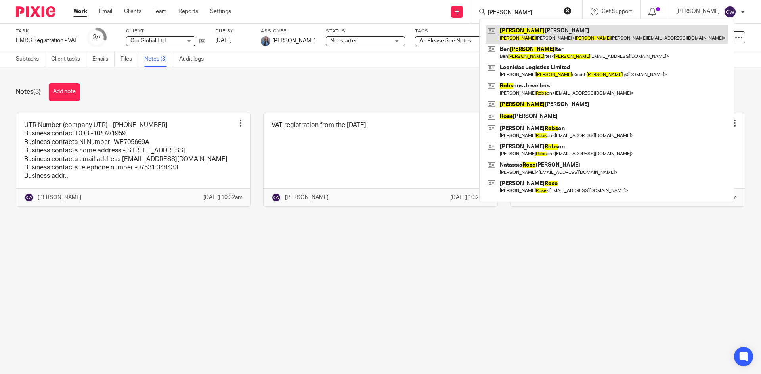
type input "ross"
click at [529, 38] on link at bounding box center [606, 34] width 242 height 18
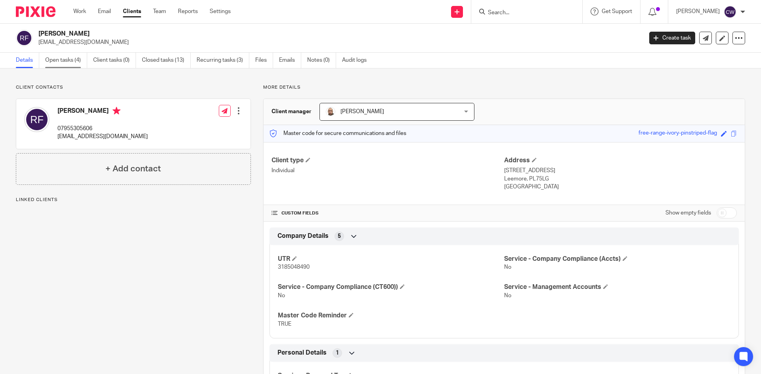
click at [60, 60] on link "Open tasks (4)" at bounding box center [66, 60] width 42 height 15
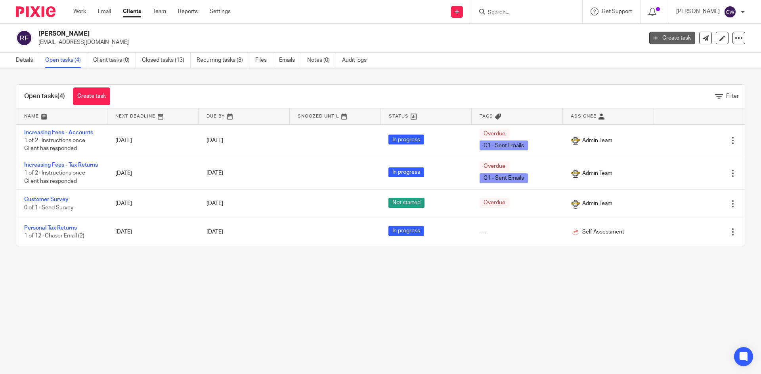
click at [670, 39] on link "Create task" at bounding box center [672, 38] width 46 height 13
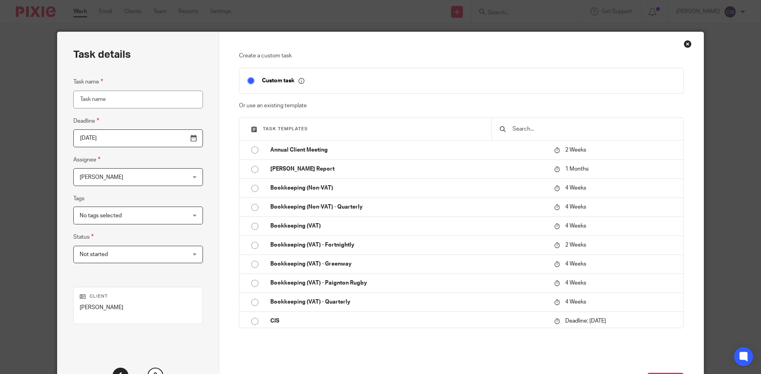
click at [528, 132] on input "text" at bounding box center [593, 129] width 164 height 9
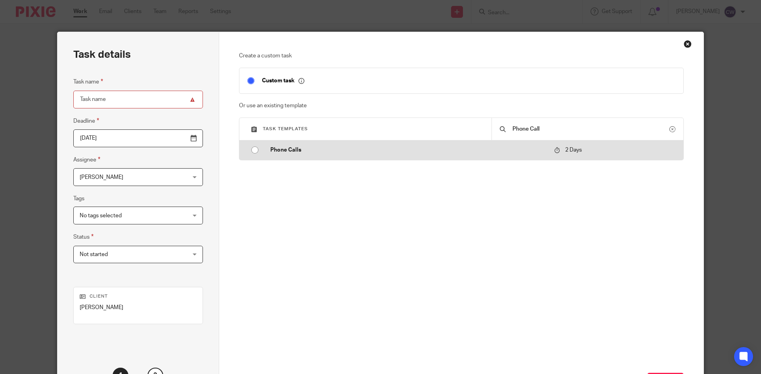
type input "Phone Call"
click at [252, 151] on input "radio" at bounding box center [254, 150] width 15 height 15
type input "2025-09-18"
type input "Phone Calls"
checkbox input "false"
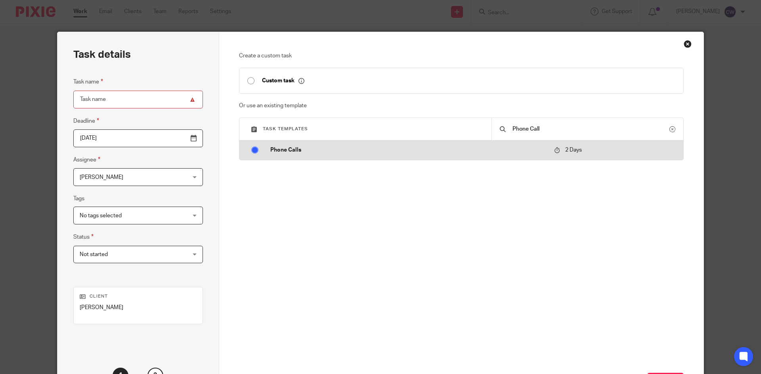
radio input "false"
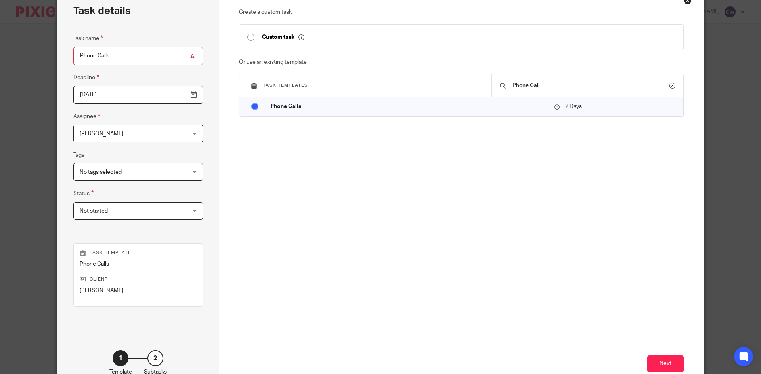
scroll to position [94, 0]
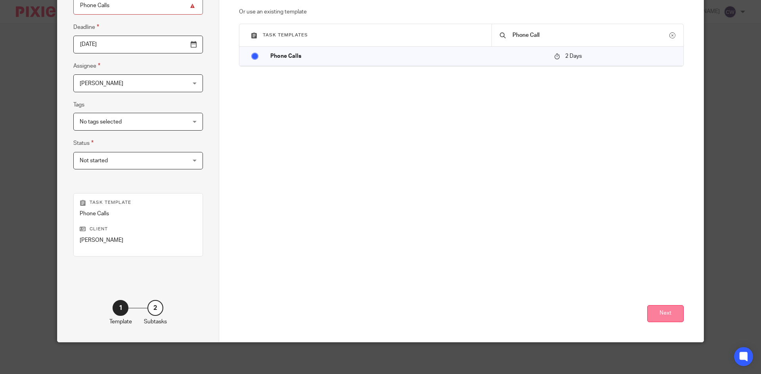
click at [669, 315] on button "Next" at bounding box center [665, 313] width 36 height 17
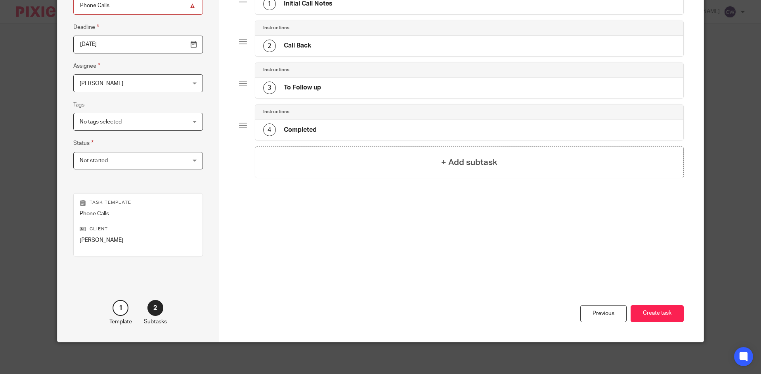
click at [669, 315] on button "Create task" at bounding box center [656, 313] width 53 height 17
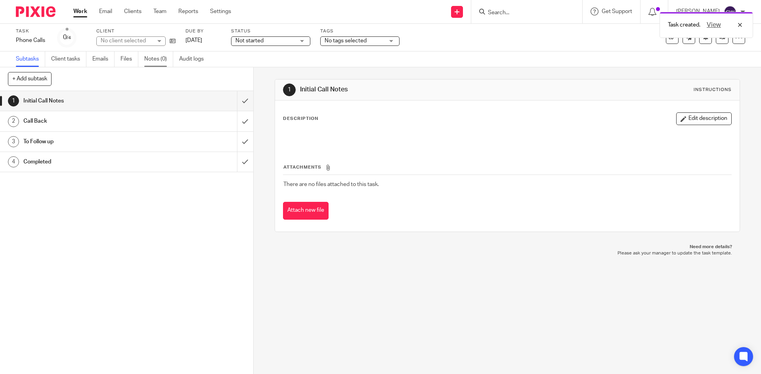
click at [159, 59] on link "Notes (0)" at bounding box center [158, 59] width 29 height 15
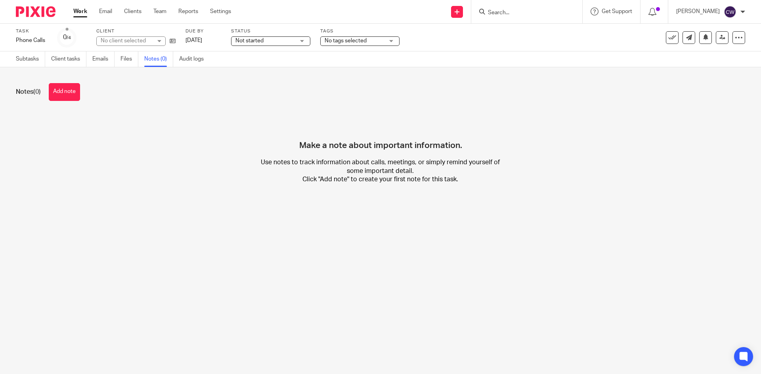
drag, startPoint x: 76, startPoint y: 89, endPoint x: 161, endPoint y: 124, distance: 92.3
click at [76, 89] on button "Add note" at bounding box center [64, 92] width 31 height 18
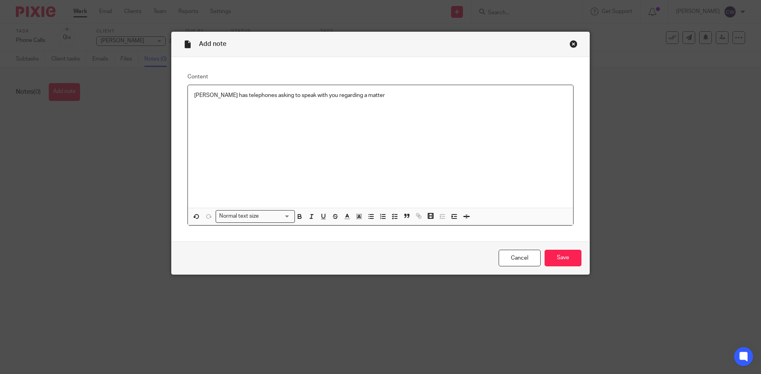
click at [394, 97] on p "Nick- Ross has telephones asking to speak with you regarding a matter" at bounding box center [380, 96] width 372 height 8
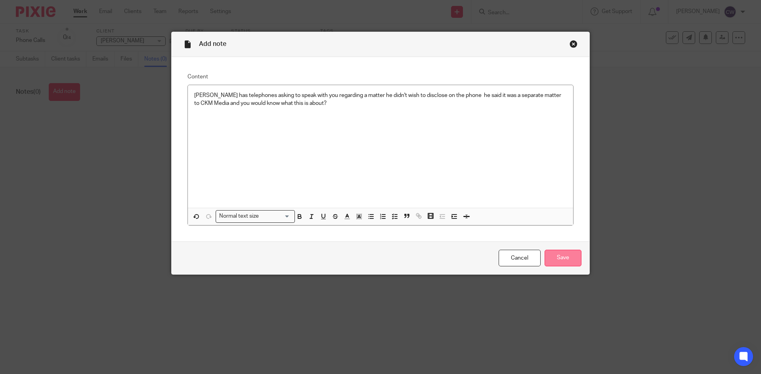
click at [555, 261] on input "Save" at bounding box center [562, 258] width 37 height 17
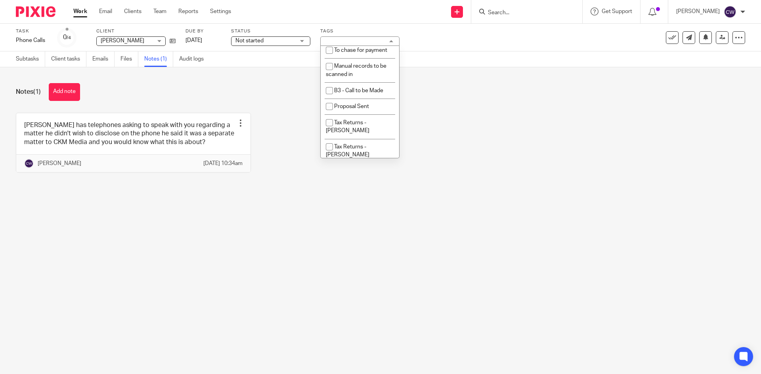
scroll to position [856, 0]
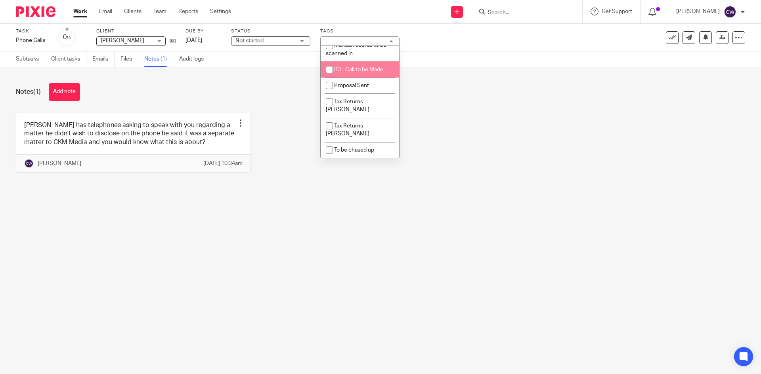
click at [376, 78] on li "B3 - Call to be Made" at bounding box center [360, 69] width 78 height 16
checkbox input "true"
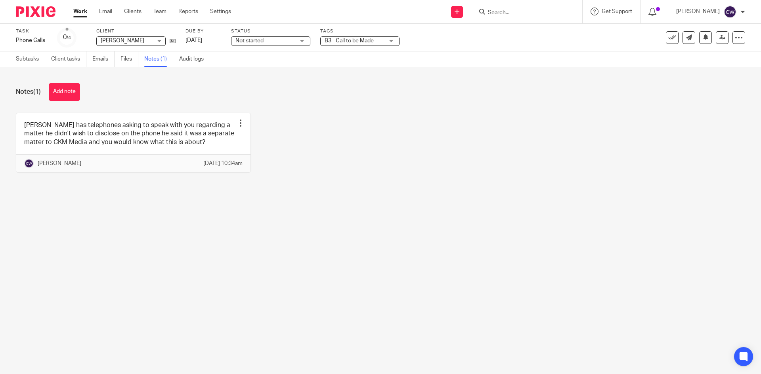
click at [555, 168] on div "Nick- Ross has telephones asking to speak with you regarding a matter he didn't…" at bounding box center [374, 149] width 741 height 72
click at [719, 38] on icon at bounding box center [722, 37] width 6 height 6
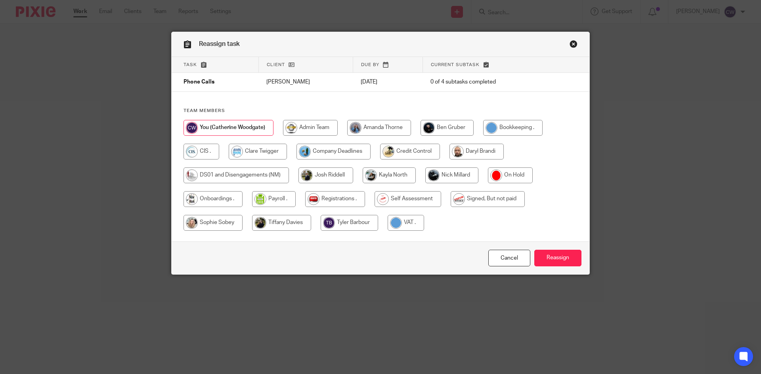
click at [461, 175] on input "radio" at bounding box center [451, 176] width 53 height 16
radio input "true"
click at [569, 261] on input "Reassign" at bounding box center [557, 258] width 47 height 17
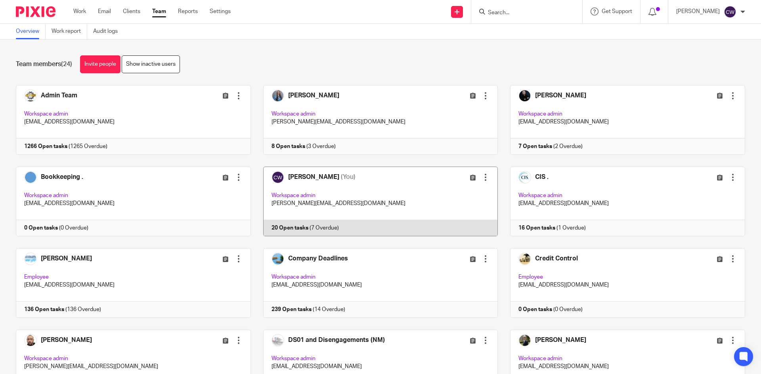
click at [296, 225] on link at bounding box center [374, 202] width 247 height 70
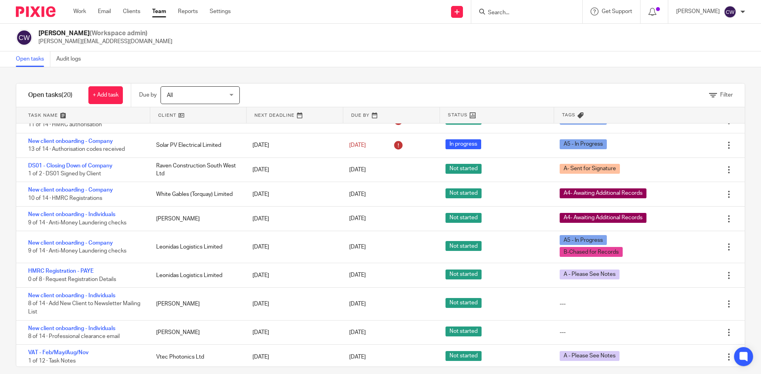
scroll to position [79, 0]
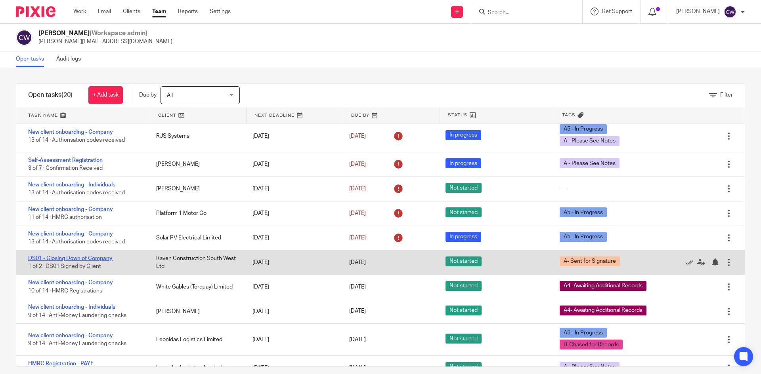
click at [104, 257] on link "DS01 - Closing Down of Company" at bounding box center [70, 259] width 84 height 6
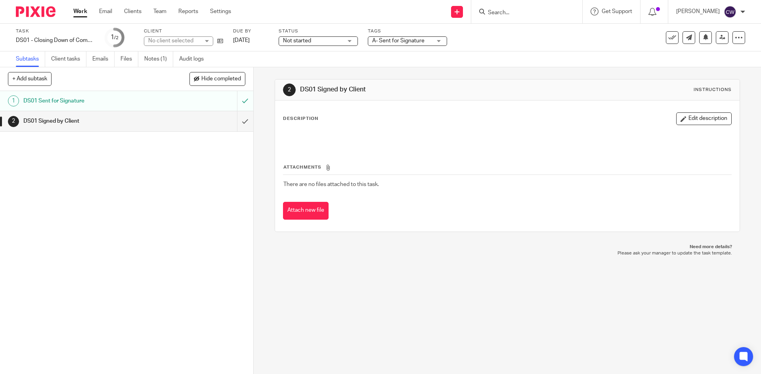
click at [722, 41] on div "See template in use Advanced task editor Copy task Make recurring [GEOGRAPHIC_D…" at bounding box center [705, 37] width 79 height 13
click at [719, 41] on link at bounding box center [722, 37] width 13 height 13
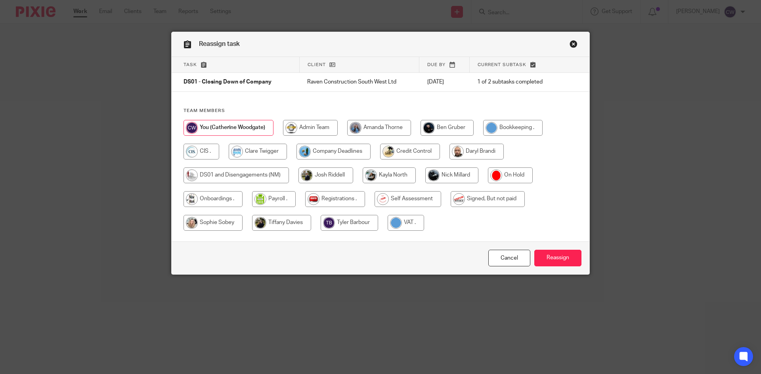
click at [264, 180] on input "radio" at bounding box center [235, 176] width 105 height 16
radio input "true"
click at [562, 261] on input "Reassign" at bounding box center [557, 258] width 47 height 17
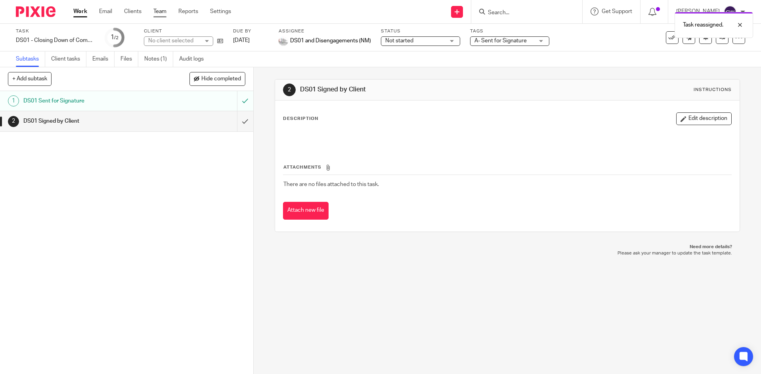
click at [164, 11] on link "Team" at bounding box center [159, 12] width 13 height 8
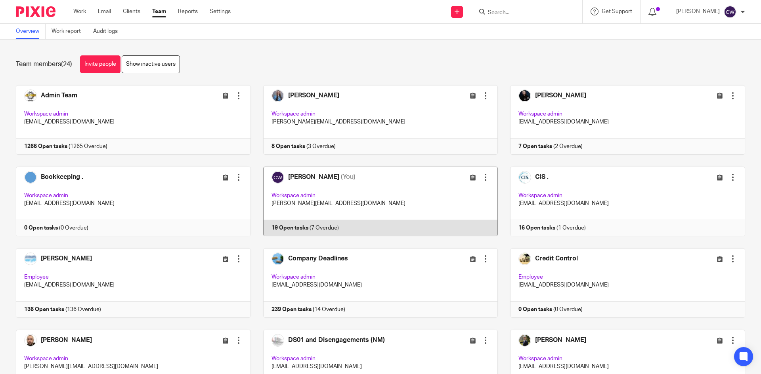
click at [287, 225] on link at bounding box center [374, 202] width 247 height 70
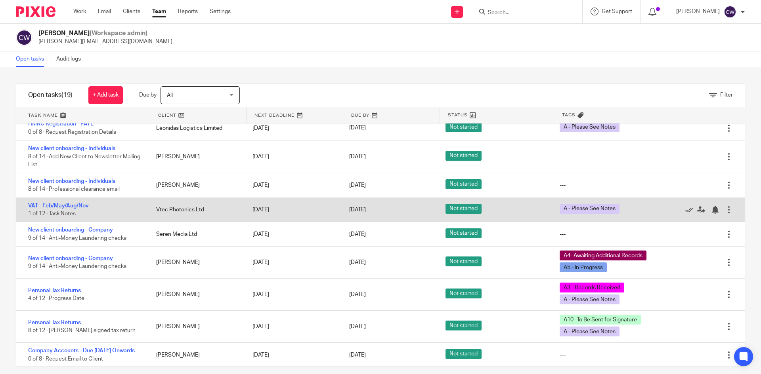
scroll to position [303, 0]
click at [83, 203] on link "VAT - Feb/May/Aug/Nov" at bounding box center [58, 206] width 61 height 6
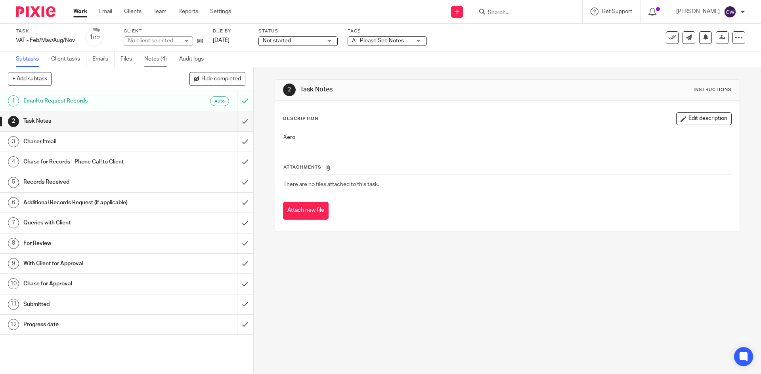
click at [156, 59] on link "Notes (4)" at bounding box center [158, 59] width 29 height 15
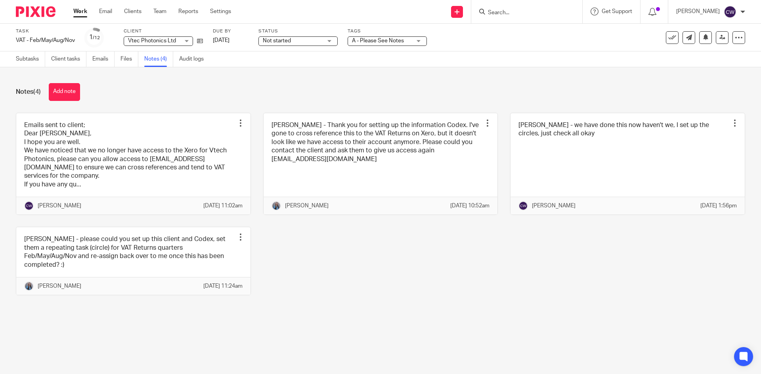
click at [497, 9] on form at bounding box center [529, 12] width 84 height 10
click at [497, 11] on input "Search" at bounding box center [522, 13] width 71 height 7
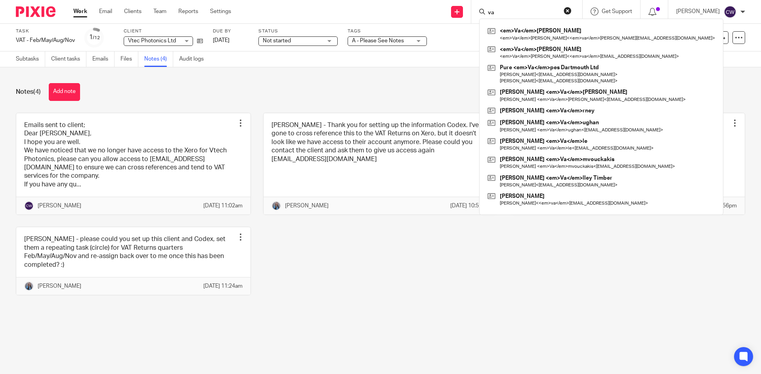
type input "v"
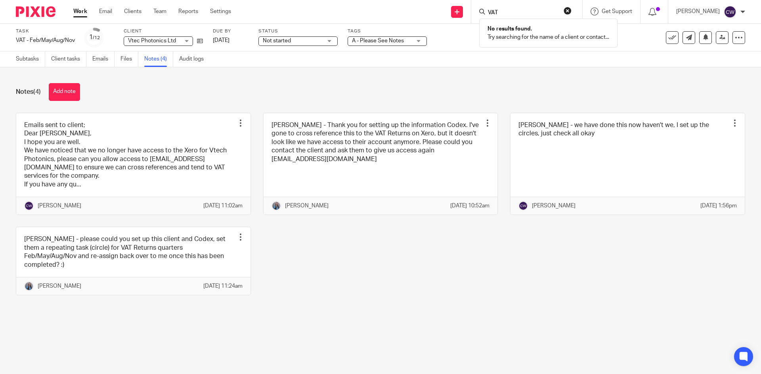
click at [508, 13] on input "VAT" at bounding box center [522, 13] width 71 height 7
click at [496, 9] on form "VAT" at bounding box center [529, 12] width 84 height 10
click at [493, 11] on input "VAT" at bounding box center [522, 13] width 71 height 7
type input "V"
click at [517, 7] on form at bounding box center [529, 12] width 84 height 10
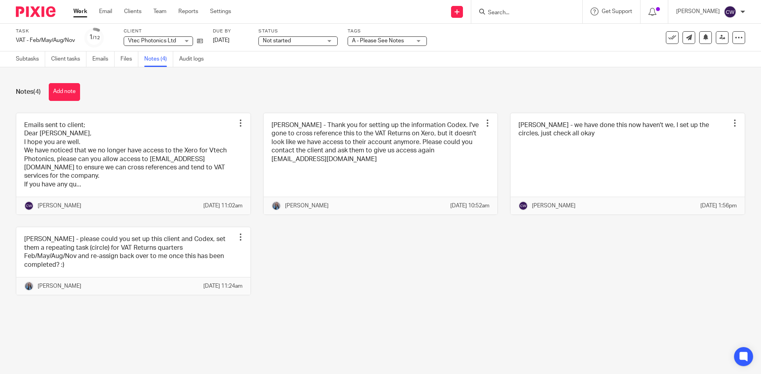
click at [47, 15] on img at bounding box center [36, 11] width 40 height 11
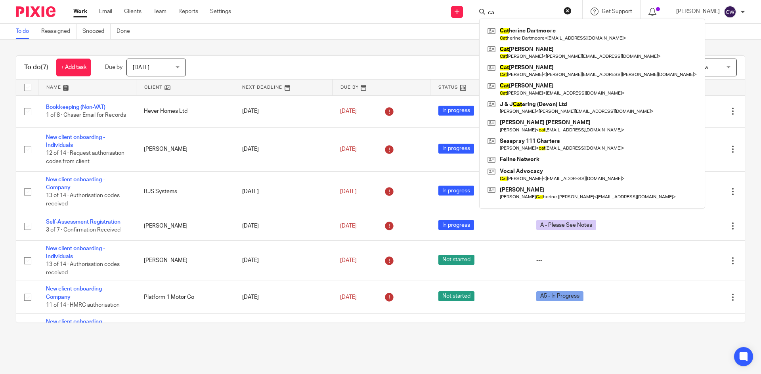
type input "c"
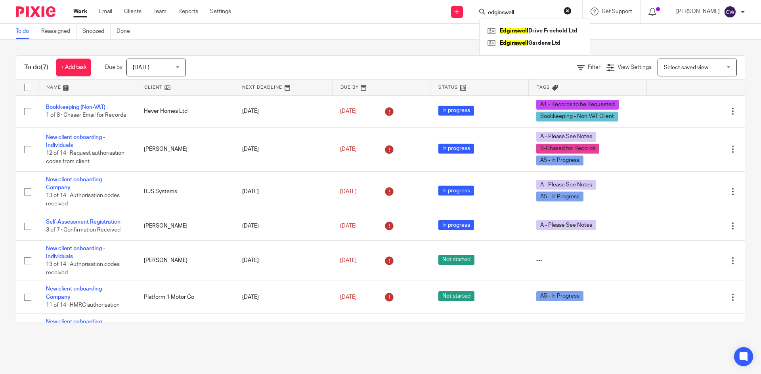
type input "edginswell"
click at [524, 11] on input "Search" at bounding box center [522, 13] width 71 height 7
type input "Edginswe"
click at [528, 39] on link at bounding box center [534, 43] width 98 height 12
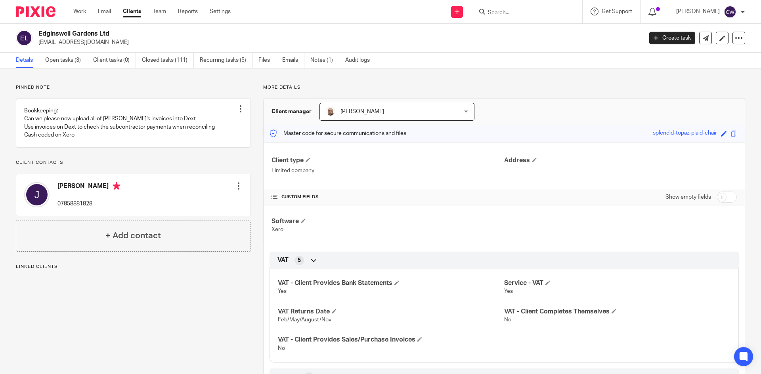
drag, startPoint x: 39, startPoint y: 42, endPoint x: 132, endPoint y: 38, distance: 93.2
click at [142, 38] on p "[EMAIL_ADDRESS][DOMAIN_NAME]" at bounding box center [337, 42] width 599 height 8
click at [128, 42] on p "[EMAIL_ADDRESS][DOMAIN_NAME]" at bounding box center [337, 42] width 599 height 8
drag, startPoint x: 126, startPoint y: 42, endPoint x: 37, endPoint y: 47, distance: 89.7
click at [37, 47] on div "Edginswell Gardens Ltd [EMAIL_ADDRESS][DOMAIN_NAME] Create task Update from Com…" at bounding box center [380, 38] width 761 height 29
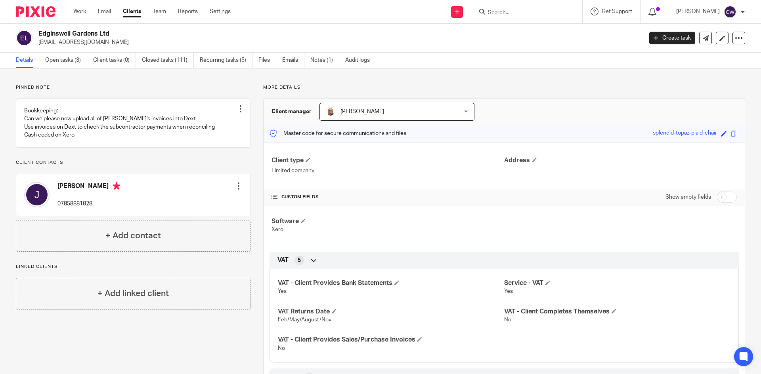
copy p "[EMAIL_ADDRESS][DOMAIN_NAME]"
